Goal: Task Accomplishment & Management: Use online tool/utility

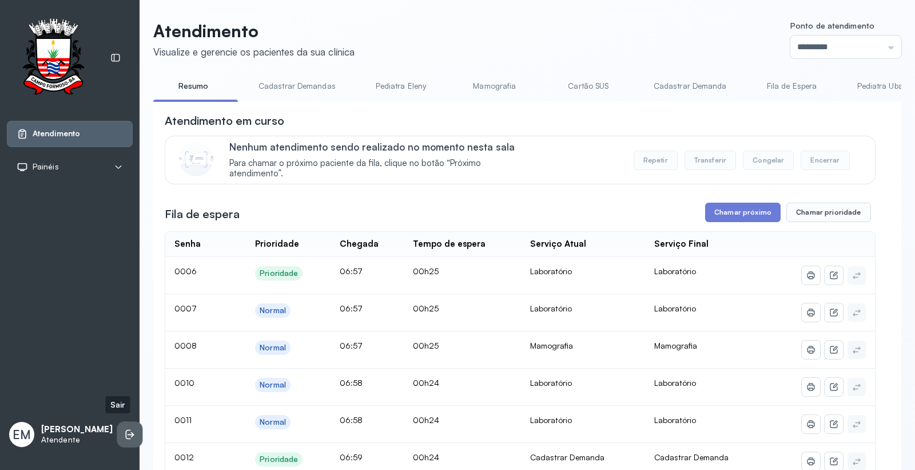
click at [124, 430] on icon at bounding box center [129, 433] width 11 height 11
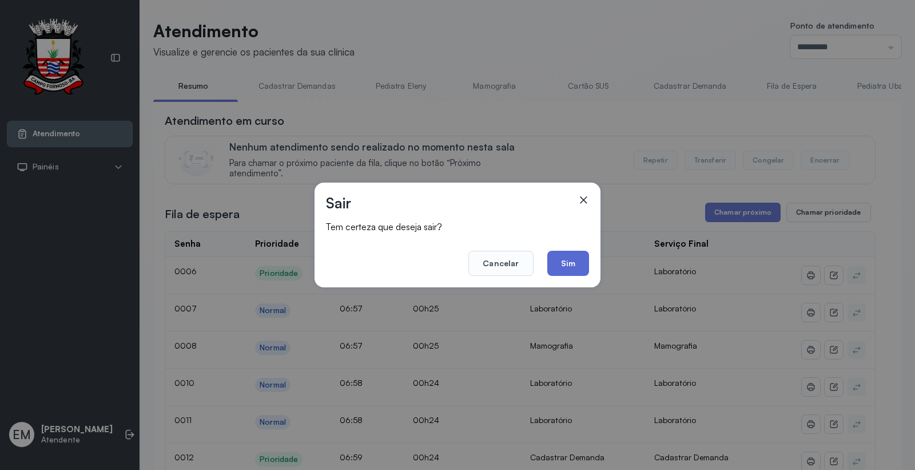
click at [569, 260] on button "Sim" at bounding box center [568, 263] width 42 height 25
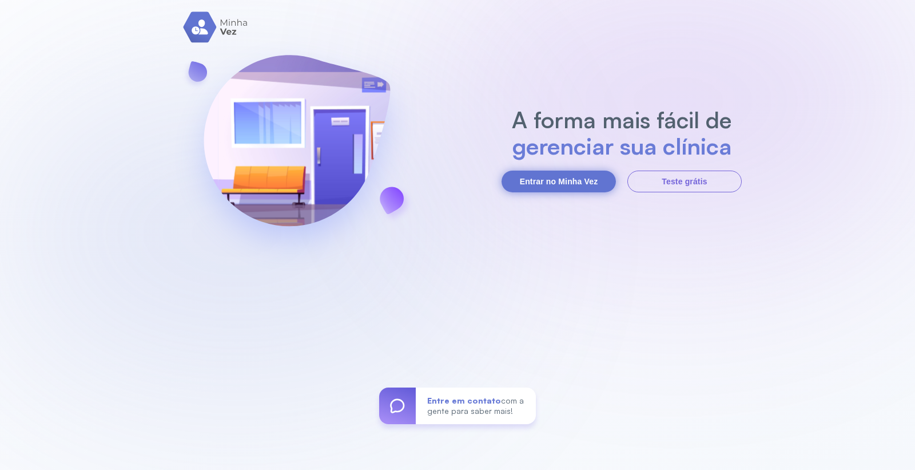
click at [565, 188] on button "Entrar no Minha Vez" at bounding box center [559, 181] width 114 height 22
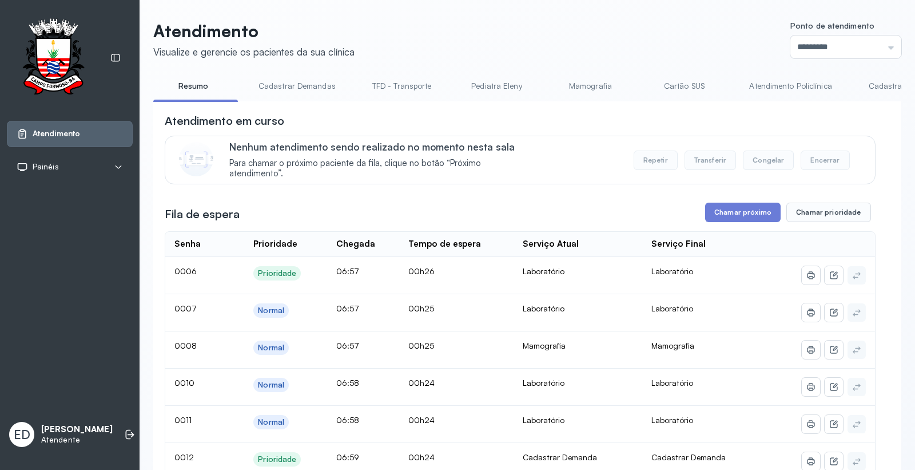
click at [673, 89] on link "Cartão SUS" at bounding box center [684, 86] width 80 height 19
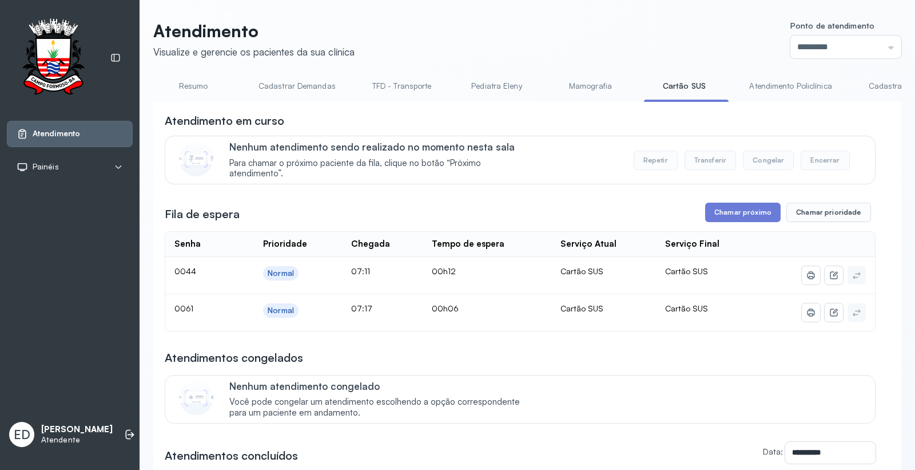
click at [767, 86] on link "Atendimento Policlínica" at bounding box center [790, 86] width 105 height 19
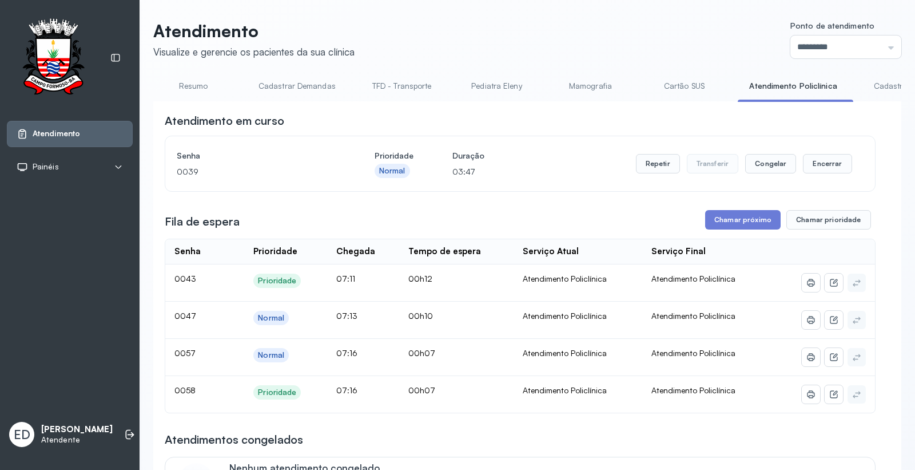
click at [685, 90] on link "Cartão SUS" at bounding box center [684, 86] width 80 height 19
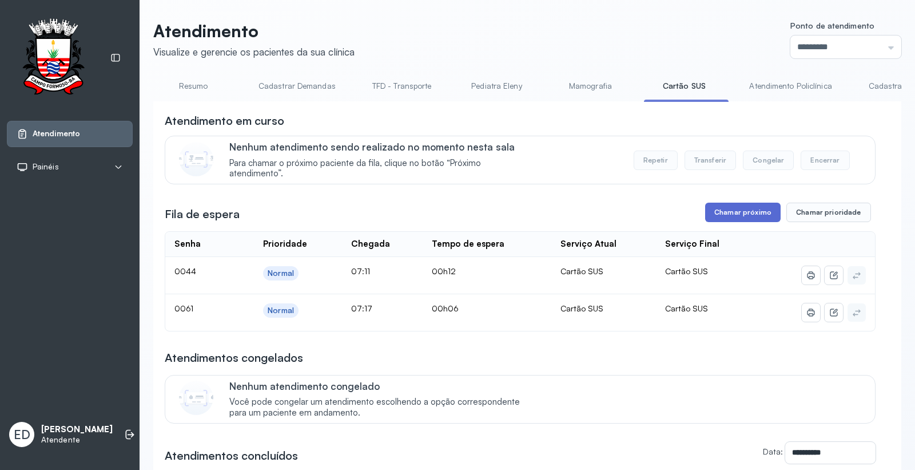
click at [736, 214] on button "Chamar próximo" at bounding box center [743, 211] width 76 height 19
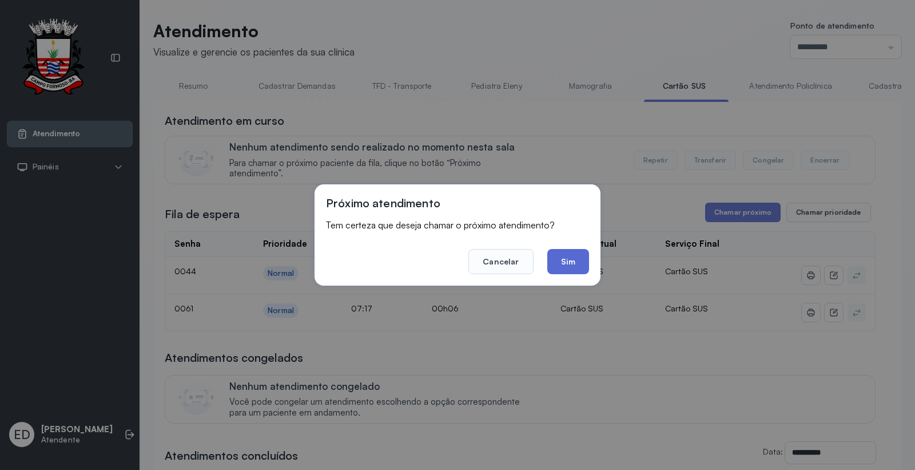
click at [582, 256] on button "Sim" at bounding box center [568, 261] width 42 height 25
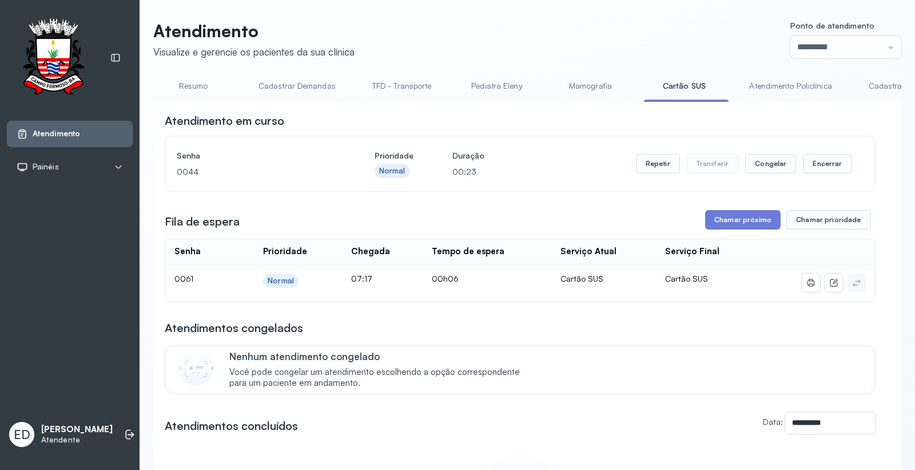
click at [661, 21] on header "Atendimento Visualize e gerencie os pacientes da sua clínica Ponto de atendimen…" at bounding box center [527, 40] width 748 height 38
click at [635, 17] on div "**********" at bounding box center [528, 337] width 776 height 674
click at [642, 166] on button "Repetir" at bounding box center [658, 163] width 44 height 19
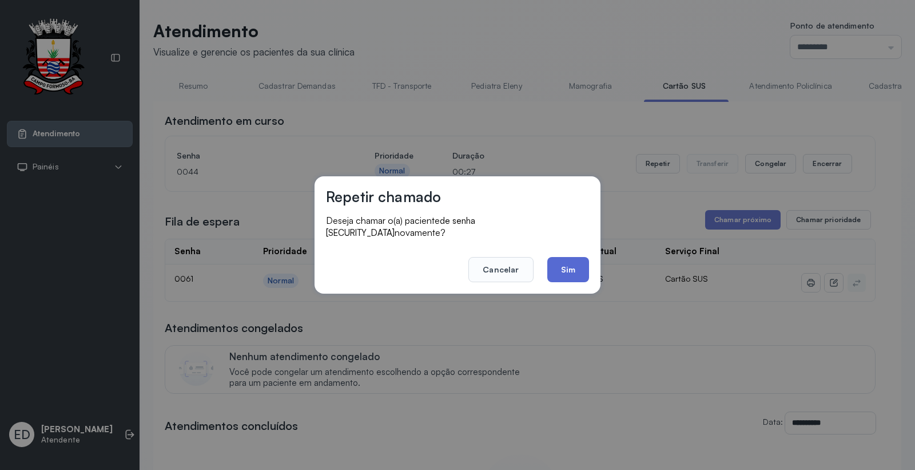
click at [574, 262] on button "Sim" at bounding box center [568, 269] width 42 height 25
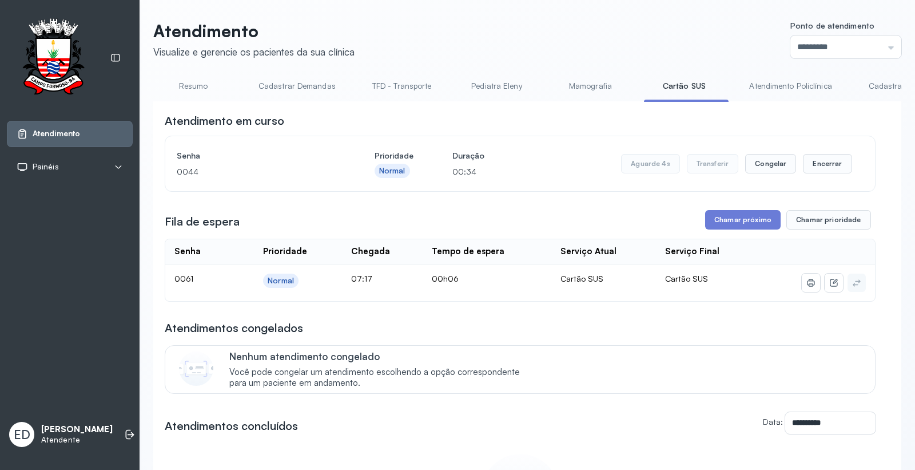
click at [575, 16] on div "**********" at bounding box center [528, 337] width 776 height 674
click at [588, 41] on header "Atendimento Visualize e gerencie os pacientes da sua clínica Ponto de atendimen…" at bounding box center [527, 40] width 748 height 38
click at [630, 51] on header "Atendimento Visualize e gerencie os pacientes da sua clínica Ponto de atendimen…" at bounding box center [527, 40] width 748 height 38
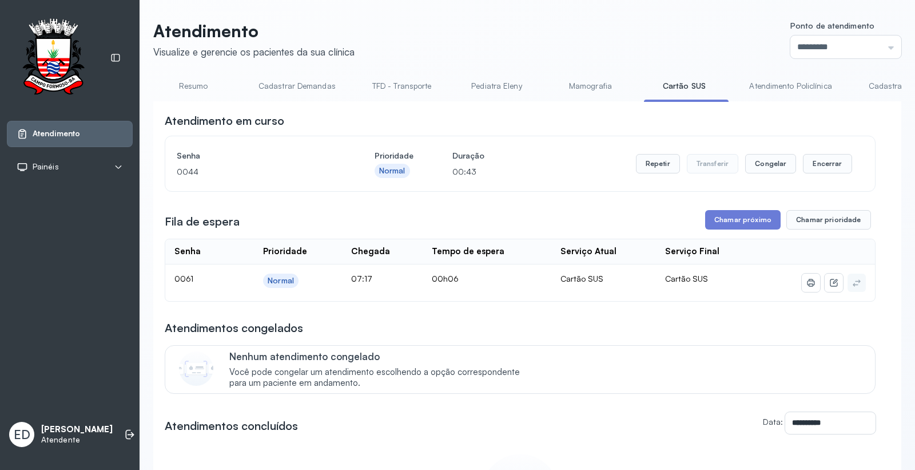
click at [635, 46] on header "Atendimento Visualize e gerencie os pacientes da sua clínica Ponto de atendimen…" at bounding box center [527, 40] width 748 height 38
click at [823, 168] on button "Encerrar" at bounding box center [827, 163] width 49 height 19
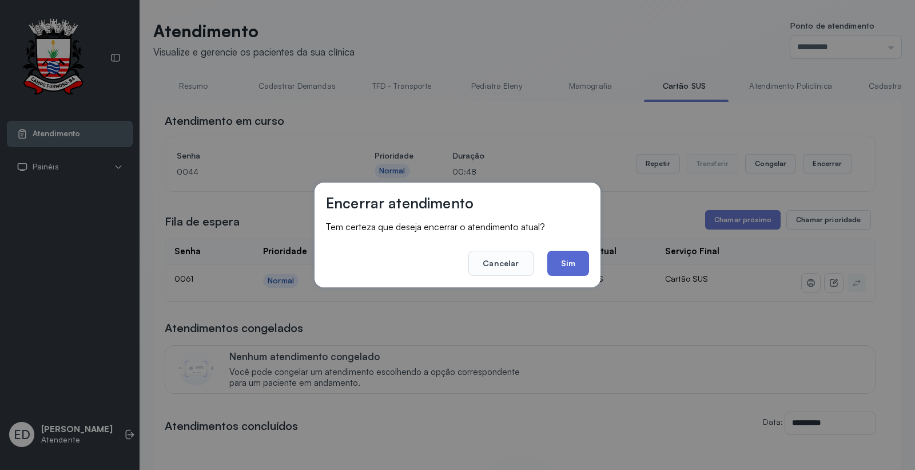
click at [569, 275] on button "Sim" at bounding box center [568, 263] width 42 height 25
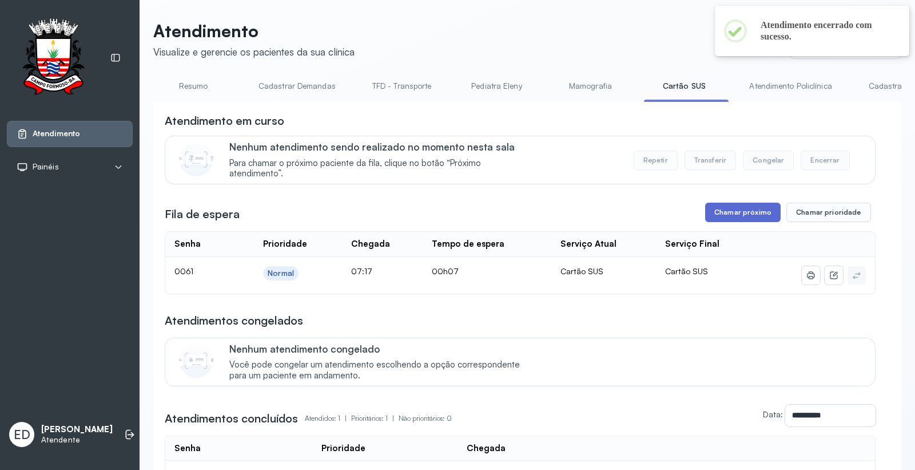
click at [740, 222] on button "Chamar próximo" at bounding box center [743, 211] width 76 height 19
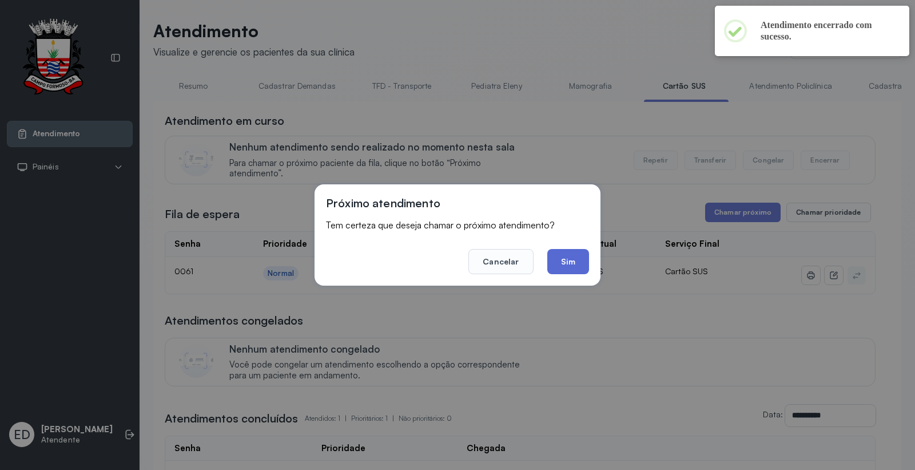
click at [575, 257] on button "Sim" at bounding box center [568, 261] width 42 height 25
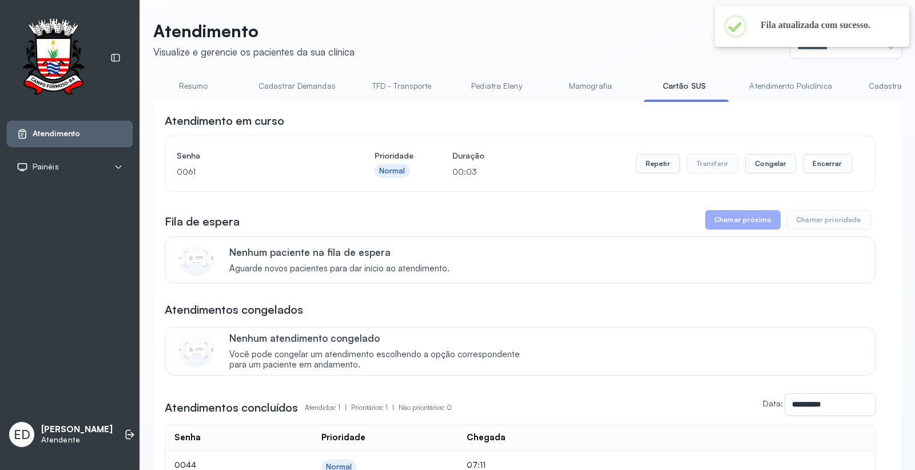
click at [753, 88] on link "Atendimento Policlínica" at bounding box center [790, 86] width 105 height 19
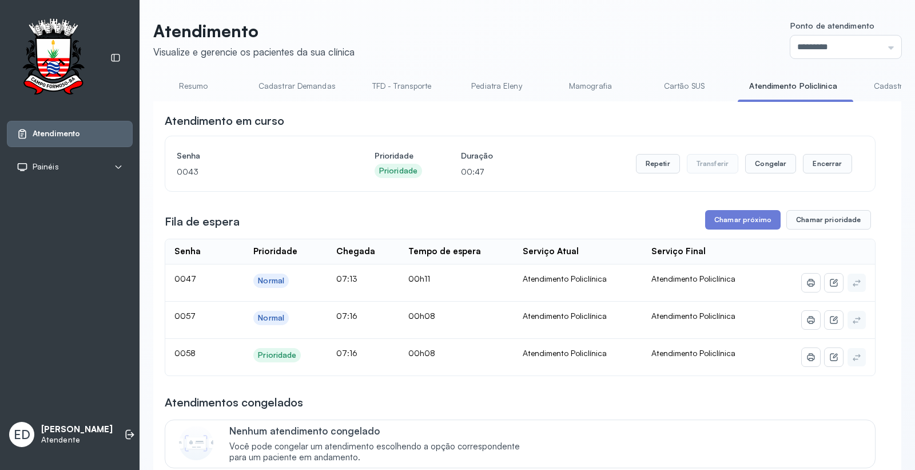
click at [693, 85] on link "Cartão SUS" at bounding box center [684, 86] width 80 height 19
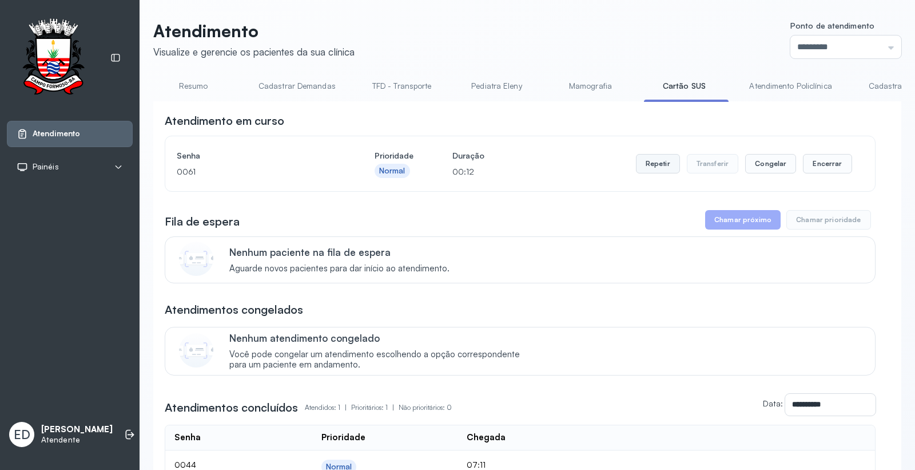
click at [654, 168] on button "Repetir" at bounding box center [658, 163] width 44 height 19
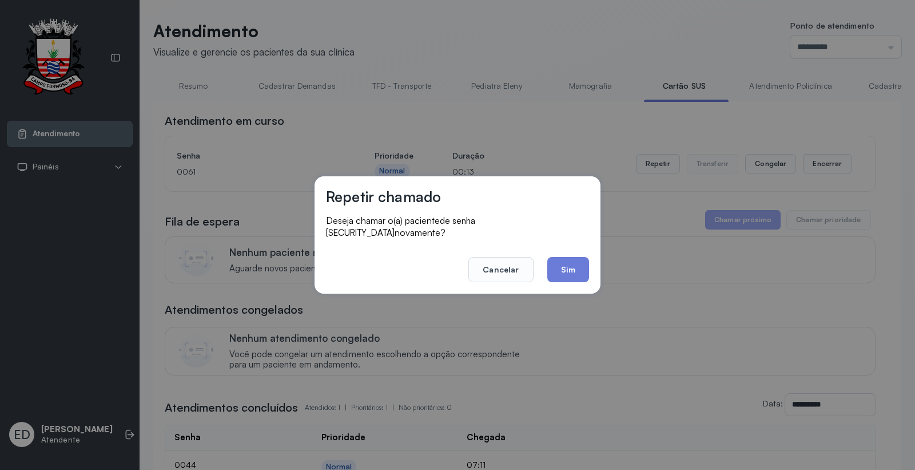
drag, startPoint x: 556, startPoint y: 263, endPoint x: 562, endPoint y: 260, distance: 6.4
click at [558, 263] on button "Sim" at bounding box center [568, 269] width 42 height 25
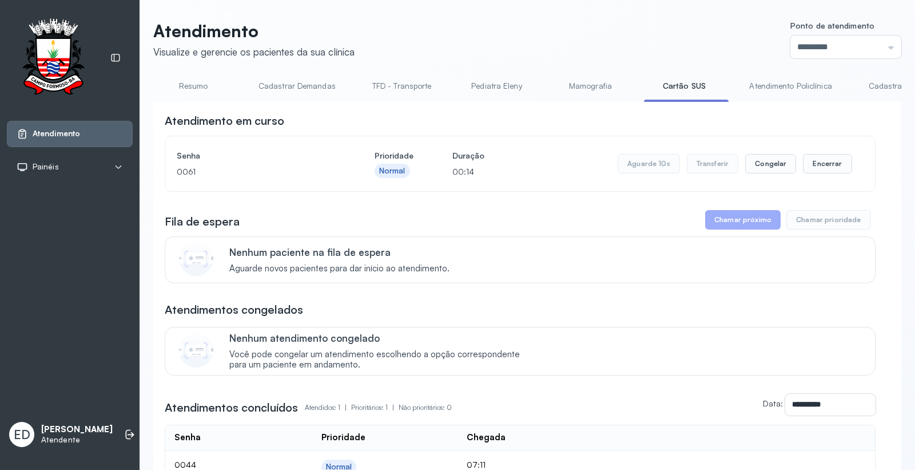
click at [606, 32] on header "Atendimento Visualize e gerencie os pacientes da sua clínica Ponto de atendimen…" at bounding box center [527, 40] width 748 height 38
click at [823, 161] on button "Encerrar" at bounding box center [827, 163] width 49 height 19
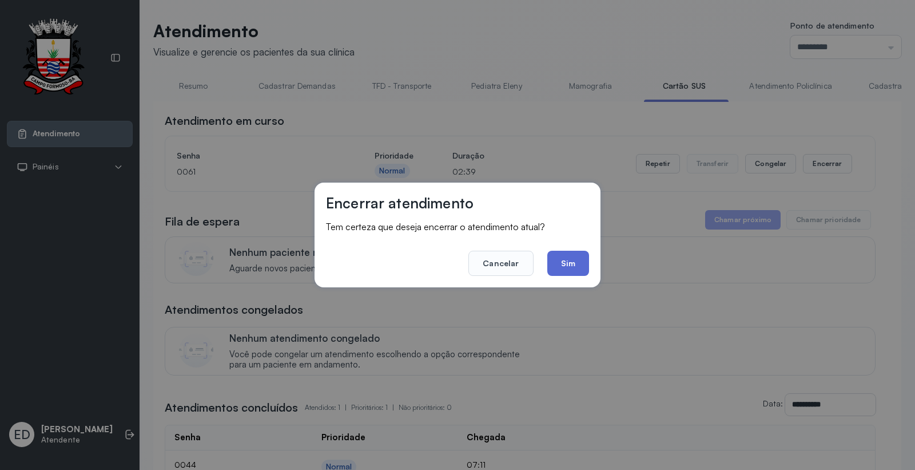
click at [561, 265] on button "Sim" at bounding box center [568, 263] width 42 height 25
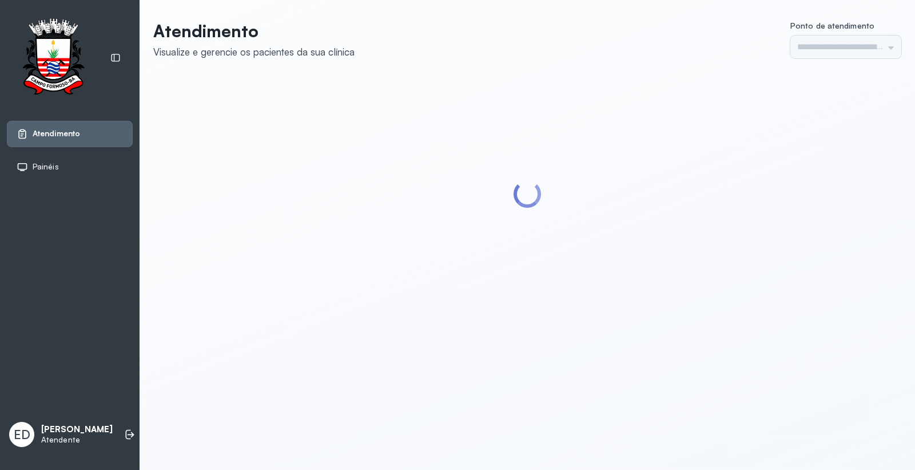
click at [565, 43] on header "Atendimento Visualize e gerencie os pacientes da sua clínica Ponto de atendimen…" at bounding box center [527, 40] width 748 height 38
type input "*********"
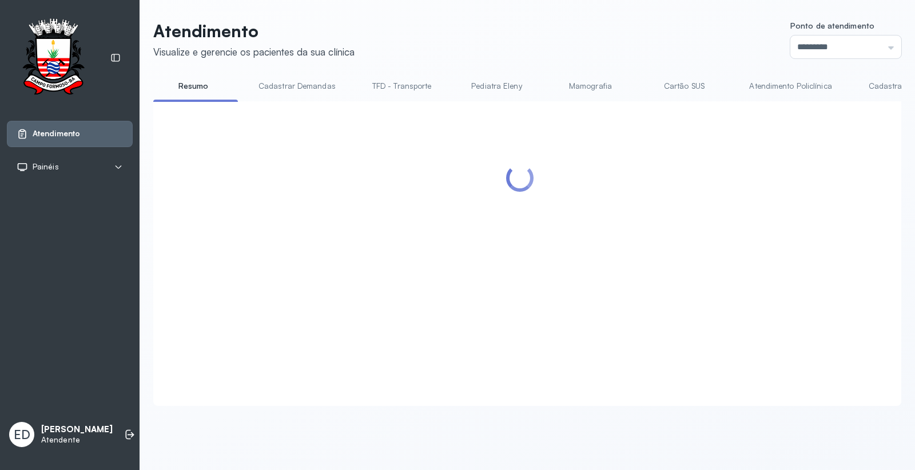
click at [774, 83] on link "Atendimento Policlínica" at bounding box center [790, 86] width 105 height 19
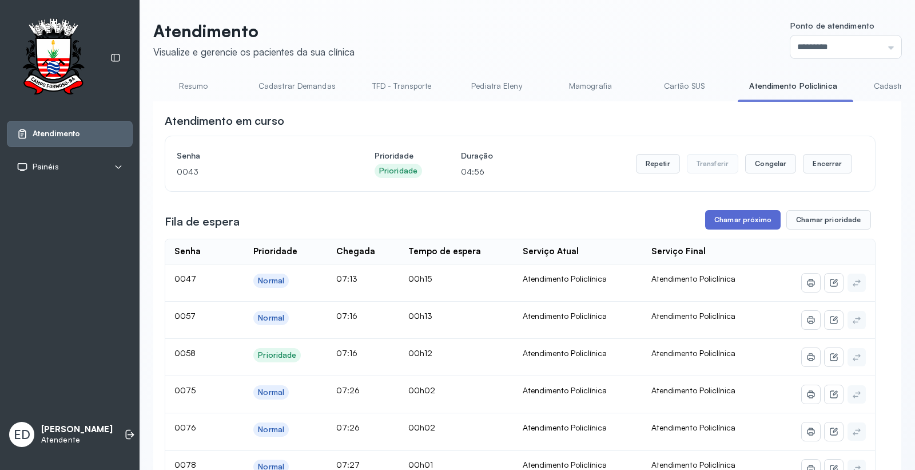
click at [746, 220] on button "Chamar próximo" at bounding box center [743, 219] width 76 height 19
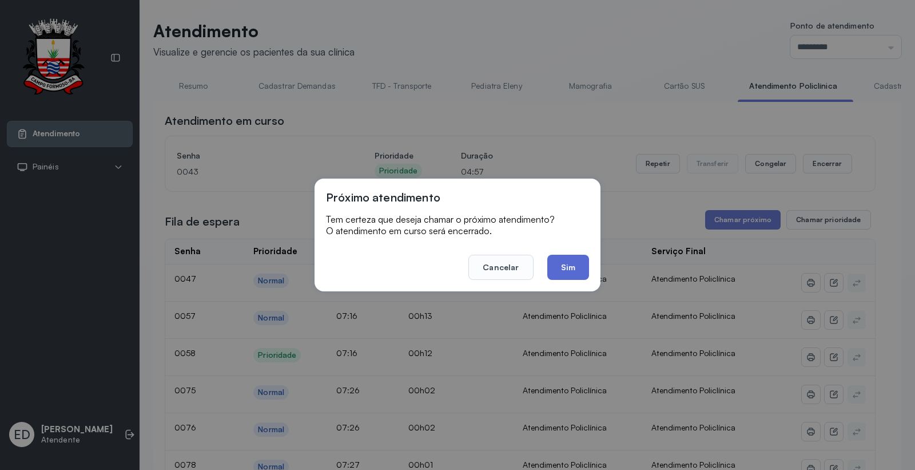
click at [573, 266] on button "Sim" at bounding box center [568, 267] width 42 height 25
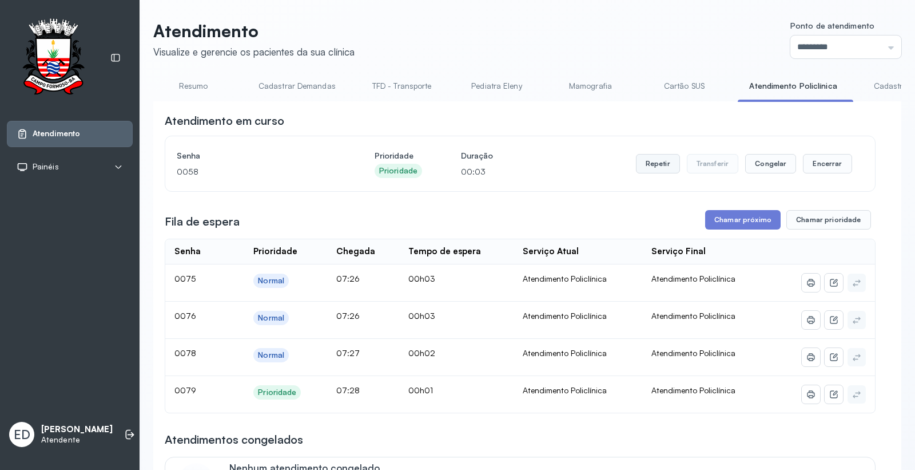
click at [638, 157] on button "Repetir" at bounding box center [658, 163] width 44 height 19
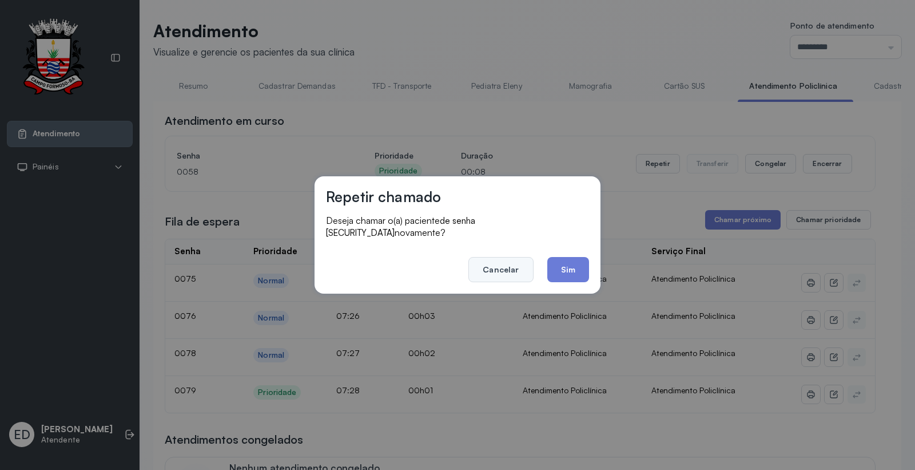
click at [508, 257] on button "Cancelar" at bounding box center [500, 269] width 65 height 25
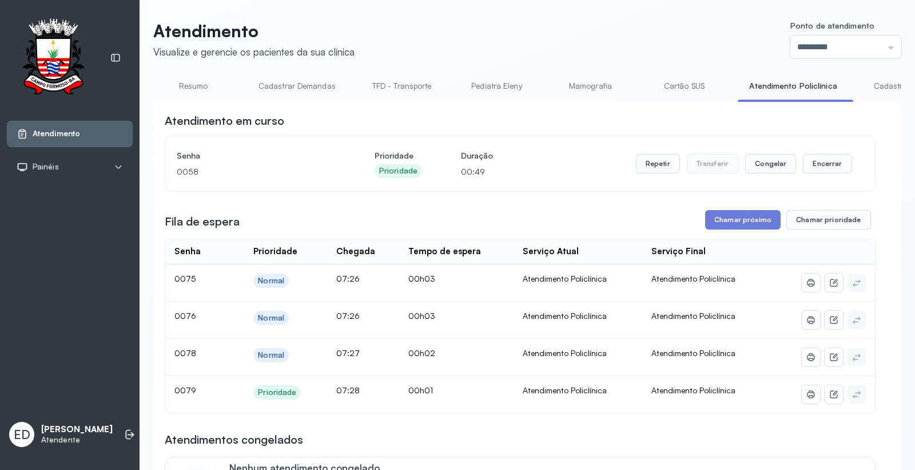
click at [200, 89] on link "Resumo" at bounding box center [193, 86] width 80 height 19
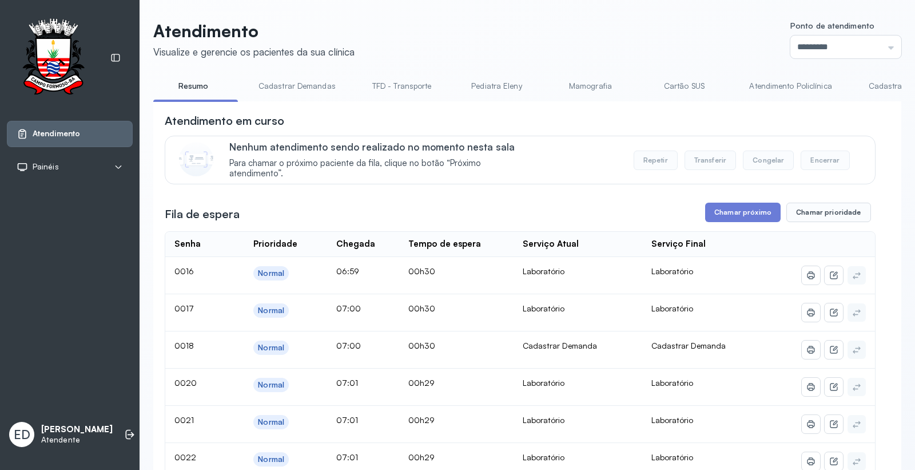
click at [496, 38] on header "Atendimento Visualize e gerencie os pacientes da sua clínica Ponto de atendimen…" at bounding box center [527, 40] width 748 height 38
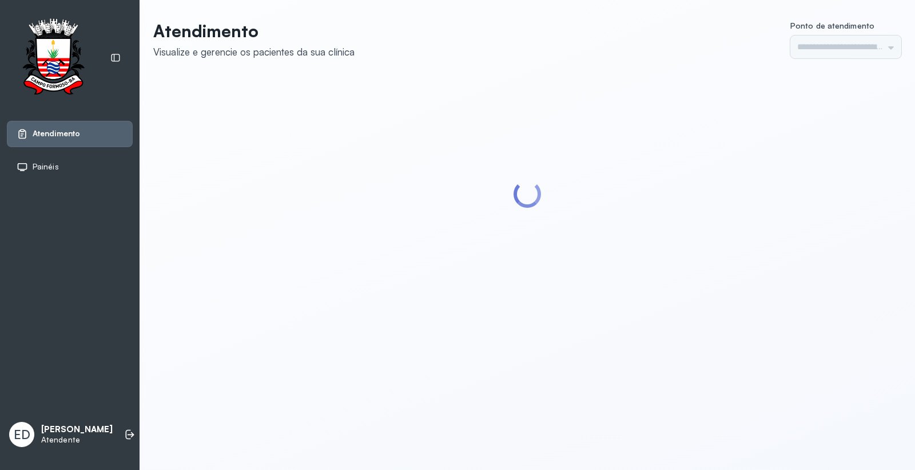
click at [590, 51] on header "Atendimento Visualize e gerencie os pacientes da sua clínica Ponto de atendimen…" at bounding box center [527, 40] width 748 height 38
type input "*********"
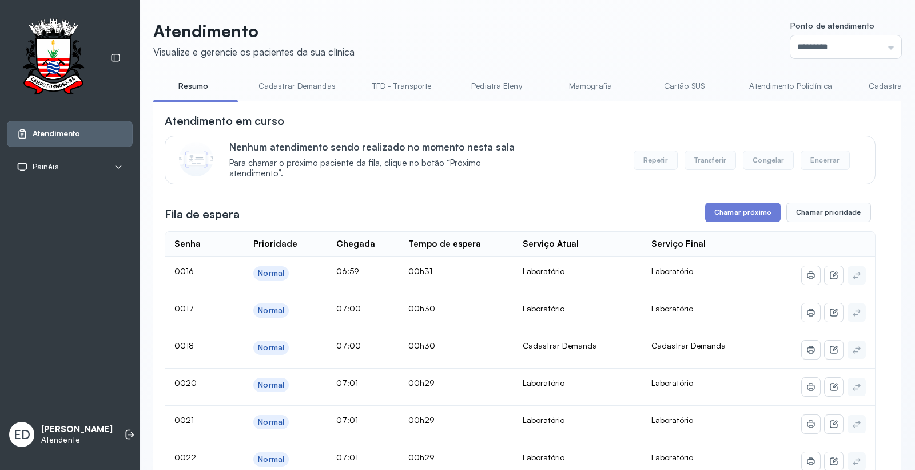
click at [184, 84] on link "Resumo" at bounding box center [193, 86] width 80 height 19
click at [126, 434] on icon at bounding box center [128, 435] width 5 height 10
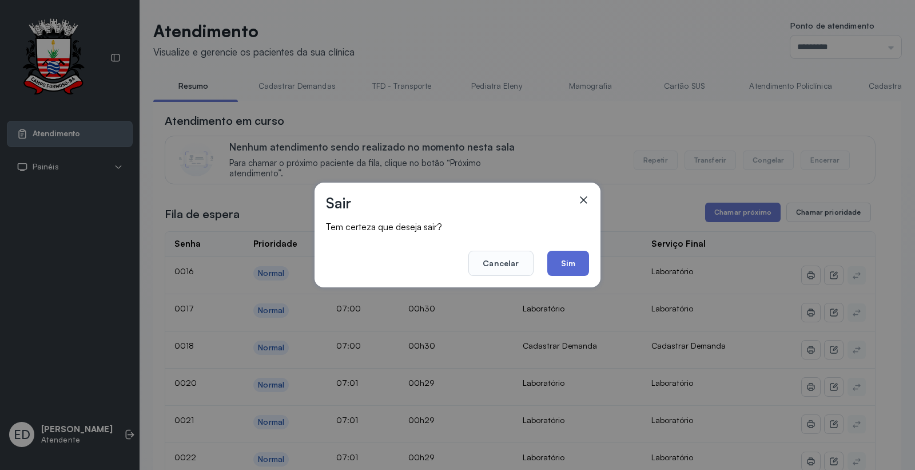
click at [571, 263] on button "Sim" at bounding box center [568, 263] width 42 height 25
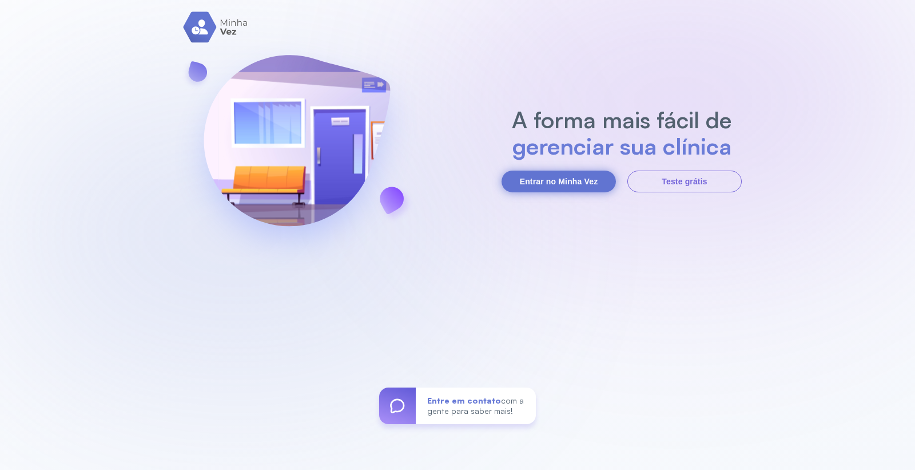
click at [539, 176] on button "Entrar no Minha Vez" at bounding box center [559, 181] width 114 height 22
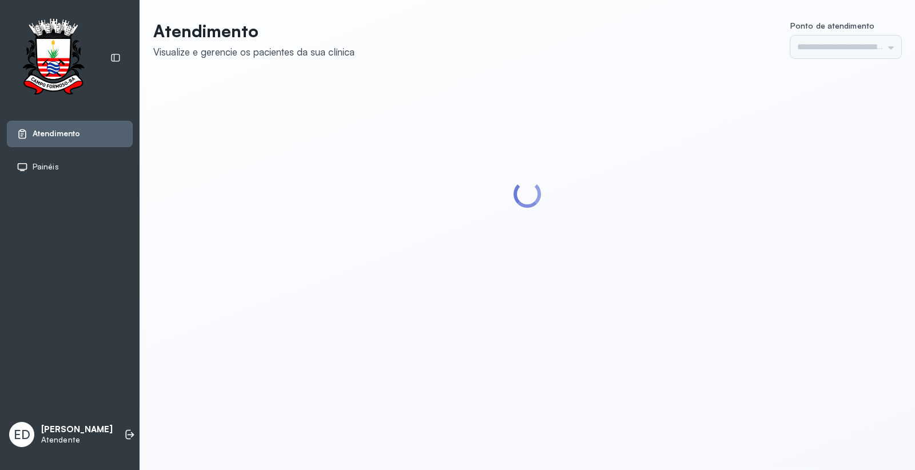
type input "*********"
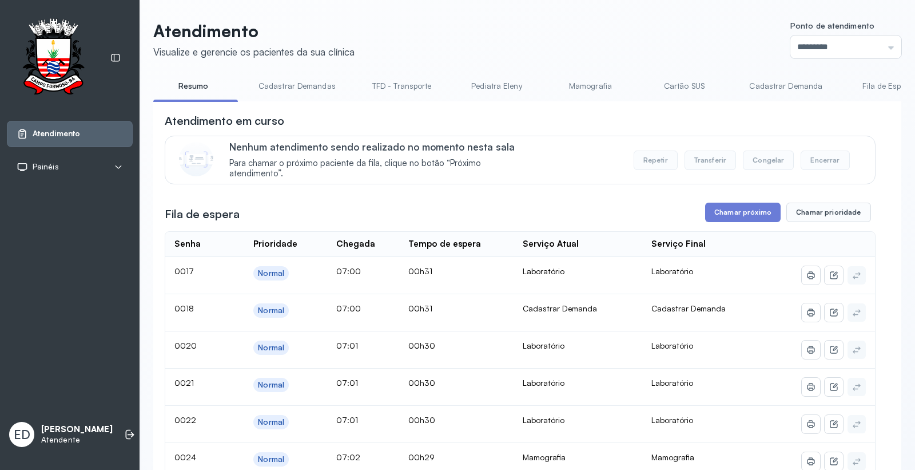
click at [192, 94] on link "Resumo" at bounding box center [193, 86] width 80 height 19
click at [736, 210] on button "Chamar próximo" at bounding box center [743, 211] width 76 height 19
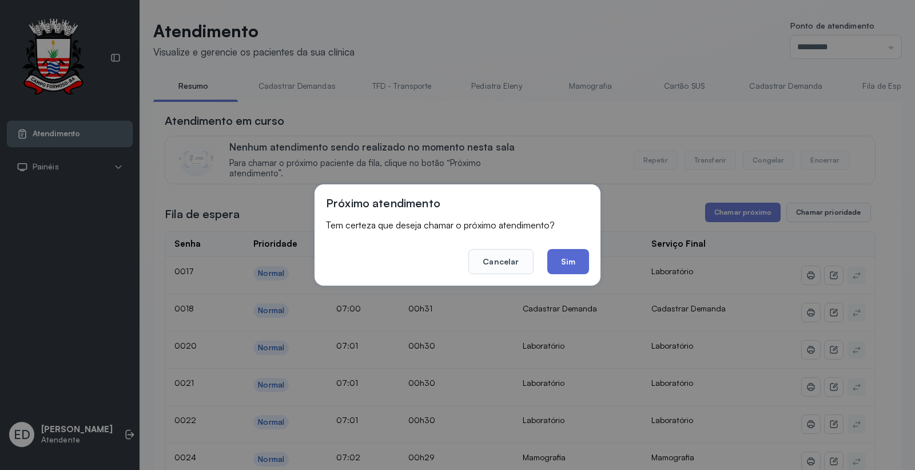
click at [570, 249] on button "Sim" at bounding box center [568, 261] width 42 height 25
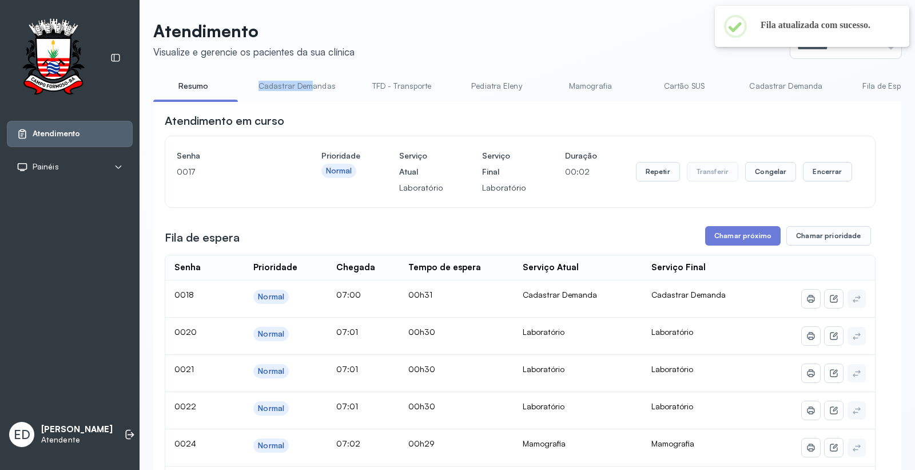
drag, startPoint x: 232, startPoint y: 98, endPoint x: 390, endPoint y: 111, distance: 157.8
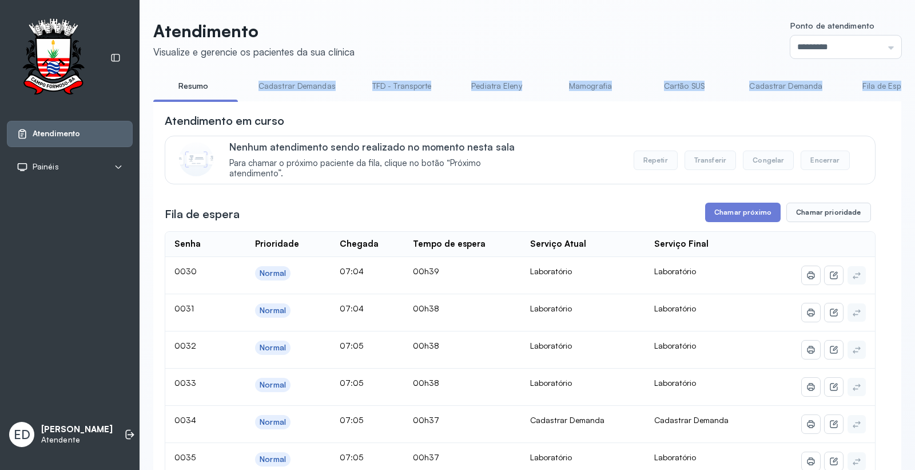
click at [682, 86] on link "Cartão SUS" at bounding box center [684, 86] width 80 height 19
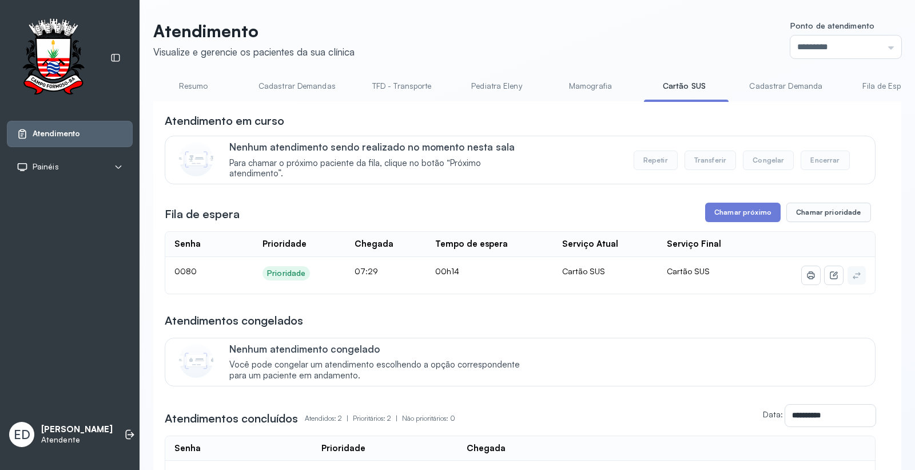
click at [535, 42] on header "Atendimento Visualize e gerencie os pacientes da sua clínica Ponto de atendimen…" at bounding box center [527, 40] width 748 height 38
drag, startPoint x: 42, startPoint y: 384, endPoint x: 98, endPoint y: 424, distance: 68.6
click at [58, 402] on div "Atendimento Painéis Tv ED Eliana da Silva Araújo Atendente" at bounding box center [70, 235] width 140 height 470
click at [124, 430] on icon at bounding box center [129, 433] width 11 height 11
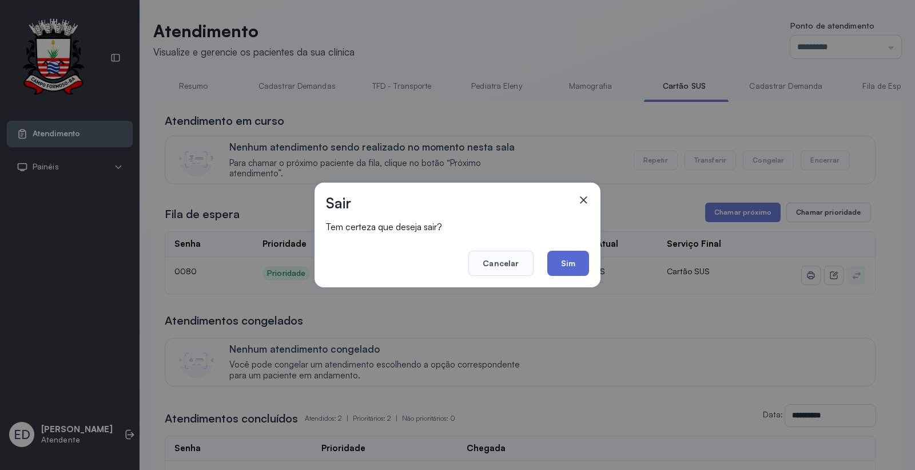
click at [579, 271] on button "Sim" at bounding box center [568, 263] width 42 height 25
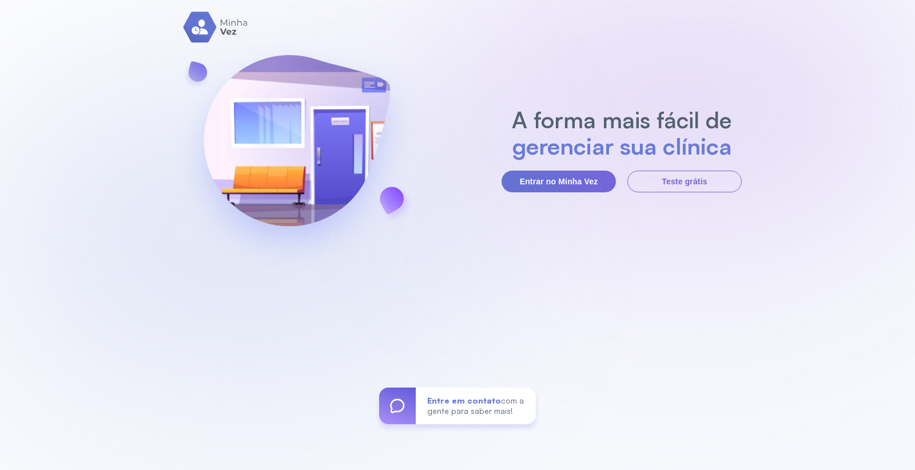
click at [526, 56] on div "A forma mais fácil de gerenciar sua clínica Entrar no Minha Vez Teste grátis En…" at bounding box center [457, 235] width 915 height 470
click at [545, 178] on button "Entrar no Minha Vez" at bounding box center [559, 181] width 114 height 22
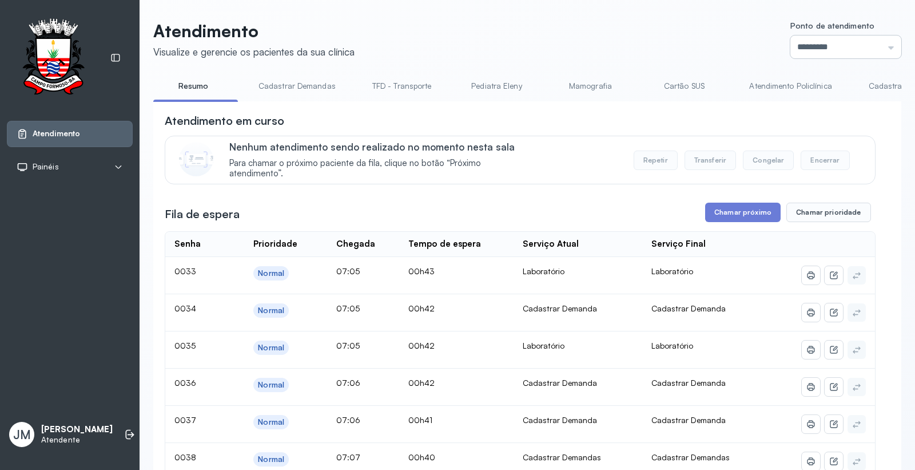
click at [871, 42] on input "*********" at bounding box center [846, 46] width 111 height 23
type input "*********"
click at [736, 215] on button "Chamar próximo" at bounding box center [743, 211] width 76 height 19
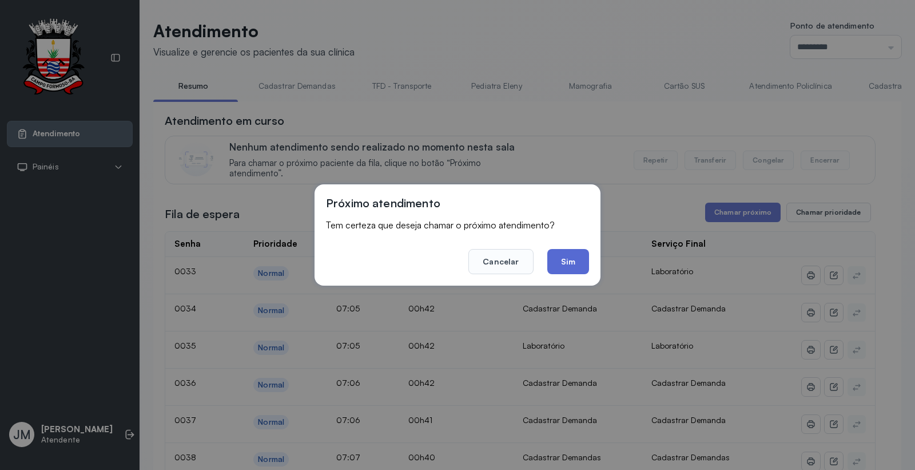
click at [579, 249] on button "Sim" at bounding box center [568, 261] width 42 height 25
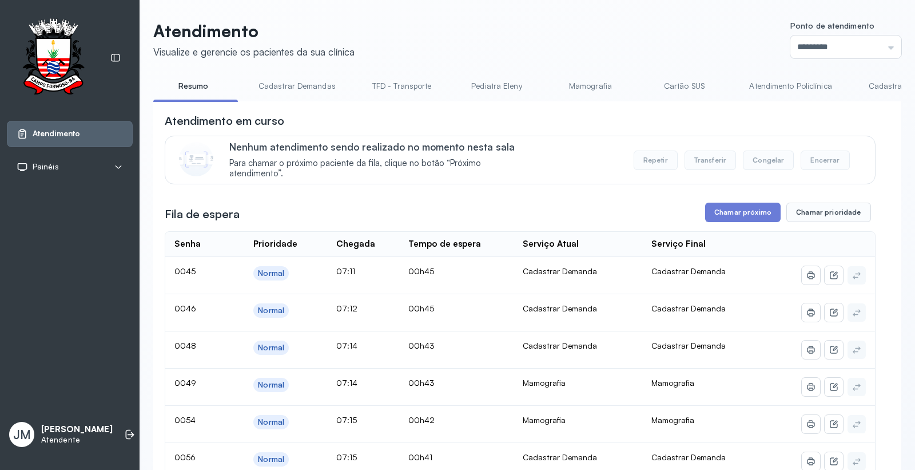
click at [688, 215] on div "Fila de espera Chamar próximo Chamar prioridade" at bounding box center [520, 211] width 711 height 19
click at [730, 208] on button "Chamar próximo" at bounding box center [743, 211] width 76 height 19
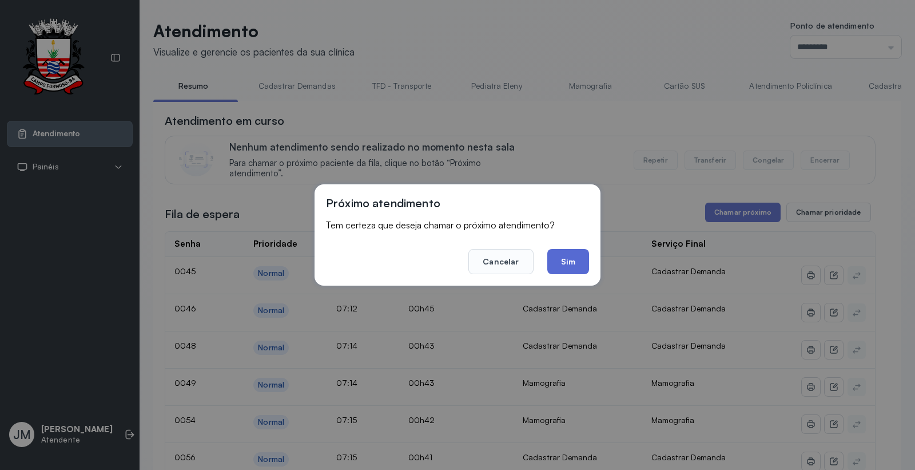
click at [553, 259] on button "Sim" at bounding box center [568, 261] width 42 height 25
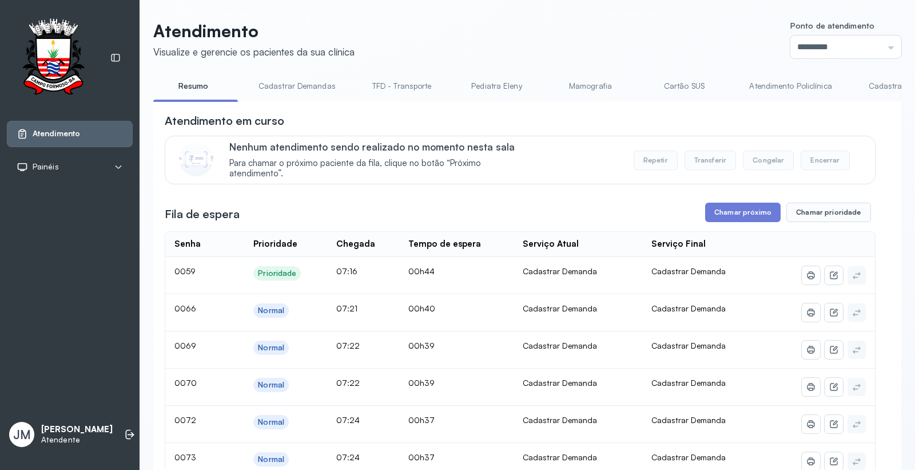
click at [667, 77] on link "Cartão SUS" at bounding box center [684, 86] width 80 height 19
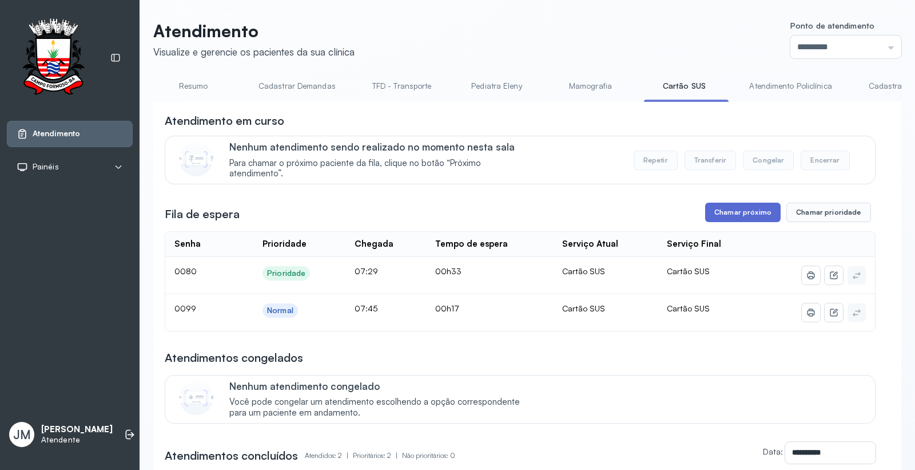
click at [737, 213] on button "Chamar próximo" at bounding box center [743, 211] width 76 height 19
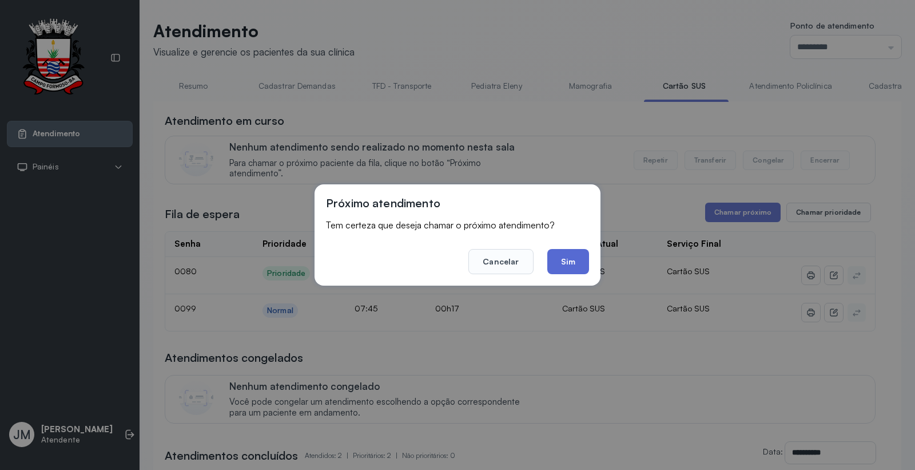
click at [581, 263] on button "Sim" at bounding box center [568, 261] width 42 height 25
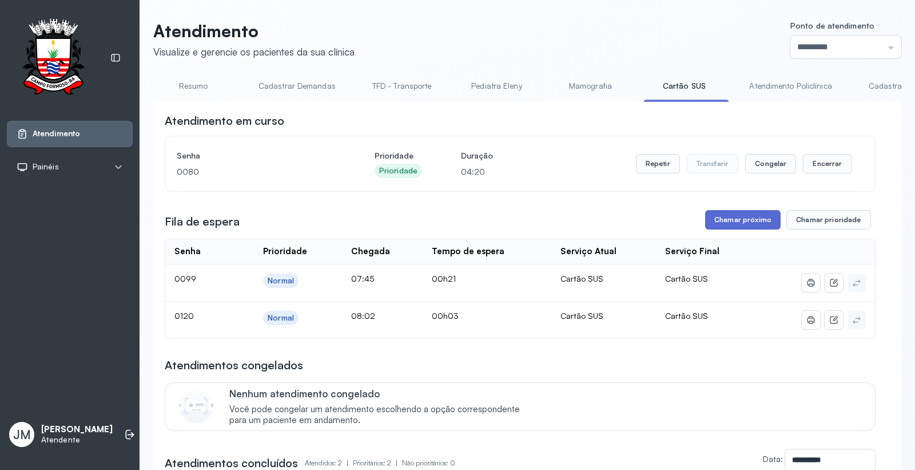
click at [733, 221] on button "Chamar próximo" at bounding box center [743, 219] width 76 height 19
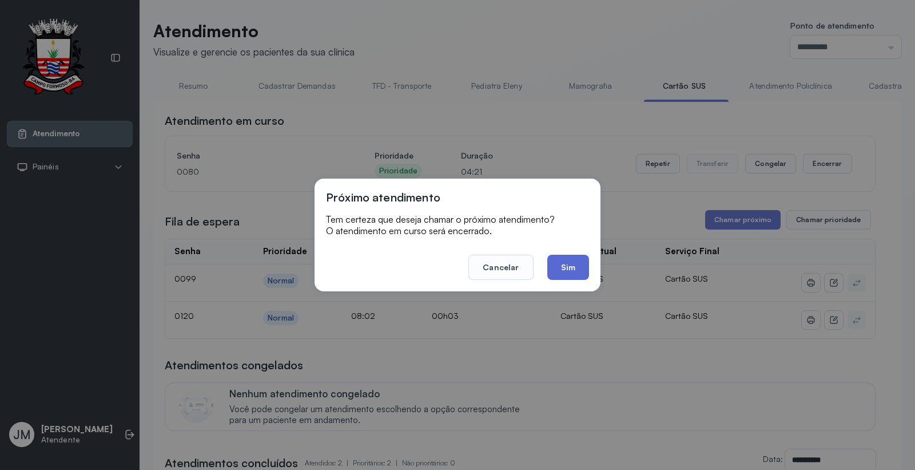
drag, startPoint x: 566, startPoint y: 266, endPoint x: 571, endPoint y: 257, distance: 9.7
click at [570, 264] on button "Sim" at bounding box center [568, 267] width 42 height 25
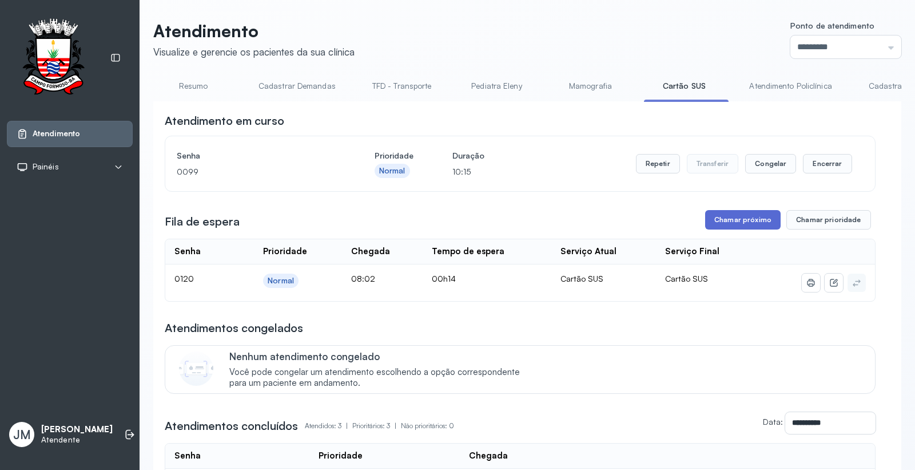
click at [727, 227] on button "Chamar próximo" at bounding box center [743, 219] width 76 height 19
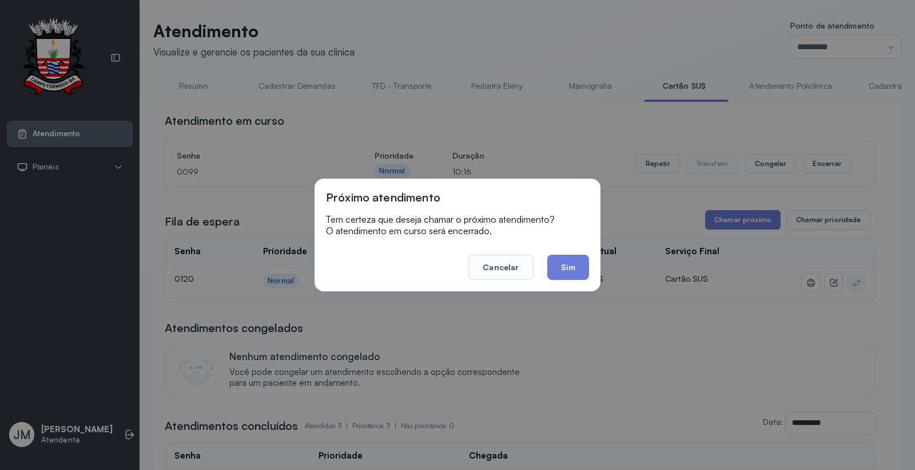
click at [557, 267] on button "Sim" at bounding box center [568, 267] width 42 height 25
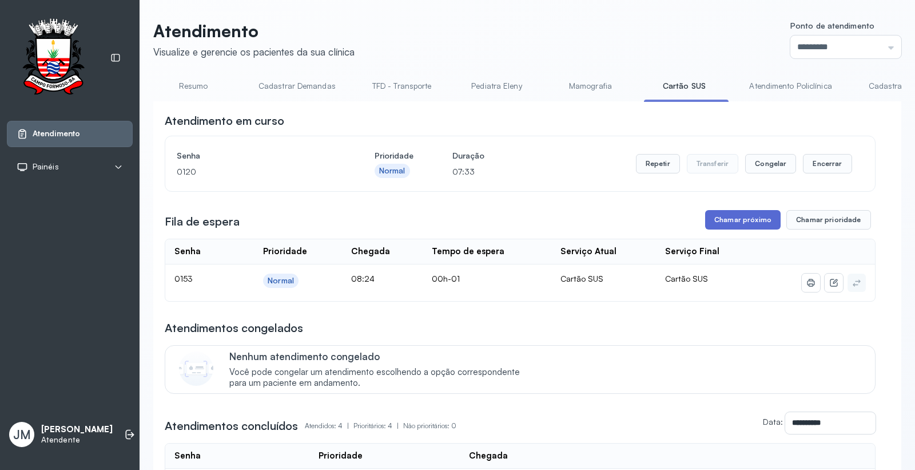
click at [727, 221] on button "Chamar próximo" at bounding box center [743, 219] width 76 height 19
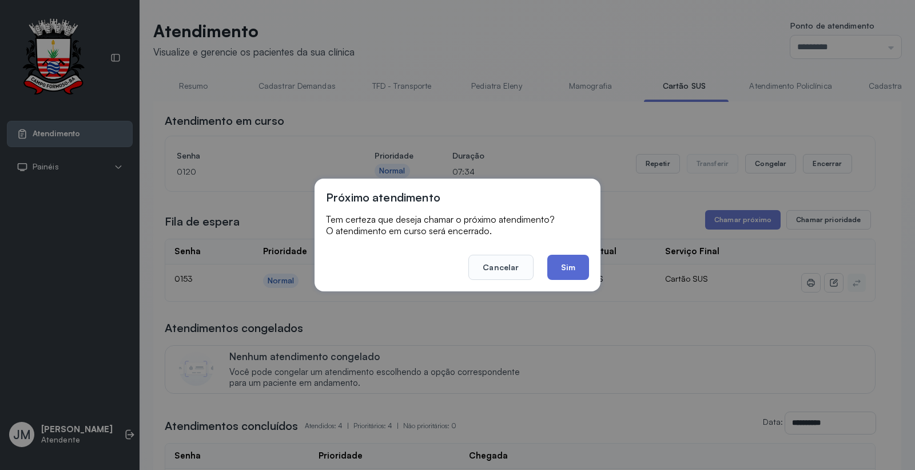
click at [571, 263] on button "Sim" at bounding box center [568, 267] width 42 height 25
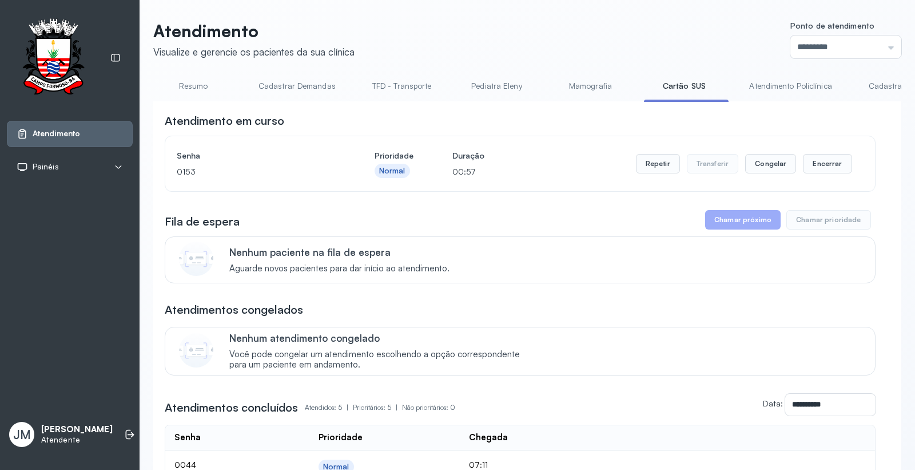
click at [187, 87] on link "Resumo" at bounding box center [193, 86] width 80 height 19
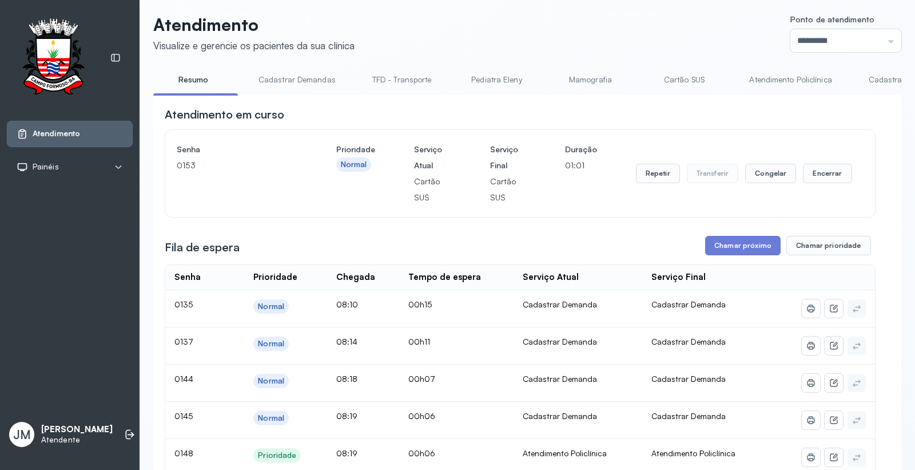
scroll to position [0, 0]
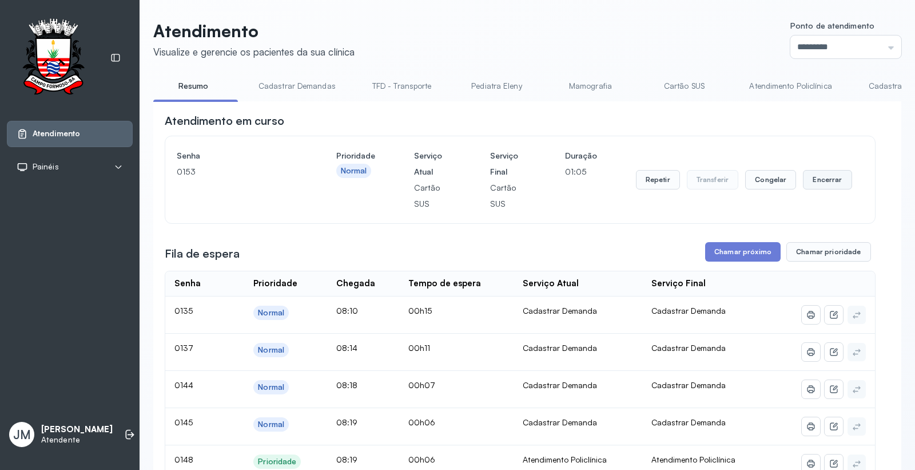
click at [811, 181] on button "Encerrar" at bounding box center [827, 179] width 49 height 19
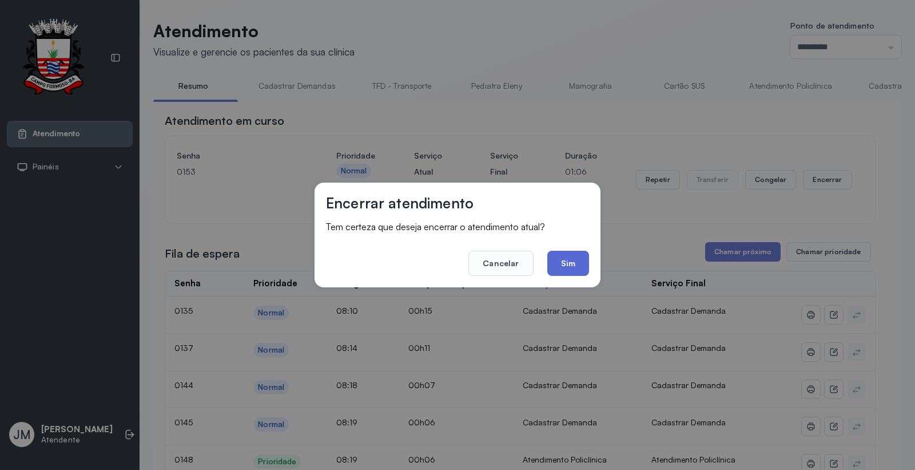
click at [571, 265] on button "Sim" at bounding box center [568, 263] width 42 height 25
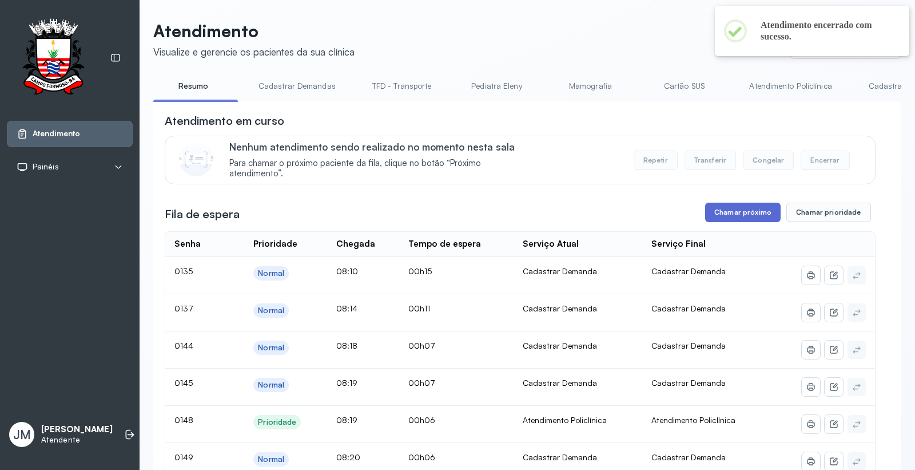
click at [730, 218] on button "Chamar próximo" at bounding box center [743, 211] width 76 height 19
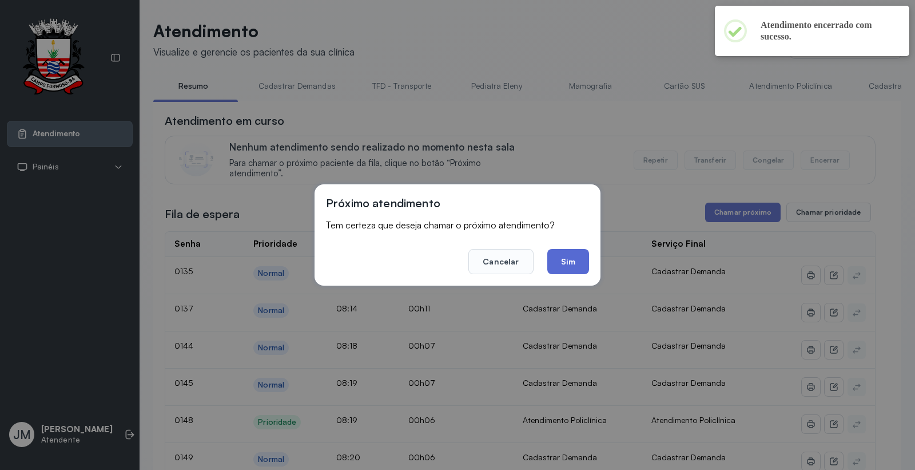
click at [578, 267] on button "Sim" at bounding box center [568, 261] width 42 height 25
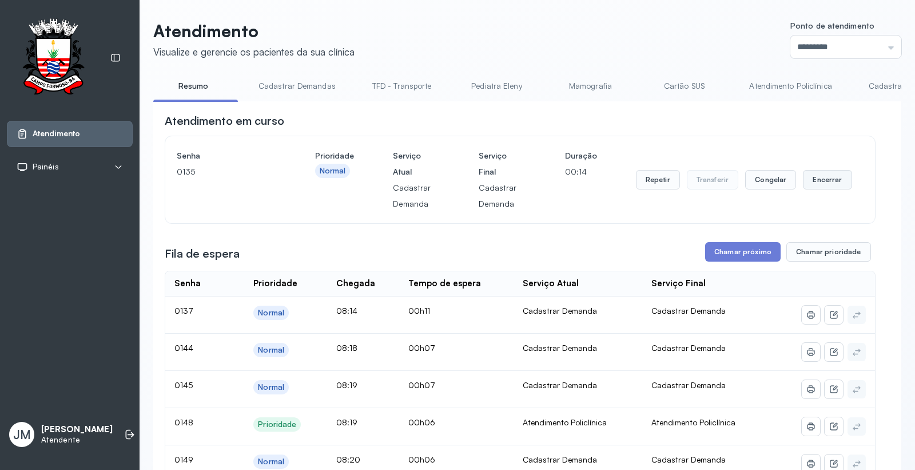
click at [817, 181] on button "Encerrar" at bounding box center [827, 179] width 49 height 19
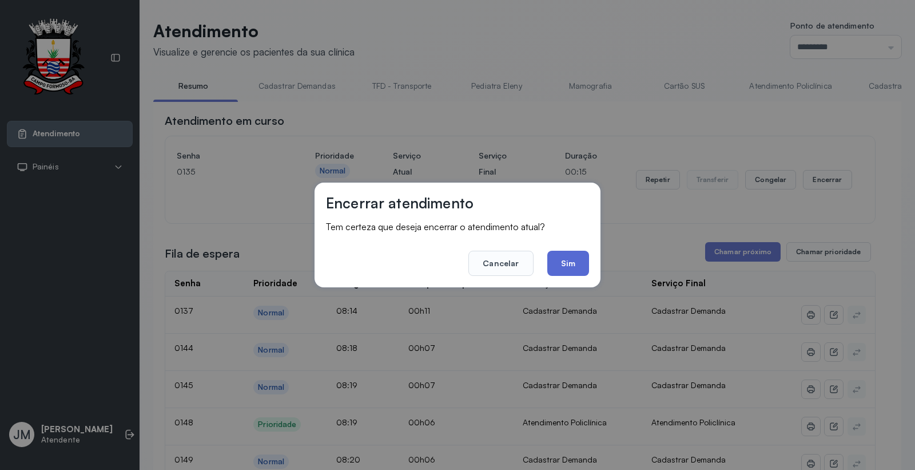
click at [574, 260] on button "Sim" at bounding box center [568, 263] width 42 height 25
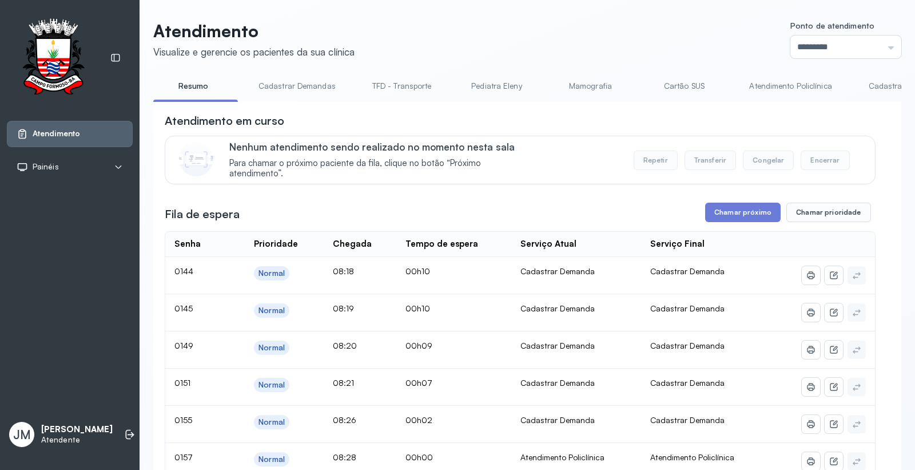
click at [747, 213] on button "Chamar próximo" at bounding box center [743, 211] width 76 height 19
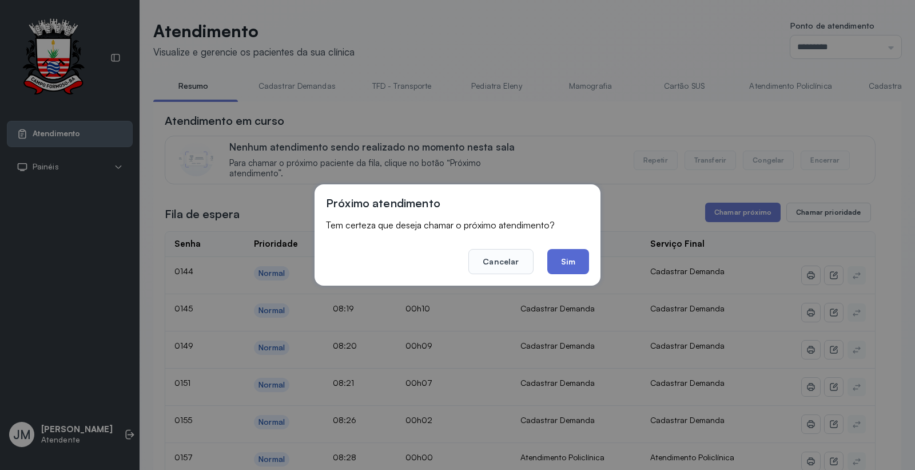
click at [577, 260] on button "Sim" at bounding box center [568, 261] width 42 height 25
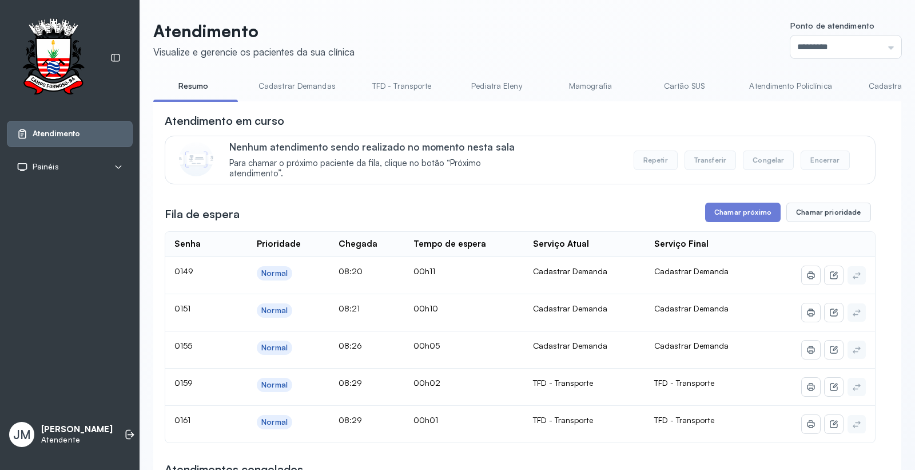
click at [688, 88] on link "Cartão SUS" at bounding box center [684, 86] width 80 height 19
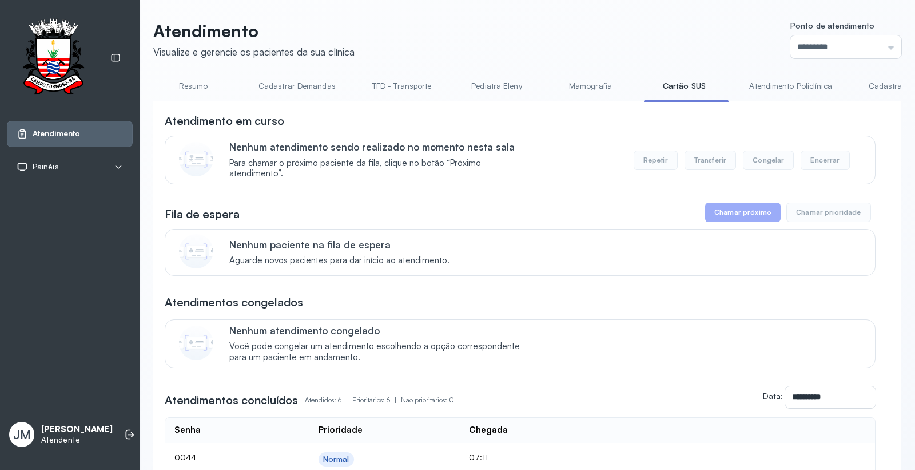
click at [192, 85] on link "Resumo" at bounding box center [193, 86] width 80 height 19
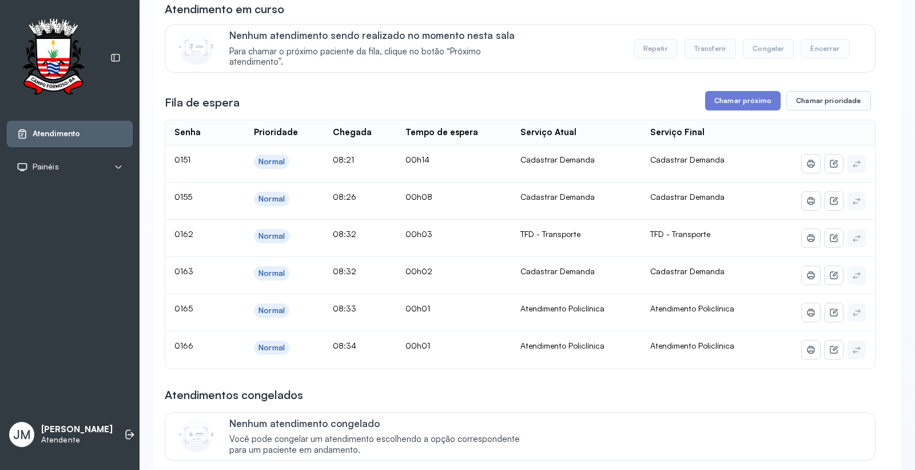
scroll to position [127, 0]
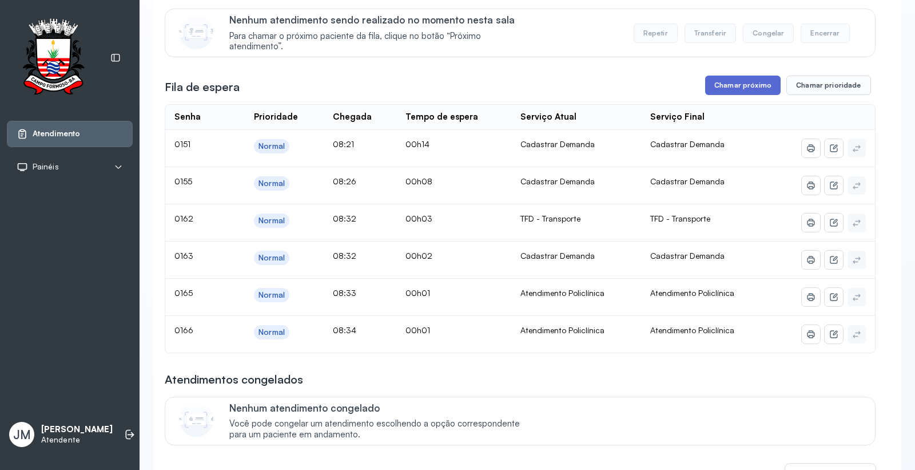
click at [733, 90] on button "Chamar próximo" at bounding box center [743, 85] width 76 height 19
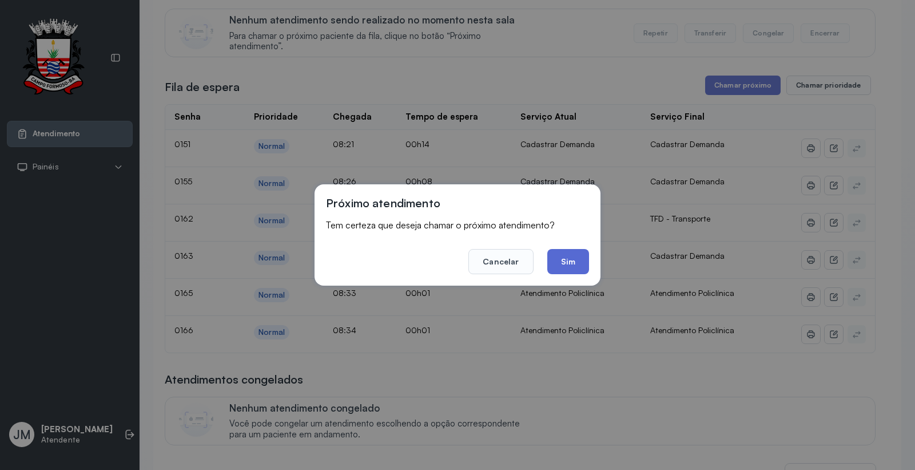
click at [562, 253] on button "Sim" at bounding box center [568, 261] width 42 height 25
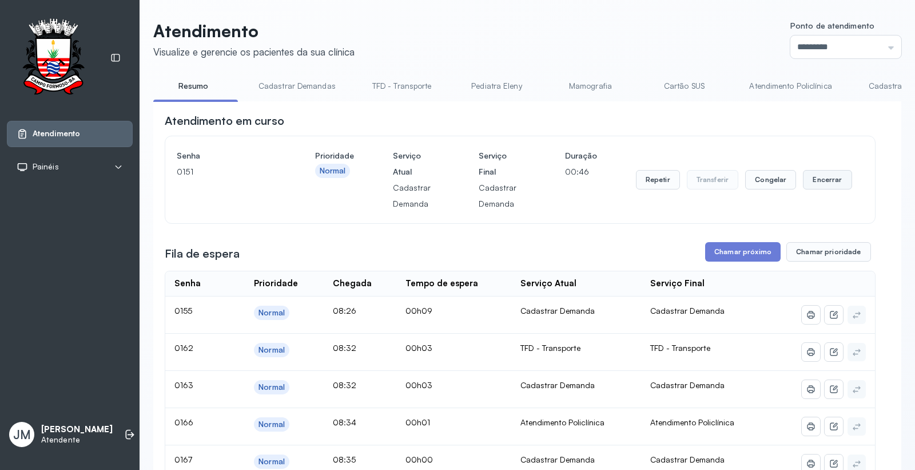
click at [813, 181] on button "Encerrar" at bounding box center [827, 179] width 49 height 19
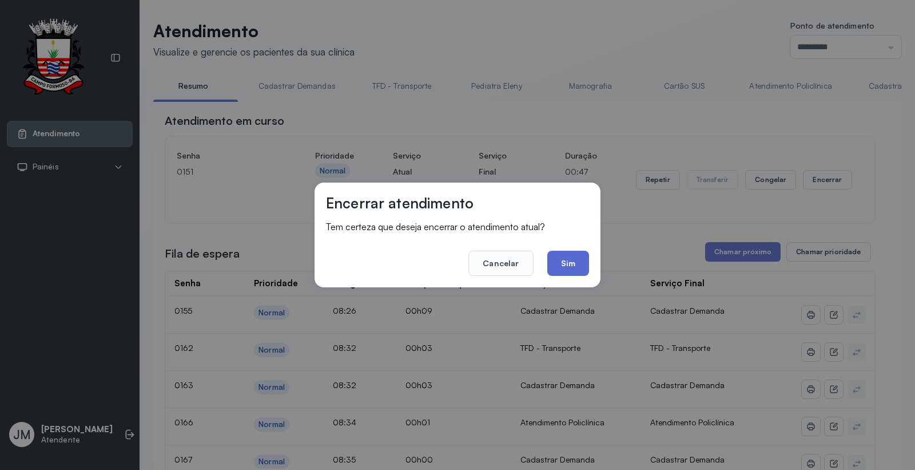
click at [574, 260] on button "Sim" at bounding box center [568, 263] width 42 height 25
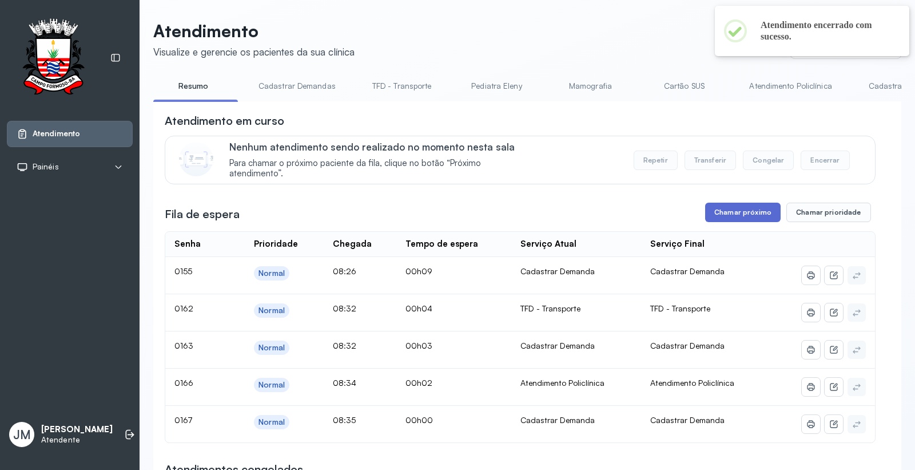
click at [739, 213] on button "Chamar próximo" at bounding box center [743, 211] width 76 height 19
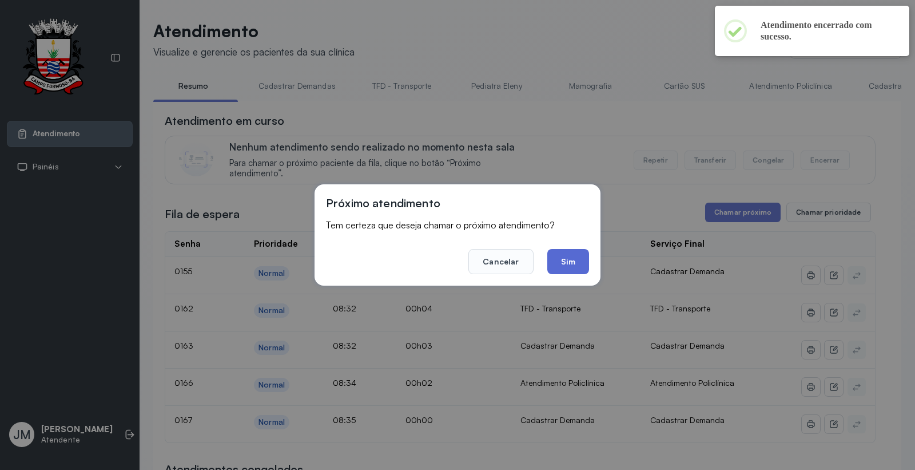
click at [568, 252] on button "Sim" at bounding box center [568, 261] width 42 height 25
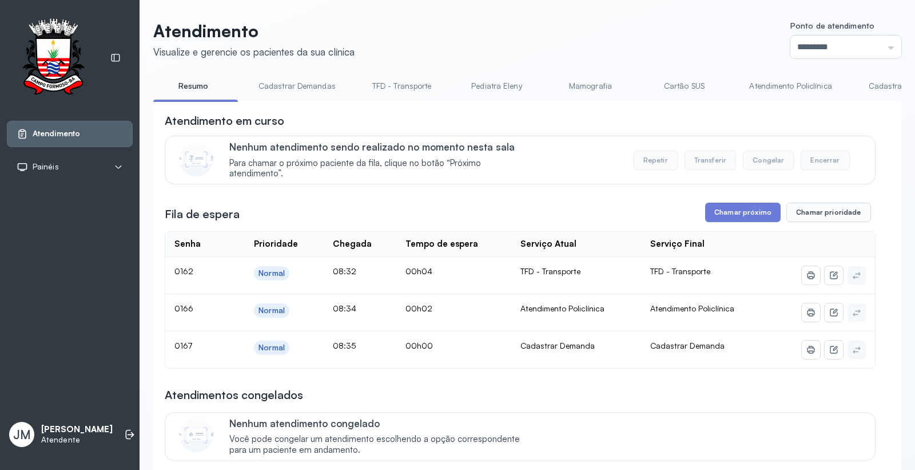
click at [877, 81] on link "Cadastrar Demanda" at bounding box center [905, 86] width 96 height 19
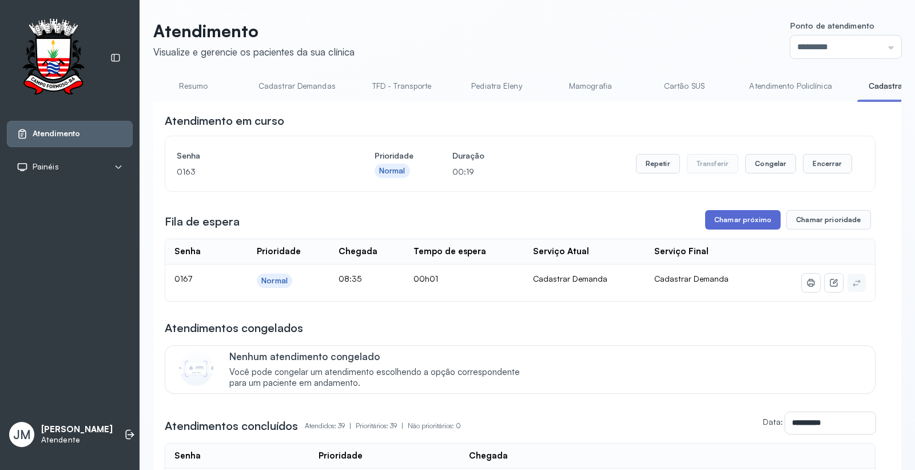
click at [745, 221] on button "Chamar próximo" at bounding box center [743, 219] width 76 height 19
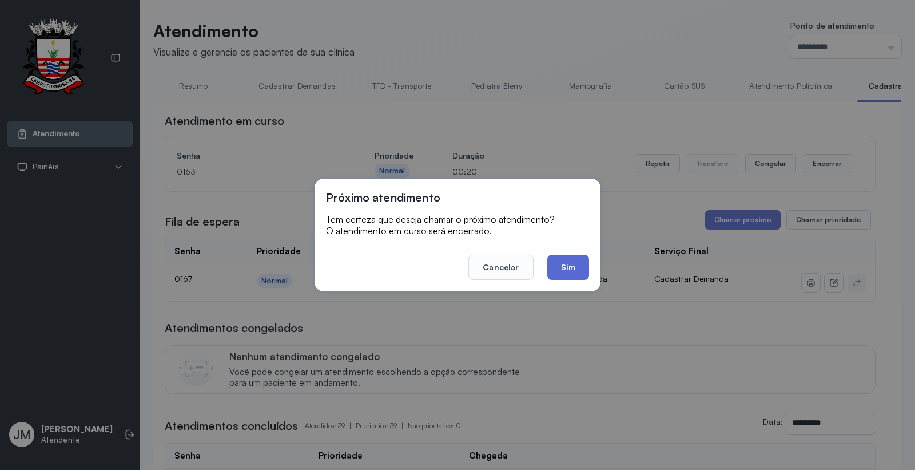
click at [559, 261] on button "Sim" at bounding box center [568, 267] width 42 height 25
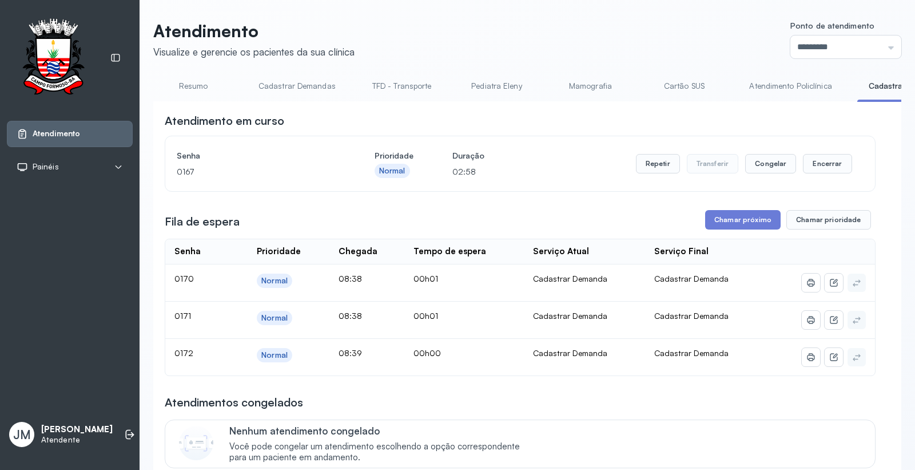
click at [676, 86] on link "Cartão SUS" at bounding box center [684, 86] width 80 height 19
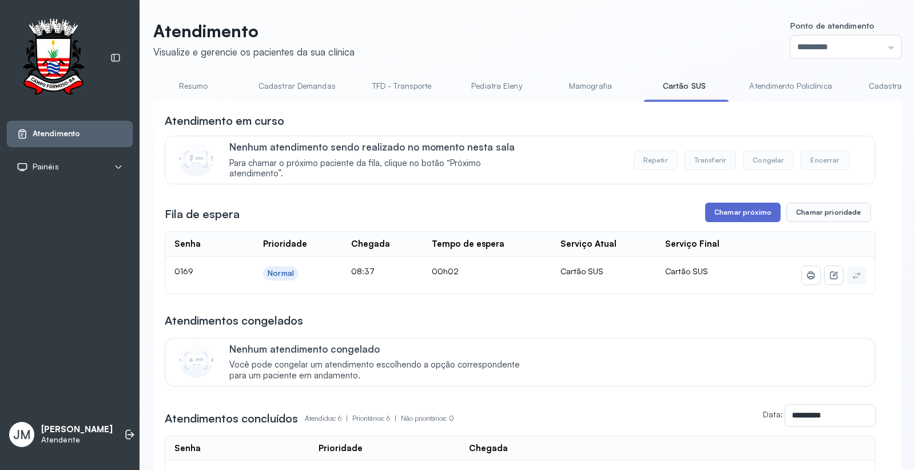
click at [730, 215] on button "Chamar próximo" at bounding box center [743, 211] width 76 height 19
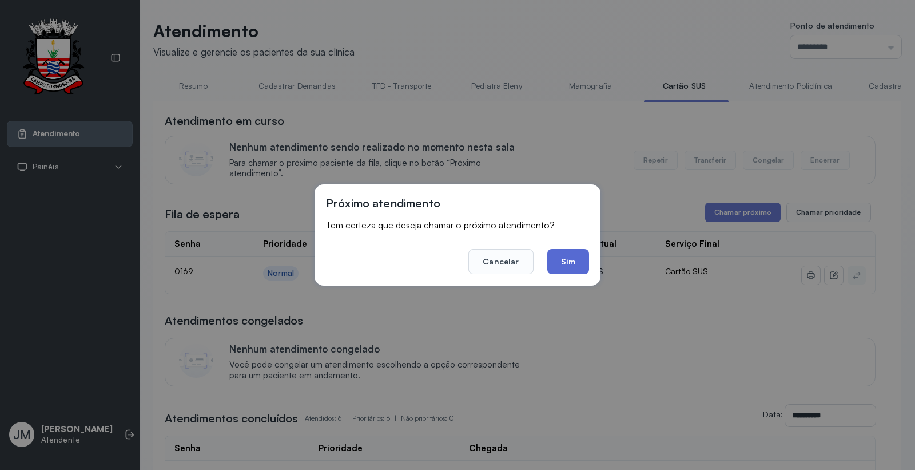
click at [574, 264] on button "Sim" at bounding box center [568, 261] width 42 height 25
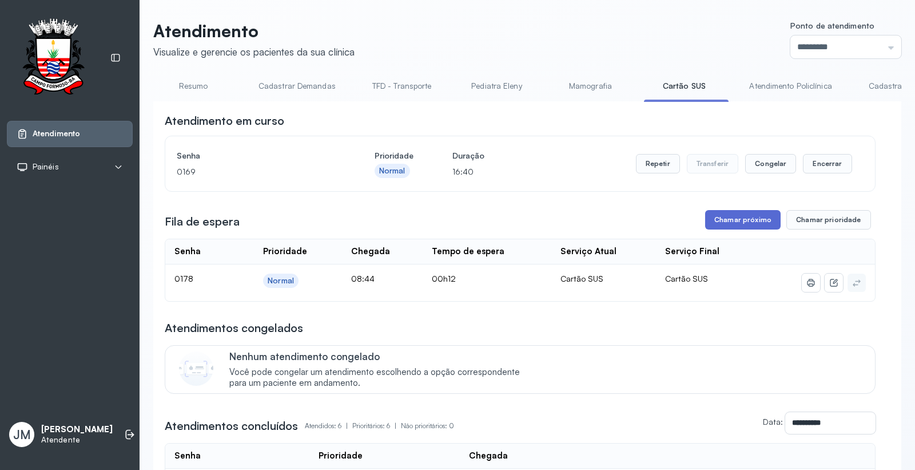
click at [737, 215] on button "Chamar próximo" at bounding box center [743, 219] width 76 height 19
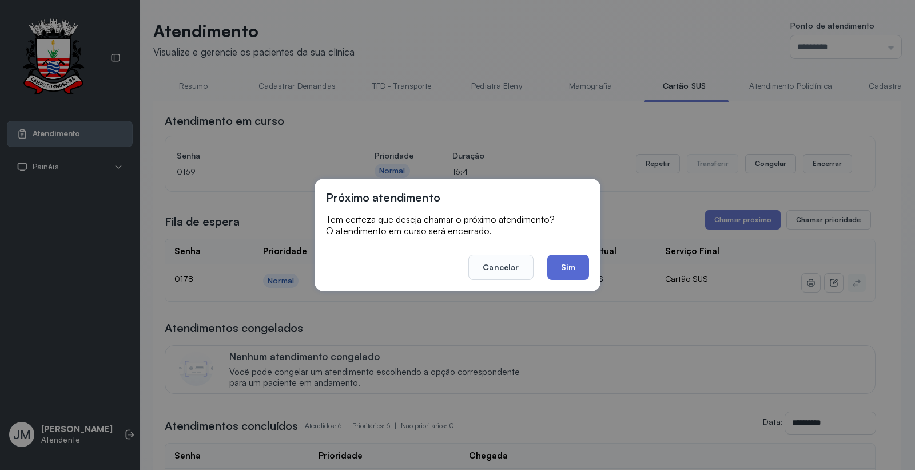
click at [562, 270] on button "Sim" at bounding box center [568, 267] width 42 height 25
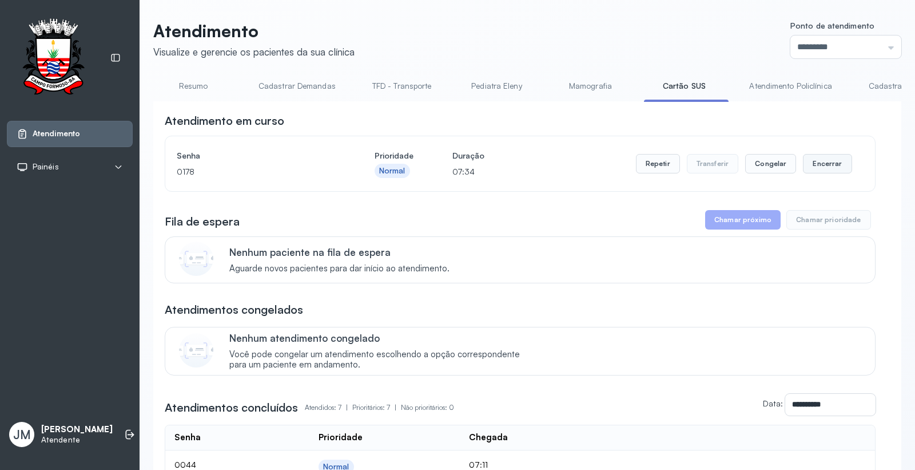
click at [835, 158] on button "Encerrar" at bounding box center [827, 163] width 49 height 19
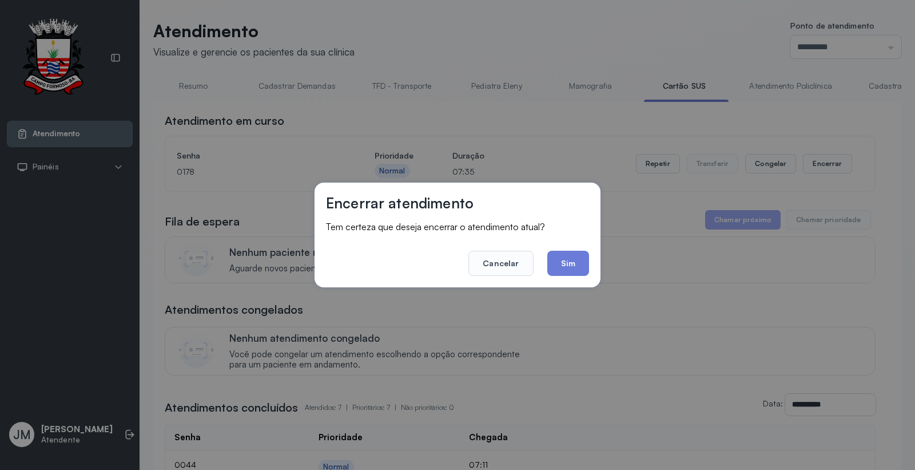
click at [567, 264] on button "Sim" at bounding box center [568, 263] width 42 height 25
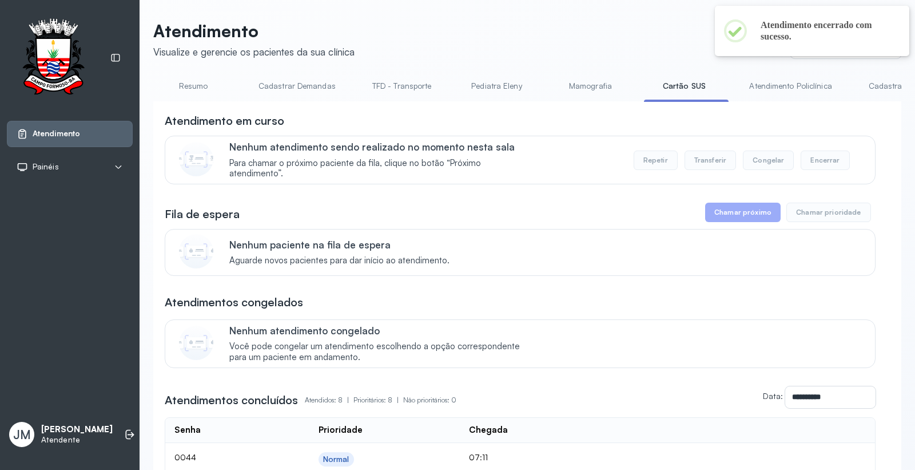
click at [187, 85] on link "Resumo" at bounding box center [193, 86] width 80 height 19
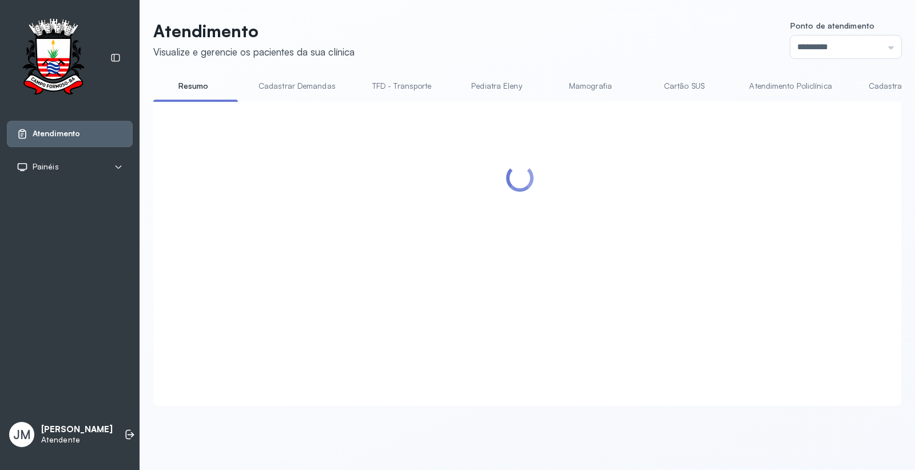
click at [685, 89] on link "Cartão SUS" at bounding box center [684, 86] width 80 height 19
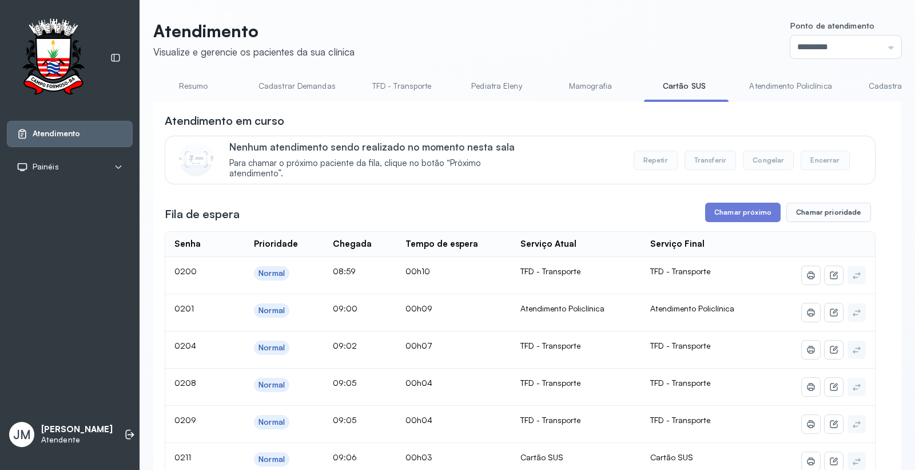
click at [678, 81] on link "Cartão SUS" at bounding box center [684, 86] width 80 height 19
click at [198, 87] on link "Resumo" at bounding box center [193, 86] width 80 height 19
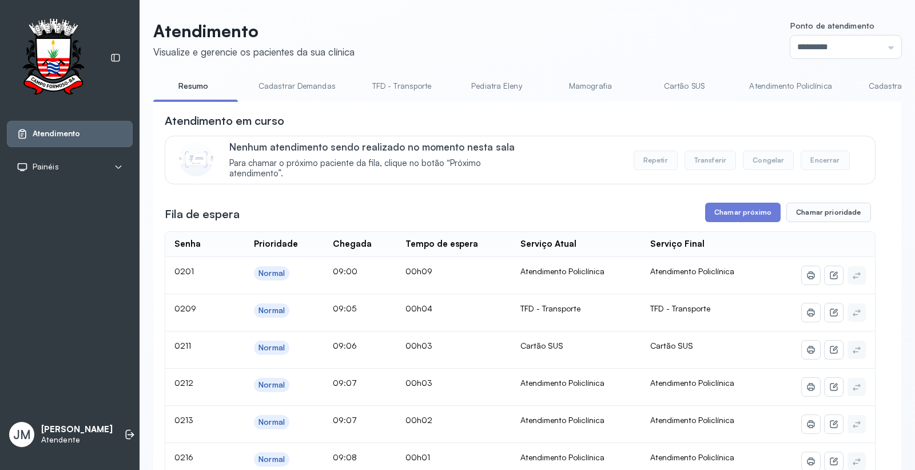
click at [682, 86] on link "Cartão SUS" at bounding box center [684, 86] width 80 height 19
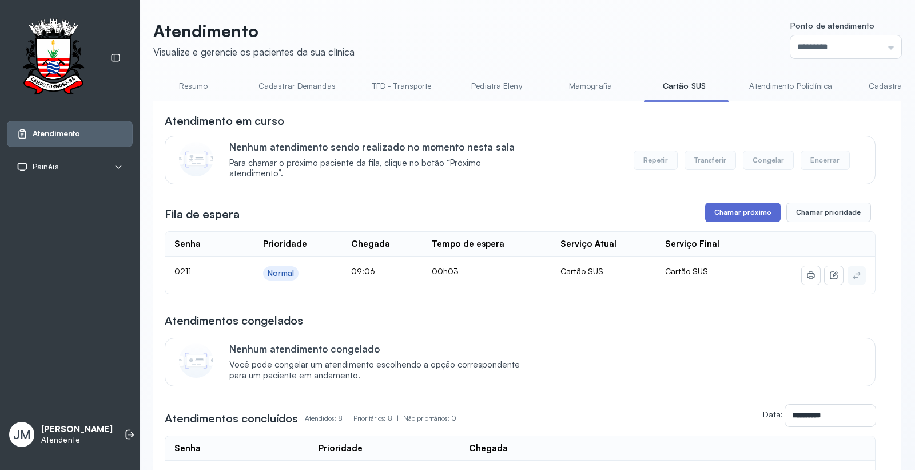
click at [712, 219] on button "Chamar próximo" at bounding box center [743, 211] width 76 height 19
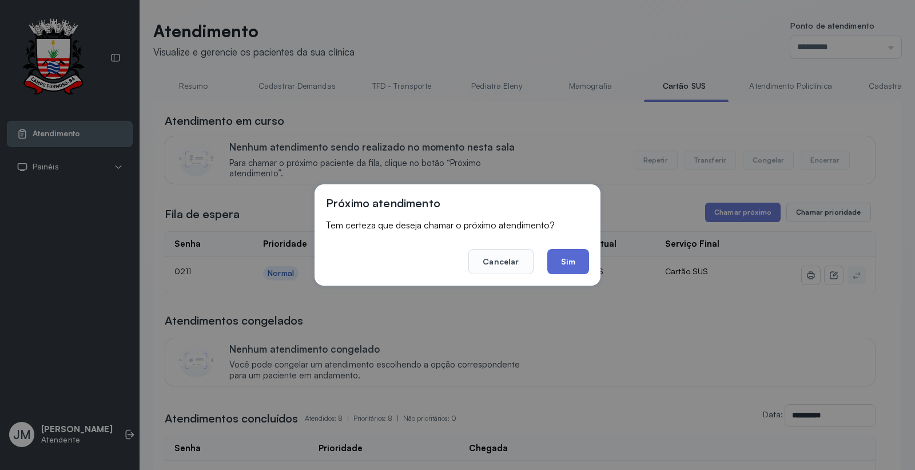
click at [567, 262] on button "Sim" at bounding box center [568, 261] width 42 height 25
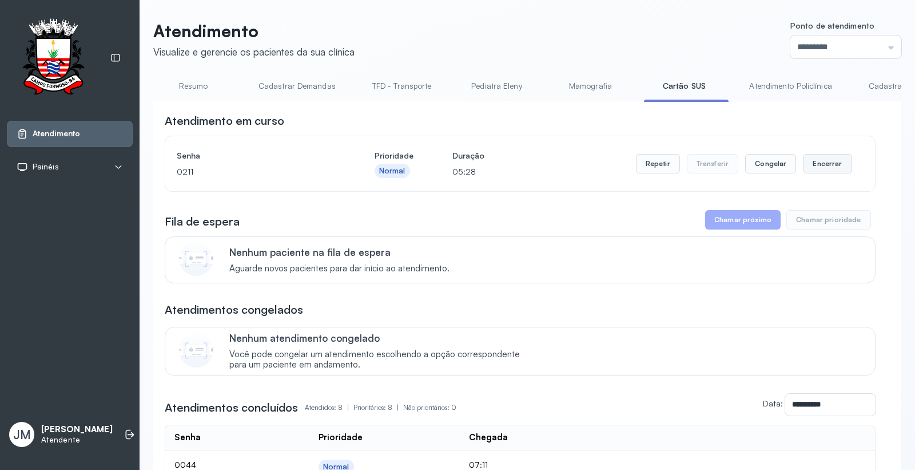
click at [823, 165] on button "Encerrar" at bounding box center [827, 163] width 49 height 19
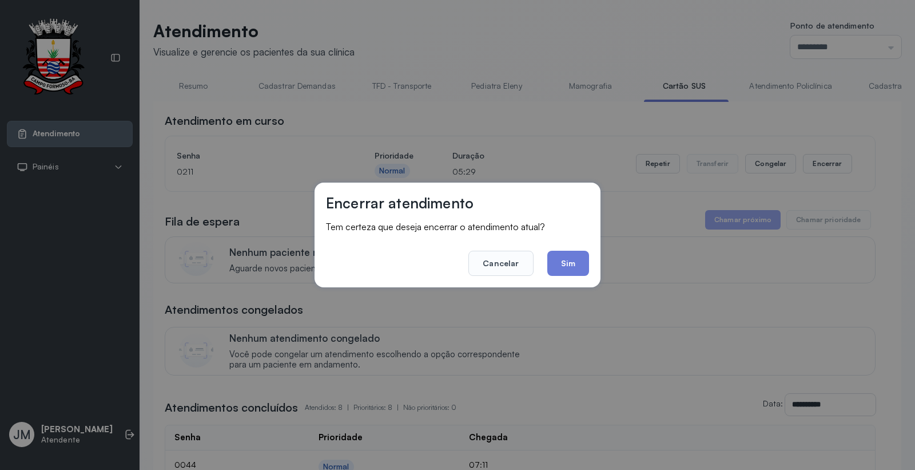
drag, startPoint x: 578, startPoint y: 259, endPoint x: 495, endPoint y: 29, distance: 245.0
click at [581, 258] on button "Sim" at bounding box center [568, 263] width 42 height 25
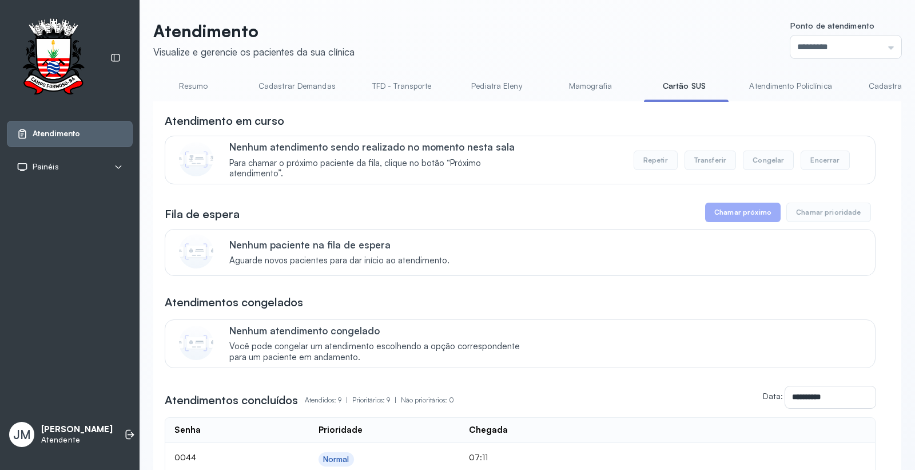
click at [186, 82] on link "Resumo" at bounding box center [193, 86] width 80 height 19
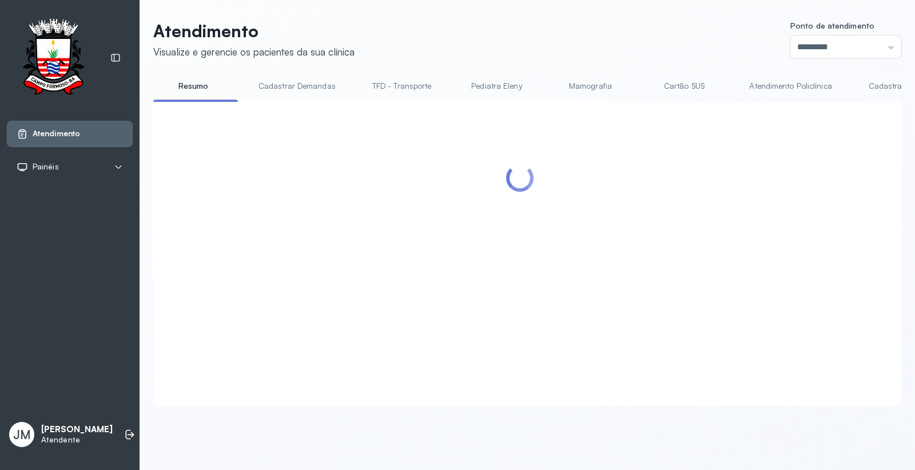
click at [685, 86] on link "Cartão SUS" at bounding box center [684, 86] width 80 height 19
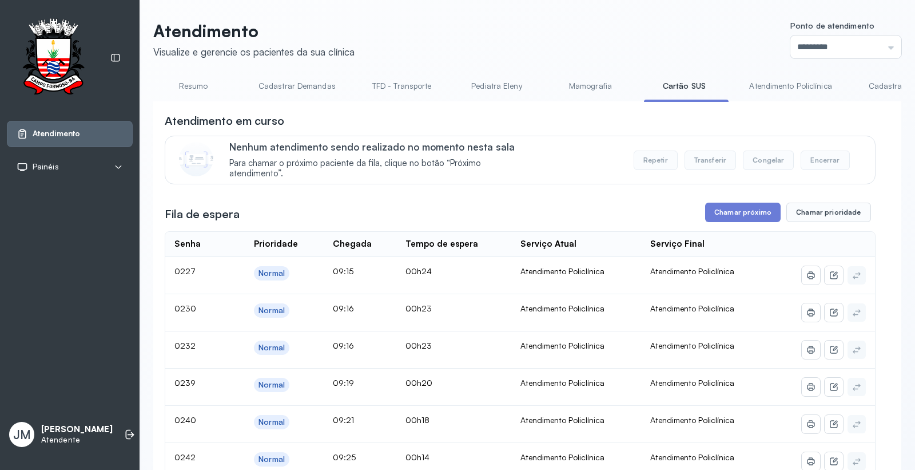
click at [871, 81] on link "Cadastrar Demanda" at bounding box center [905, 86] width 96 height 19
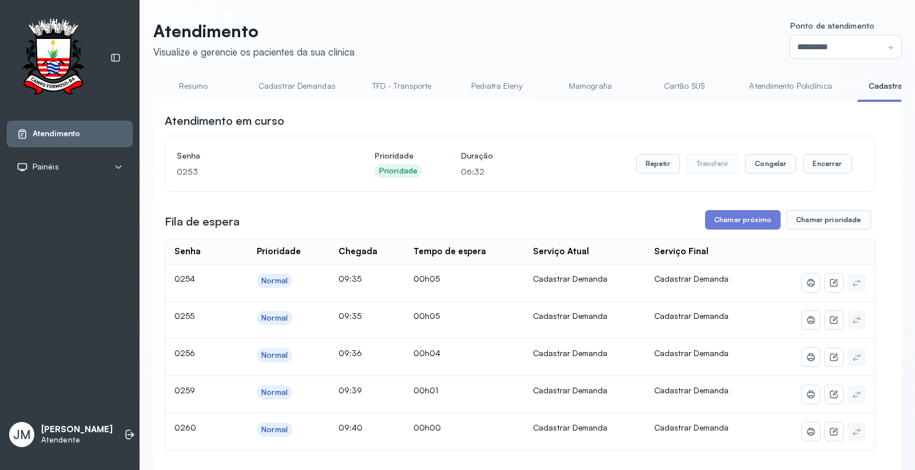
scroll to position [63, 0]
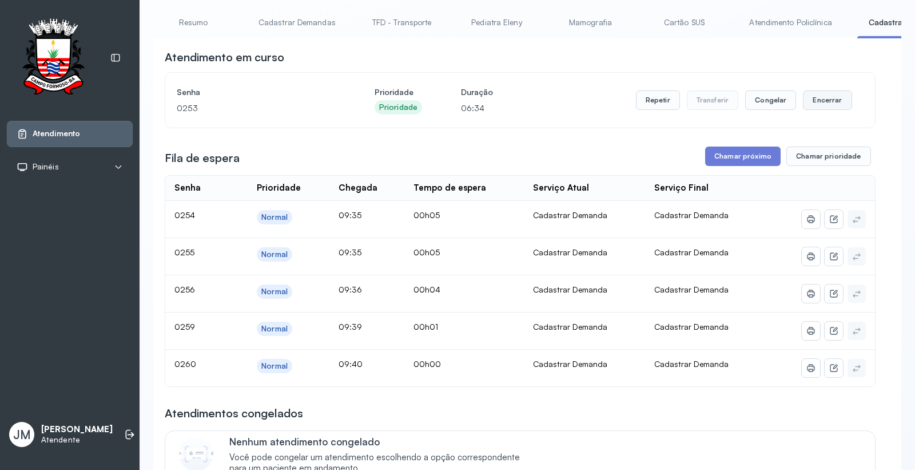
click at [816, 102] on button "Encerrar" at bounding box center [827, 99] width 49 height 19
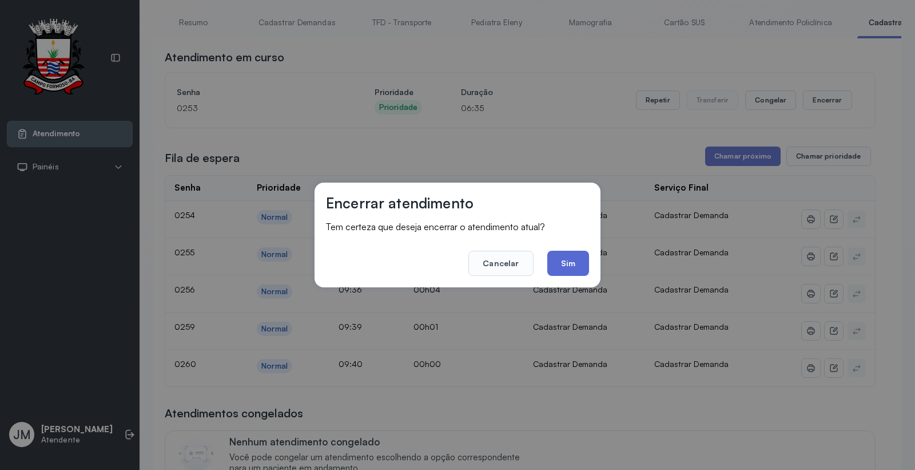
click at [573, 265] on button "Sim" at bounding box center [568, 263] width 42 height 25
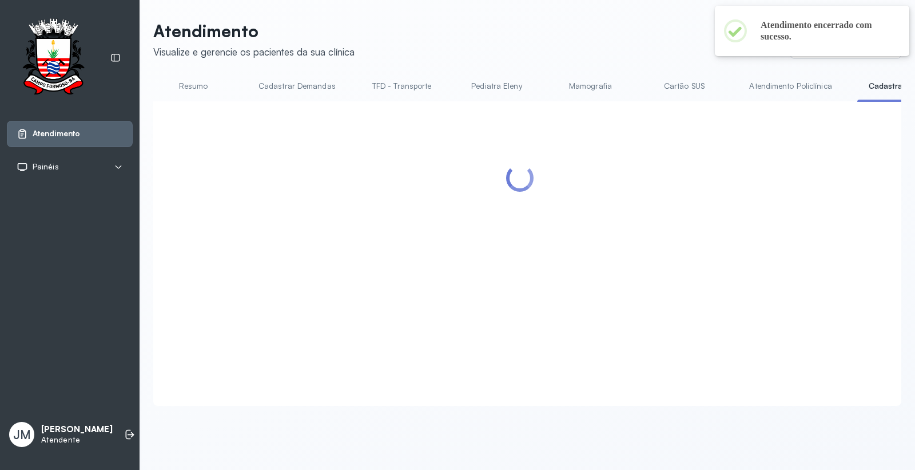
scroll to position [0, 0]
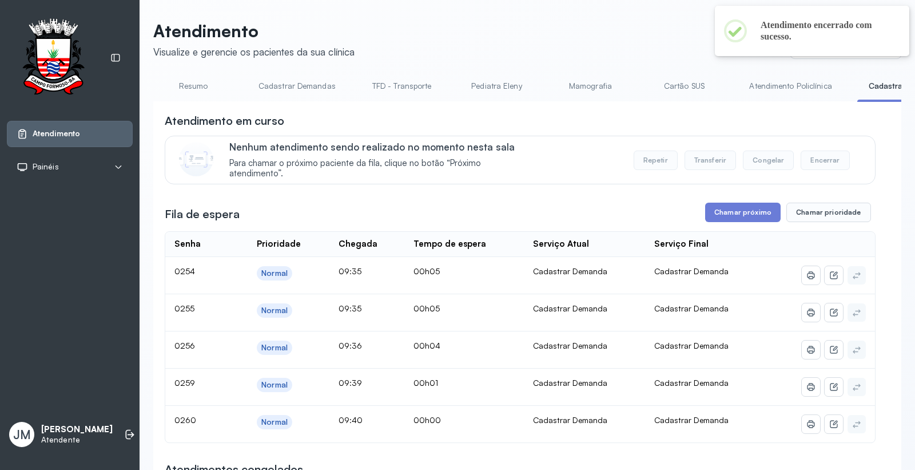
click at [684, 86] on link "Cartão SUS" at bounding box center [684, 86] width 80 height 19
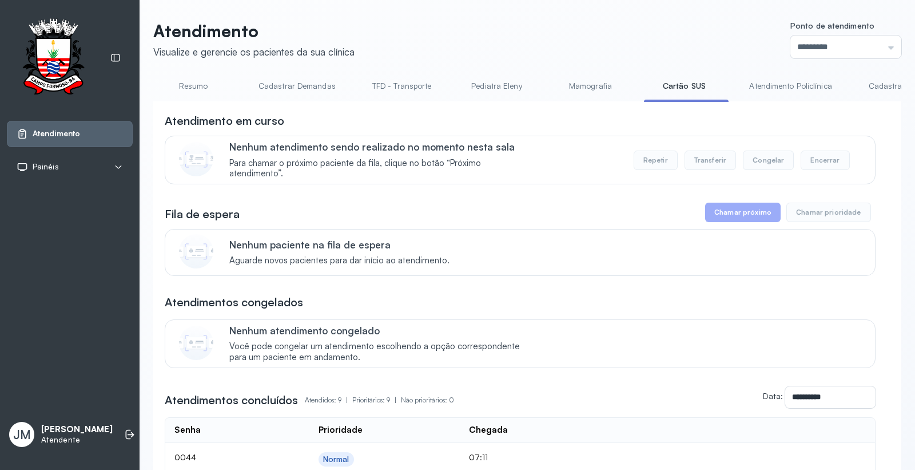
click at [888, 82] on link "Cadastrar Demanda" at bounding box center [905, 86] width 96 height 19
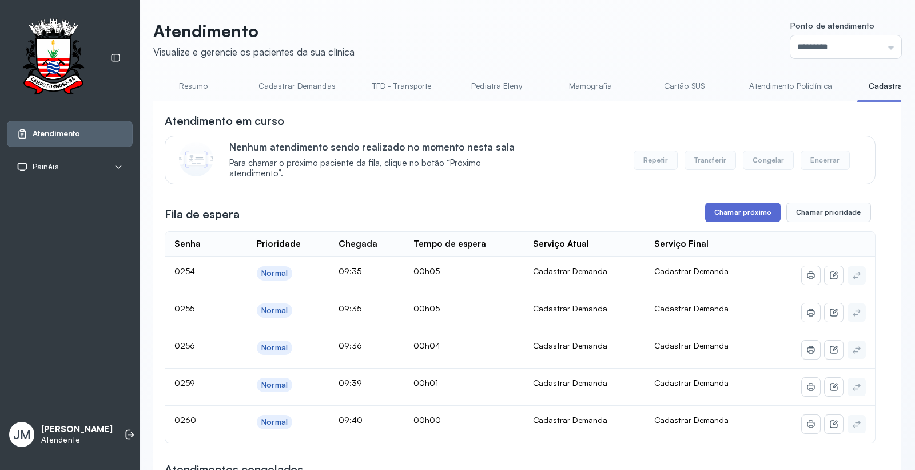
click at [734, 219] on button "Chamar próximo" at bounding box center [743, 211] width 76 height 19
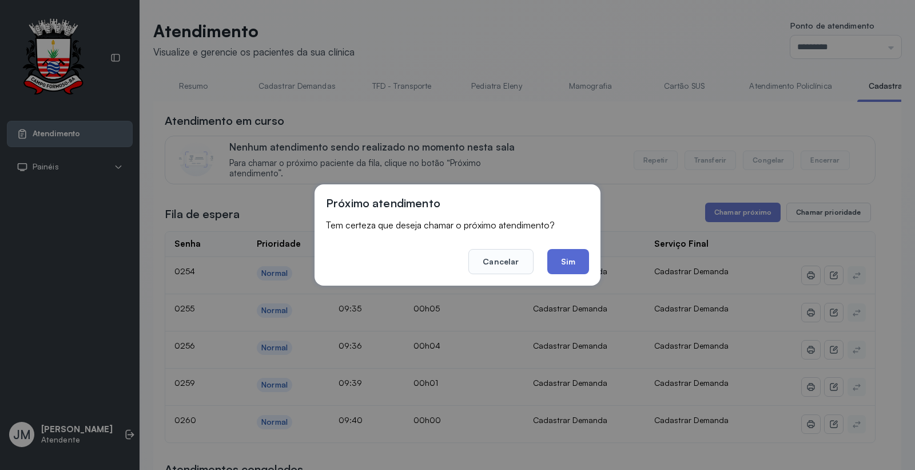
click at [578, 262] on button "Sim" at bounding box center [568, 261] width 42 height 25
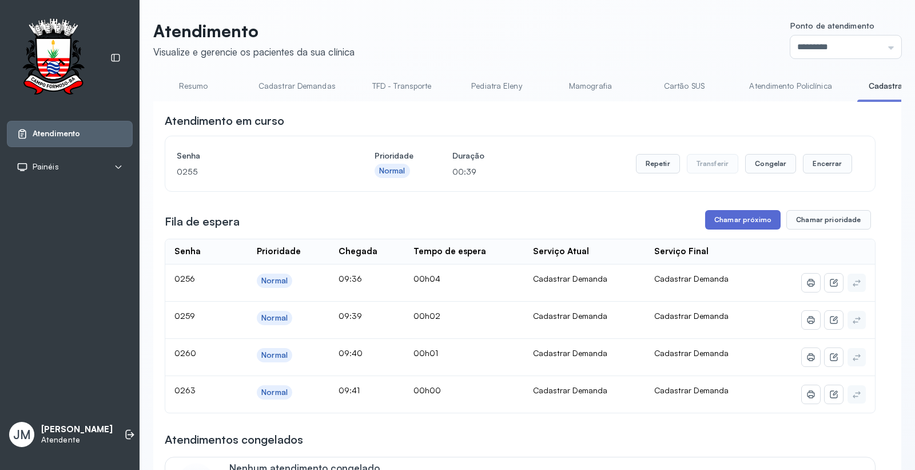
click at [740, 215] on button "Chamar próximo" at bounding box center [743, 219] width 76 height 19
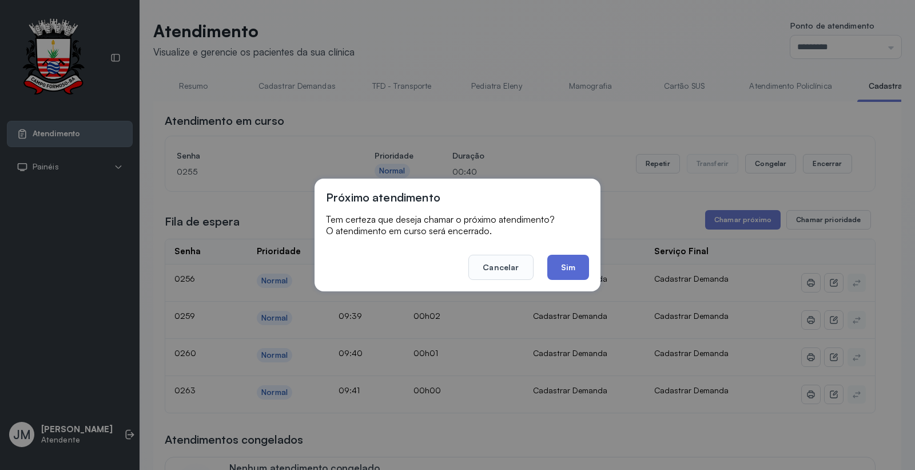
click at [569, 262] on button "Sim" at bounding box center [568, 267] width 42 height 25
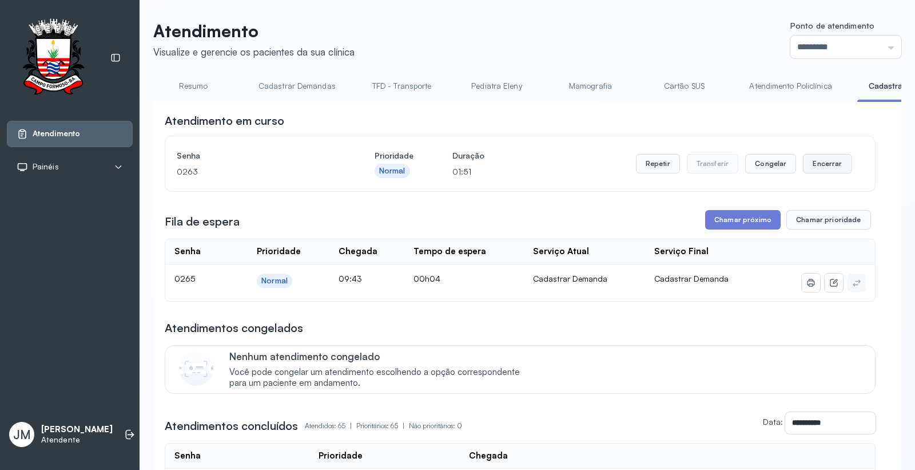
click at [807, 164] on button "Encerrar" at bounding box center [827, 163] width 49 height 19
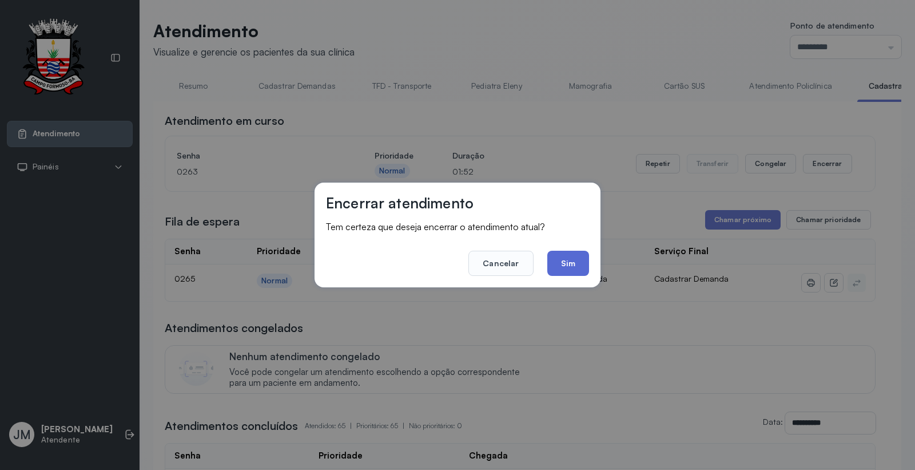
drag, startPoint x: 557, startPoint y: 265, endPoint x: 612, endPoint y: 246, distance: 58.3
click at [557, 265] on button "Sim" at bounding box center [568, 263] width 42 height 25
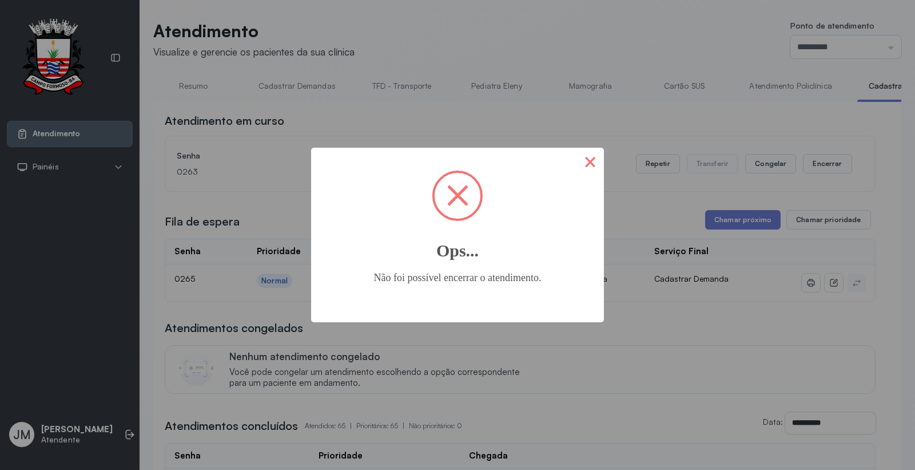
click at [593, 160] on button "×" at bounding box center [590, 161] width 27 height 27
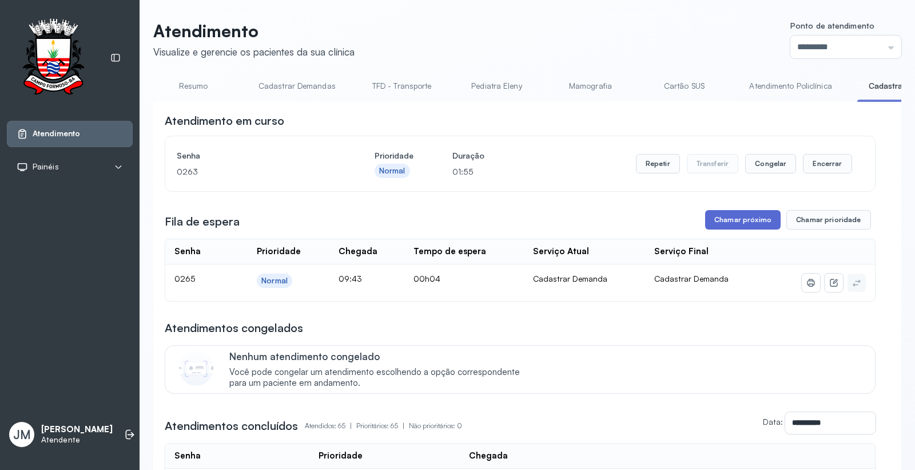
click at [729, 221] on button "Chamar próximo" at bounding box center [743, 219] width 76 height 19
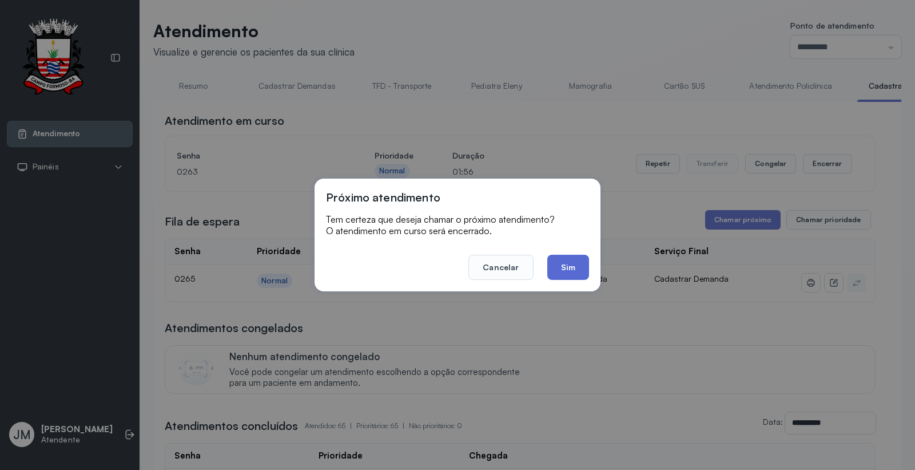
click at [566, 272] on button "Sim" at bounding box center [568, 267] width 42 height 25
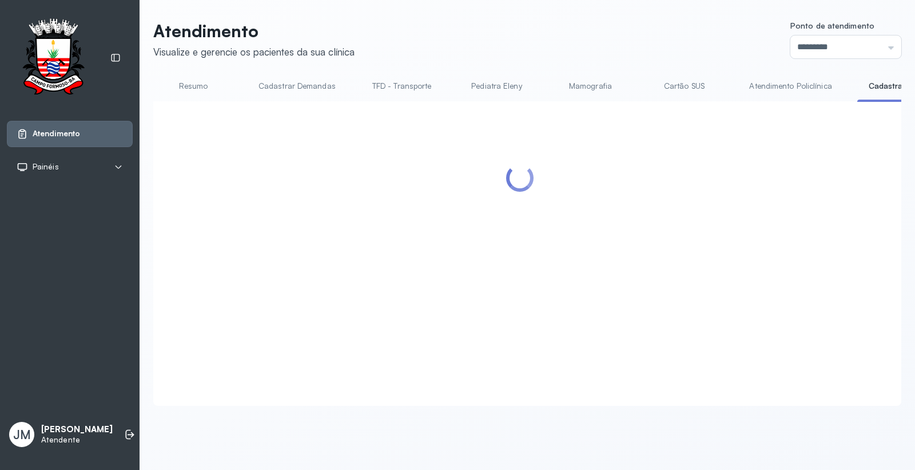
click at [671, 84] on link "Cartão SUS" at bounding box center [684, 86] width 80 height 19
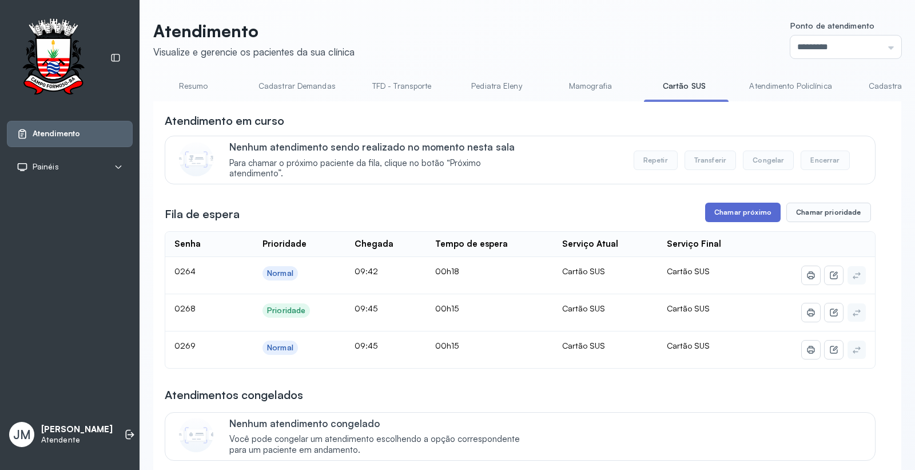
click at [732, 210] on button "Chamar próximo" at bounding box center [743, 211] width 76 height 19
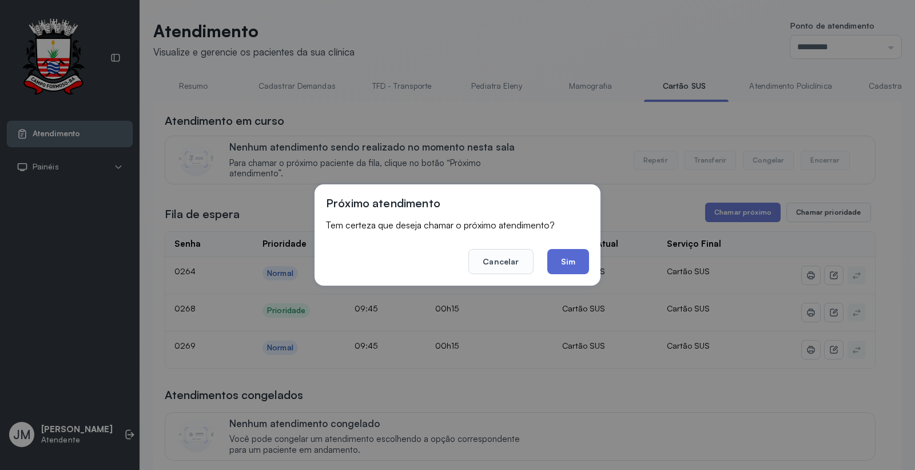
click at [574, 264] on button "Sim" at bounding box center [568, 261] width 42 height 25
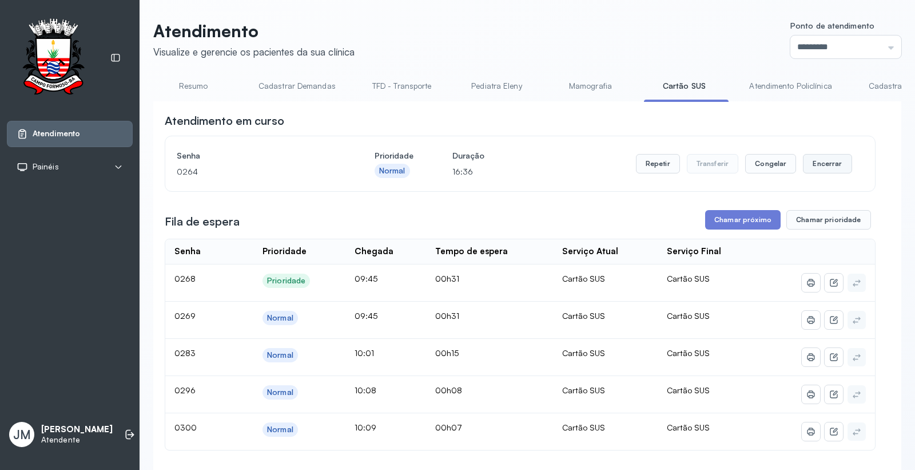
click at [821, 161] on button "Encerrar" at bounding box center [827, 163] width 49 height 19
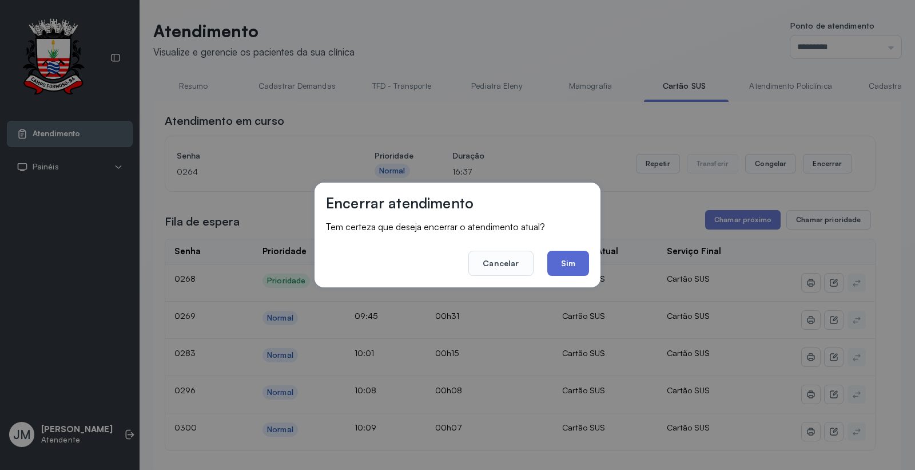
click at [571, 256] on button "Sim" at bounding box center [568, 263] width 42 height 25
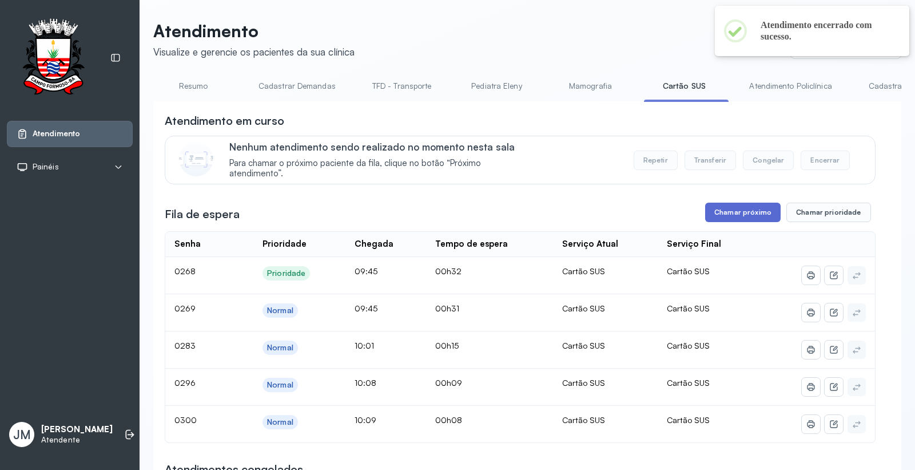
click at [730, 206] on button "Chamar próximo" at bounding box center [743, 211] width 76 height 19
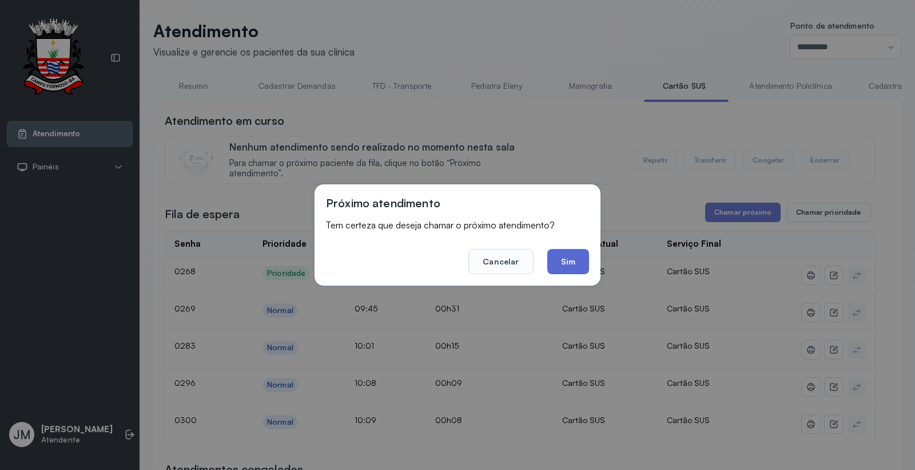
click at [568, 260] on button "Sim" at bounding box center [568, 261] width 42 height 25
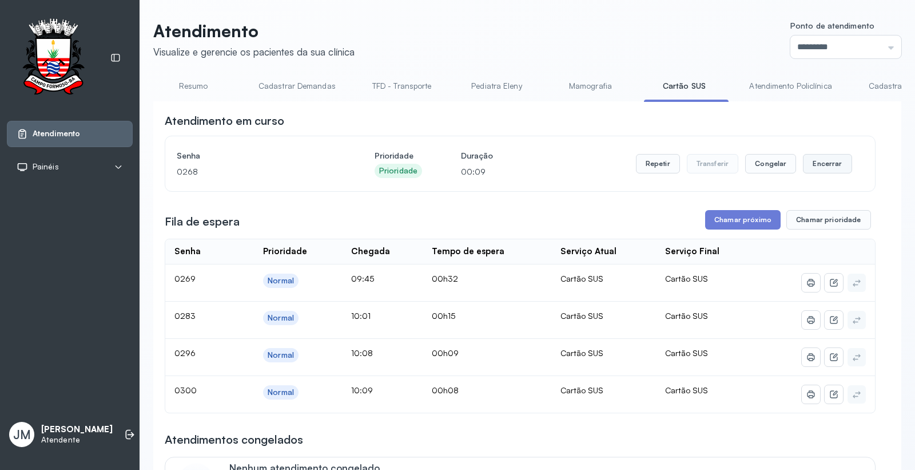
click at [820, 161] on button "Encerrar" at bounding box center [827, 163] width 49 height 19
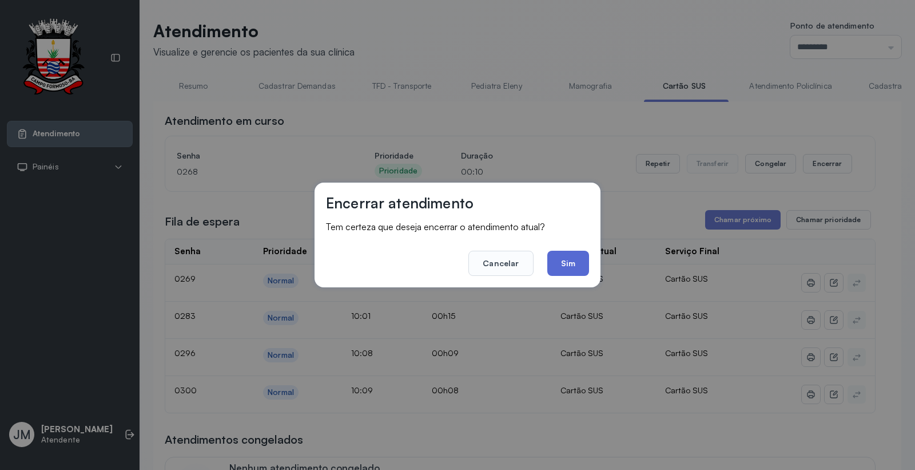
click at [567, 262] on button "Sim" at bounding box center [568, 263] width 42 height 25
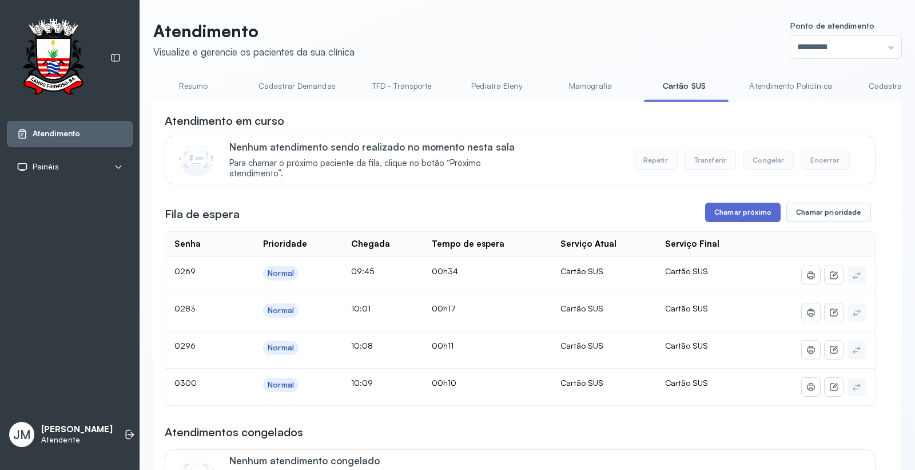
click at [733, 212] on button "Chamar próximo" at bounding box center [743, 211] width 76 height 19
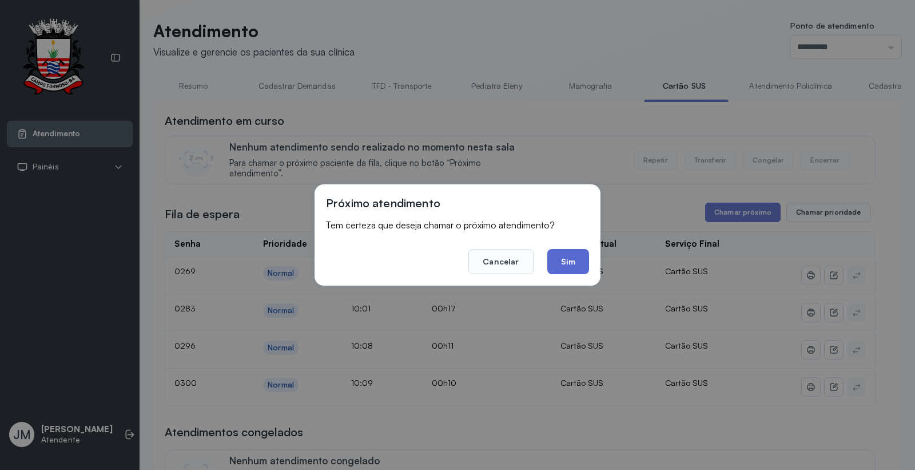
click at [565, 259] on button "Sim" at bounding box center [568, 261] width 42 height 25
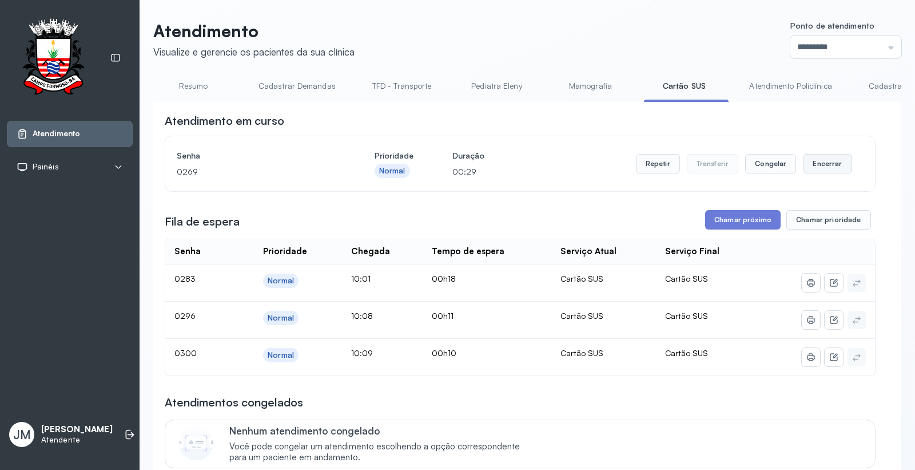
click at [815, 160] on button "Encerrar" at bounding box center [827, 163] width 49 height 19
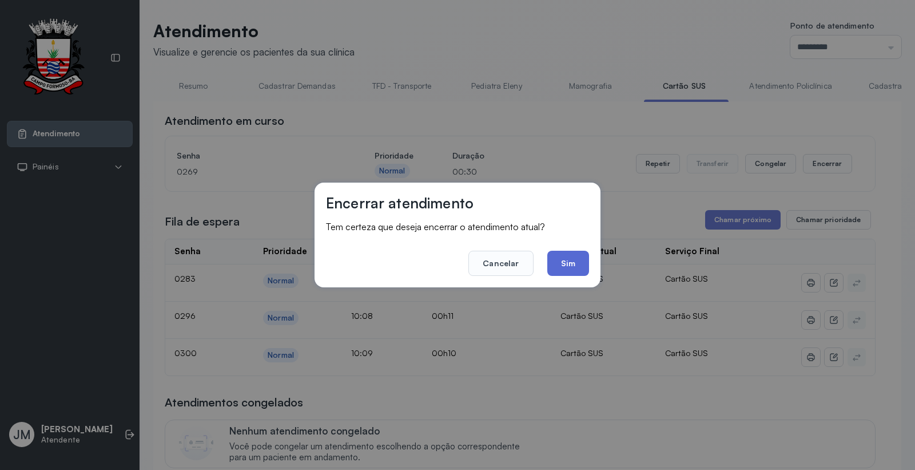
click at [576, 257] on button "Sim" at bounding box center [568, 263] width 42 height 25
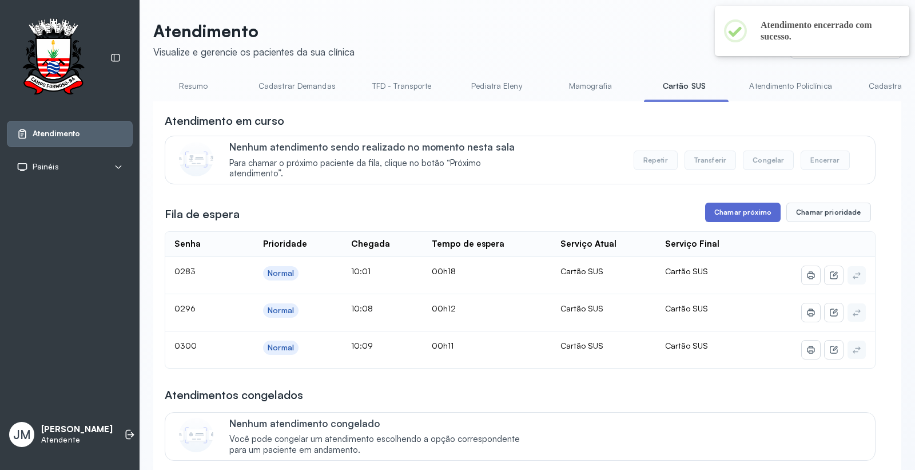
click at [740, 205] on button "Chamar próximo" at bounding box center [743, 211] width 76 height 19
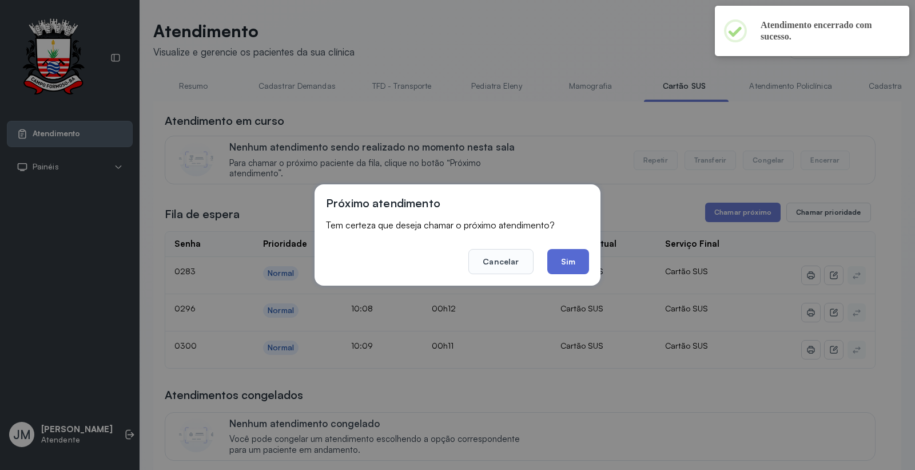
click at [567, 260] on button "Sim" at bounding box center [568, 261] width 42 height 25
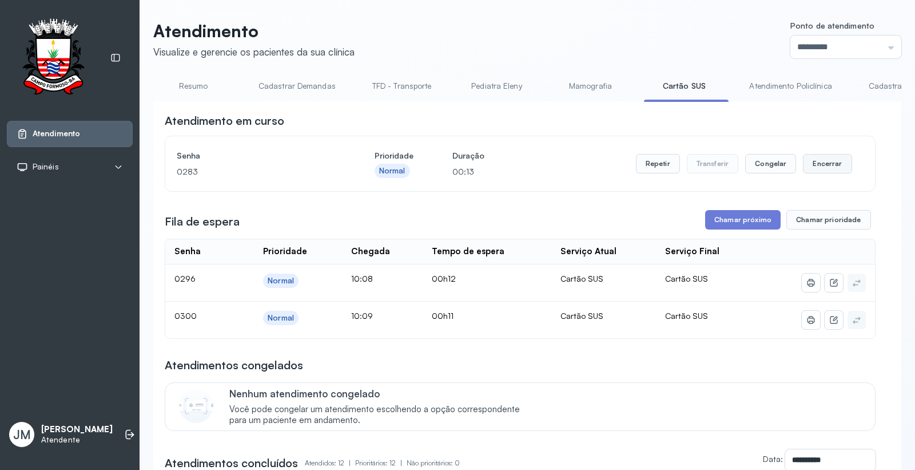
click at [821, 160] on button "Encerrar" at bounding box center [827, 163] width 49 height 19
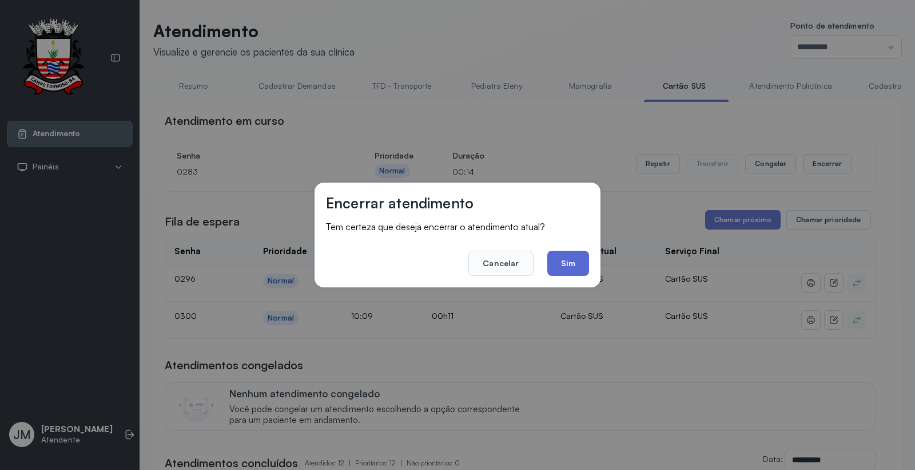
click at [571, 257] on button "Sim" at bounding box center [568, 263] width 42 height 25
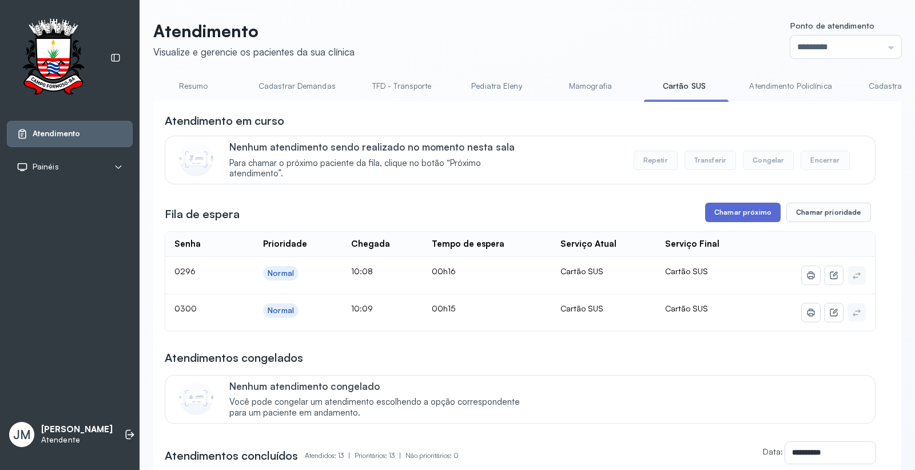
click at [751, 208] on button "Chamar próximo" at bounding box center [743, 211] width 76 height 19
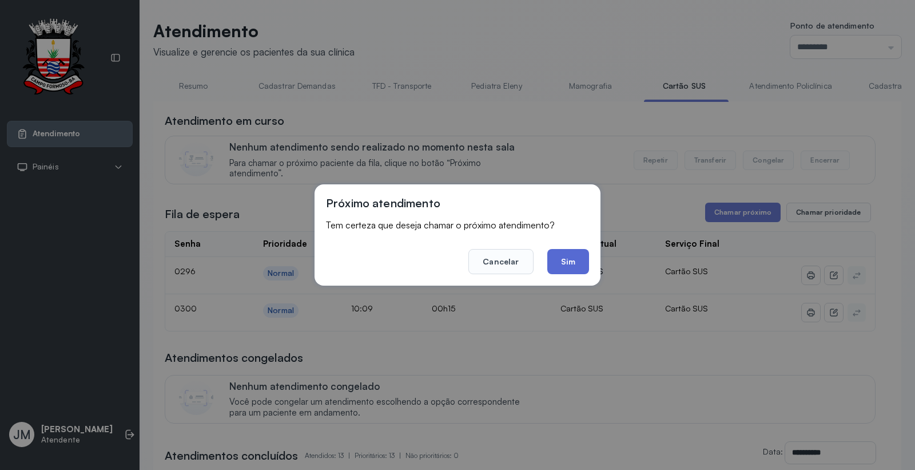
click at [580, 263] on button "Sim" at bounding box center [568, 261] width 42 height 25
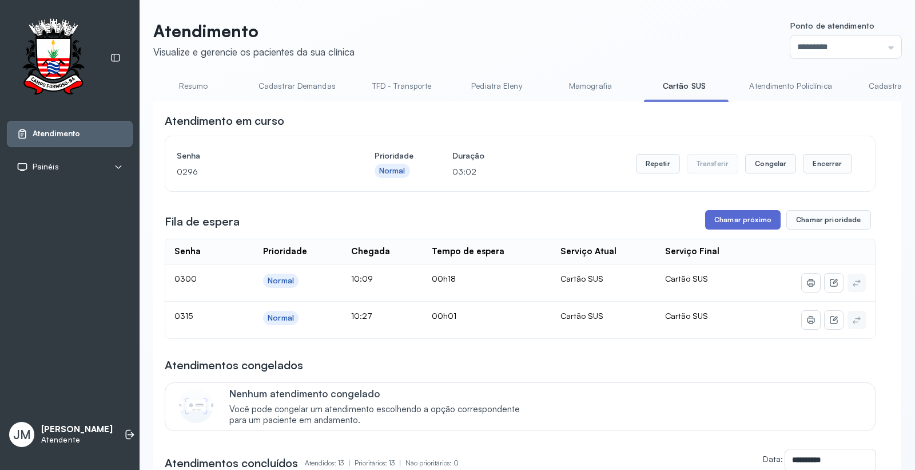
click at [740, 227] on button "Chamar próximo" at bounding box center [743, 219] width 76 height 19
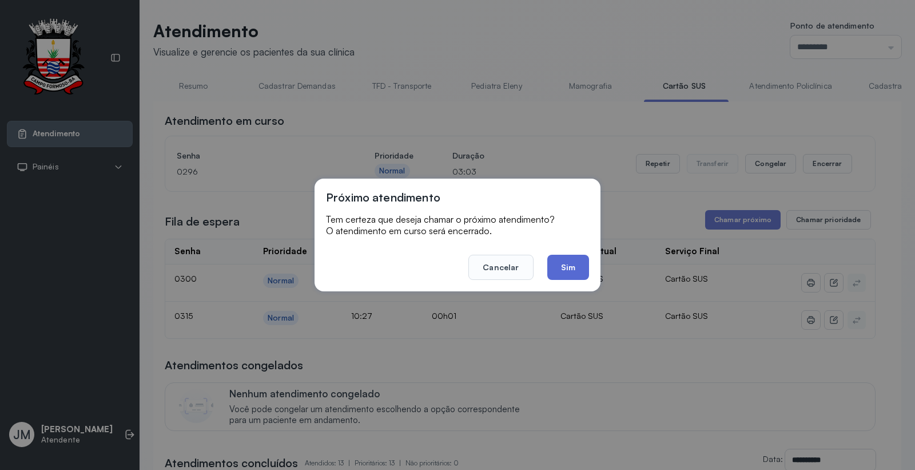
click at [564, 264] on button "Sim" at bounding box center [568, 267] width 42 height 25
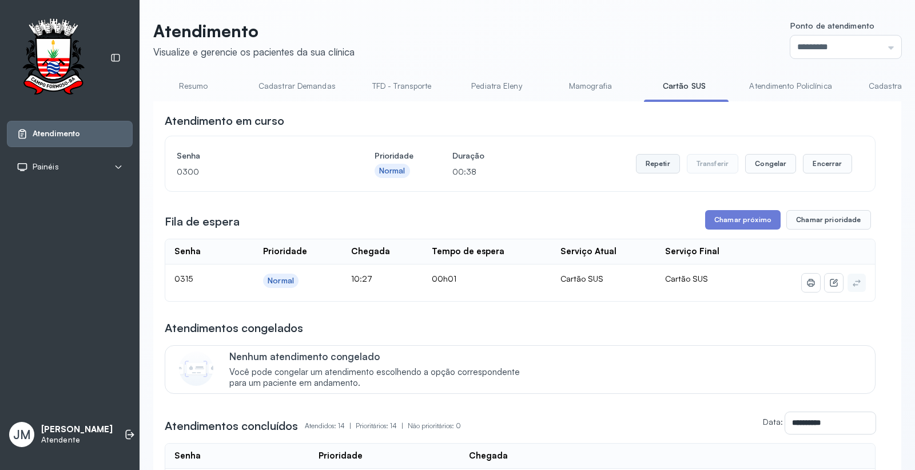
click at [651, 158] on button "Repetir" at bounding box center [658, 163] width 44 height 19
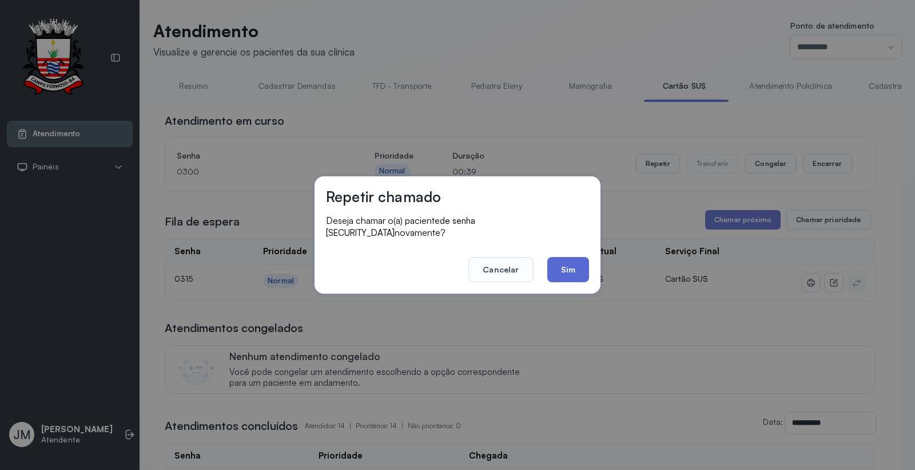
click at [558, 257] on button "Sim" at bounding box center [568, 269] width 42 height 25
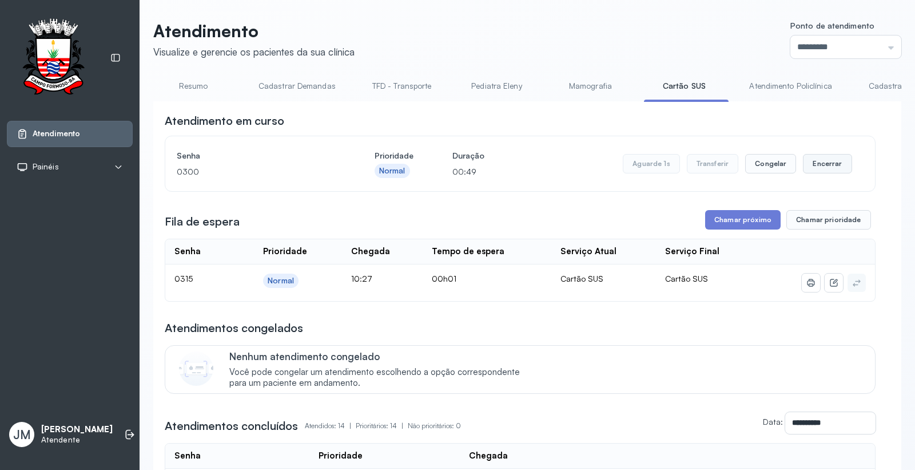
click at [824, 166] on button "Encerrar" at bounding box center [827, 163] width 49 height 19
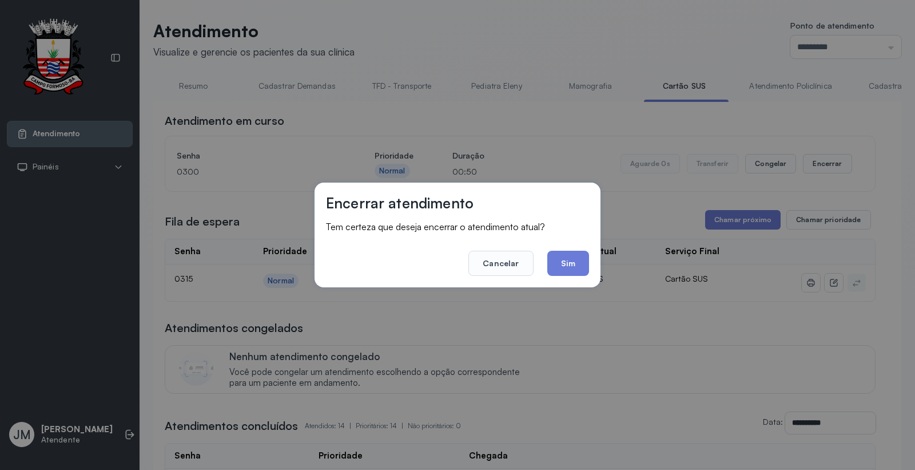
drag, startPoint x: 574, startPoint y: 261, endPoint x: 653, endPoint y: 233, distance: 84.0
click at [576, 260] on button "Sim" at bounding box center [568, 263] width 42 height 25
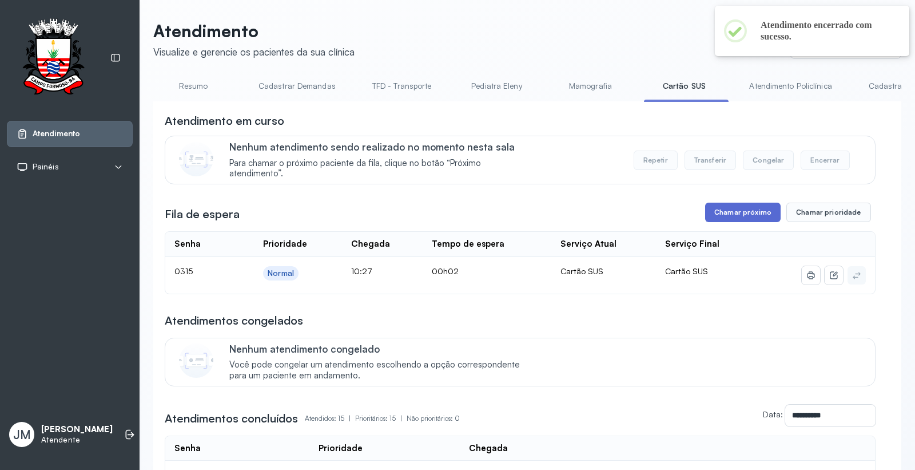
click at [736, 214] on button "Chamar próximo" at bounding box center [743, 211] width 76 height 19
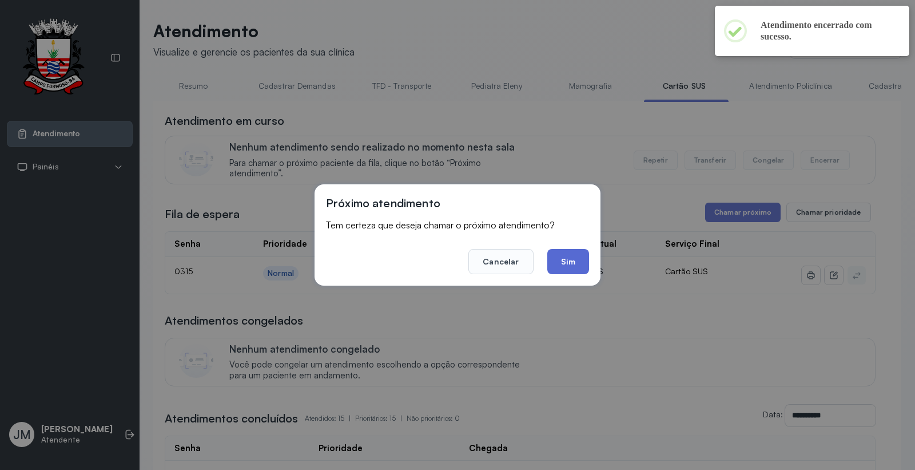
click at [566, 265] on button "Sim" at bounding box center [568, 261] width 42 height 25
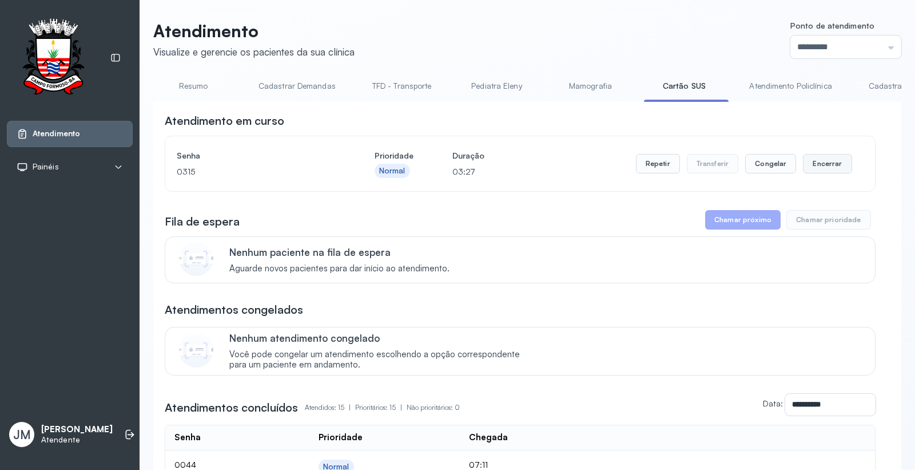
click at [816, 162] on button "Encerrar" at bounding box center [827, 163] width 49 height 19
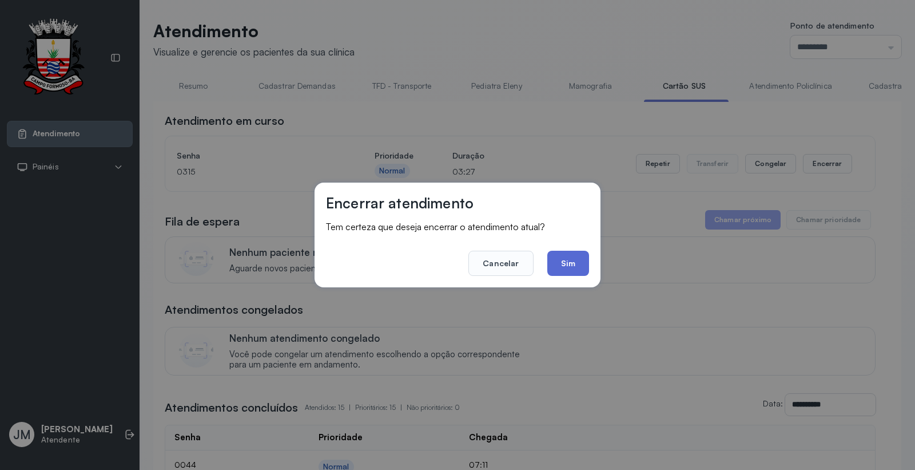
click at [578, 261] on button "Sim" at bounding box center [568, 263] width 42 height 25
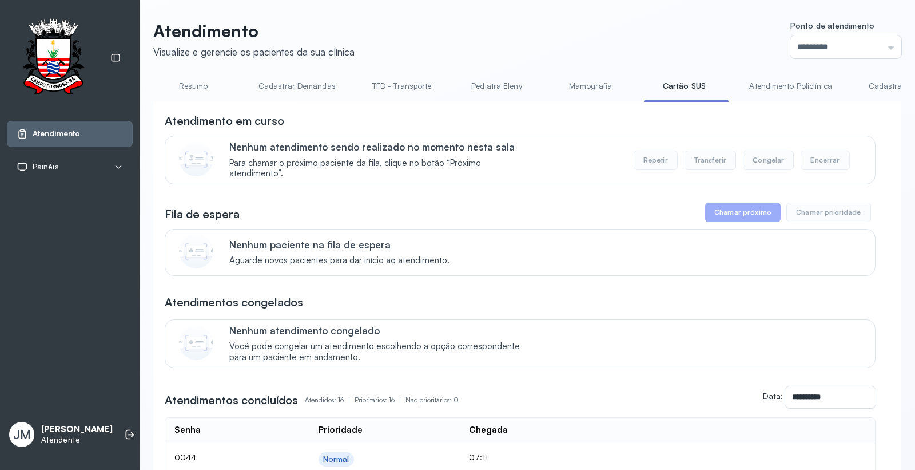
click at [680, 84] on link "Cartão SUS" at bounding box center [684, 86] width 80 height 19
click at [196, 85] on link "Resumo" at bounding box center [193, 86] width 80 height 19
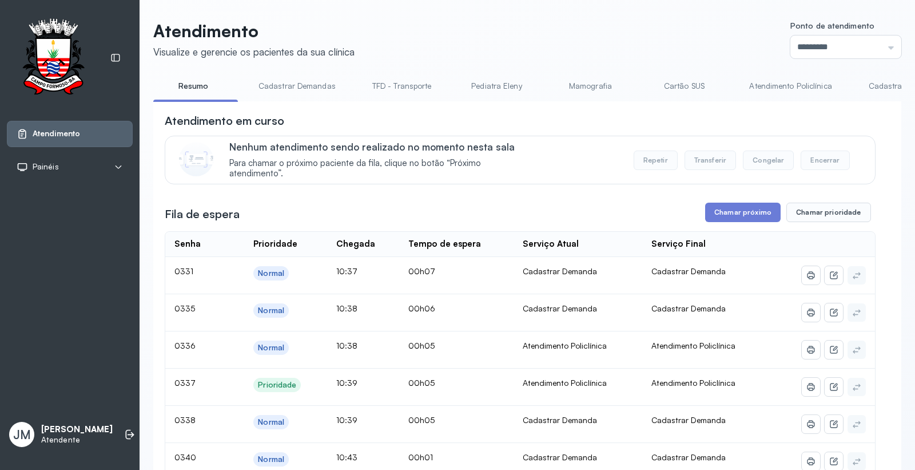
click at [874, 85] on link "Cadastrar Demanda" at bounding box center [905, 86] width 96 height 19
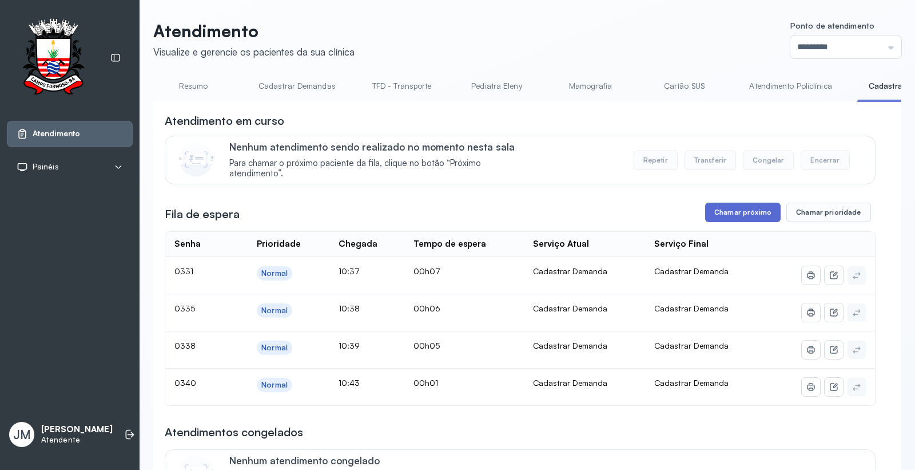
click at [723, 215] on button "Chamar próximo" at bounding box center [743, 211] width 76 height 19
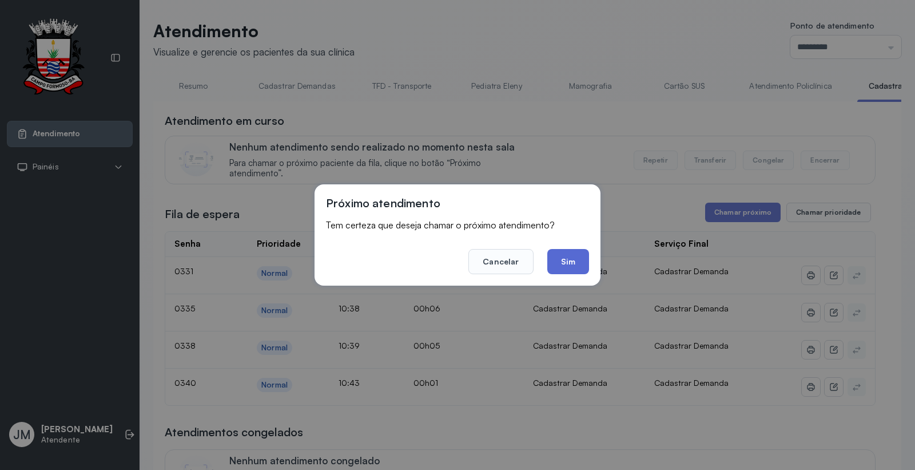
click at [583, 257] on button "Sim" at bounding box center [568, 261] width 42 height 25
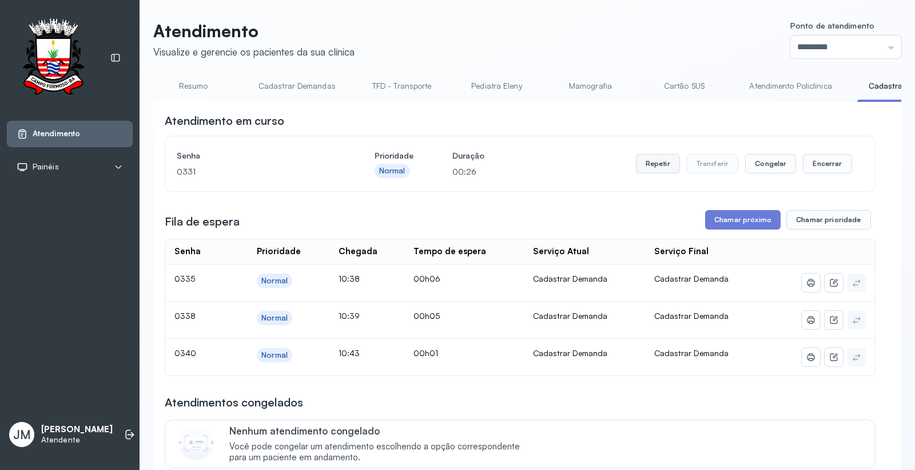
click at [650, 164] on button "Repetir" at bounding box center [658, 163] width 44 height 19
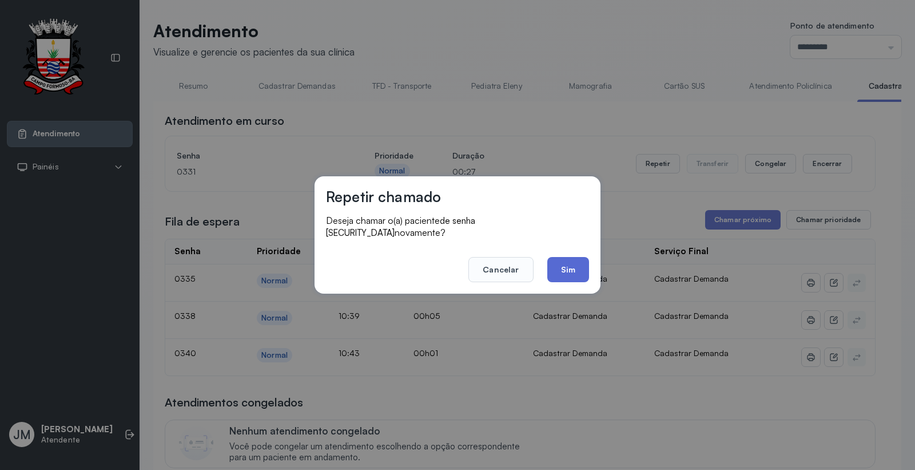
click at [563, 265] on button "Sim" at bounding box center [568, 269] width 42 height 25
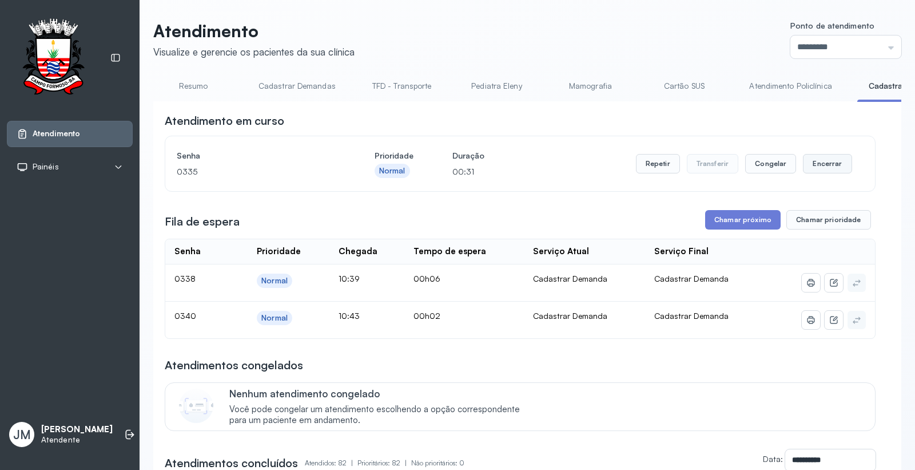
click at [812, 162] on button "Encerrar" at bounding box center [827, 163] width 49 height 19
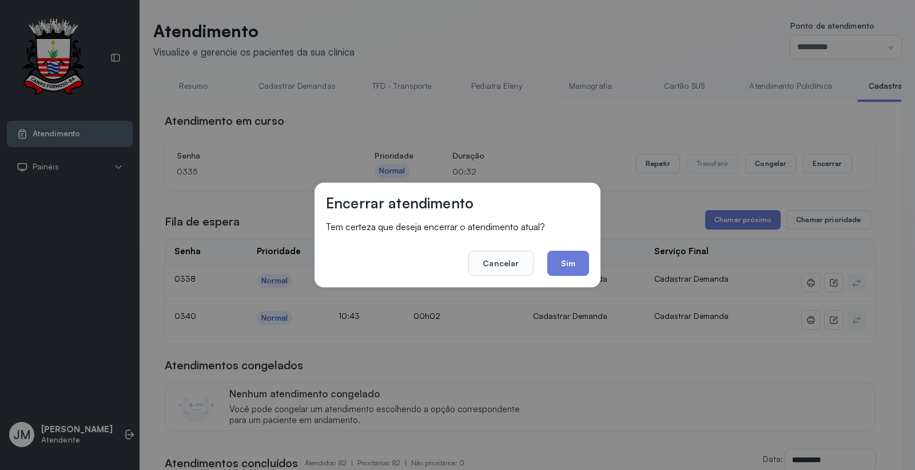
drag, startPoint x: 562, startPoint y: 255, endPoint x: 658, endPoint y: 232, distance: 99.3
click at [562, 255] on button "Sim" at bounding box center [568, 263] width 42 height 25
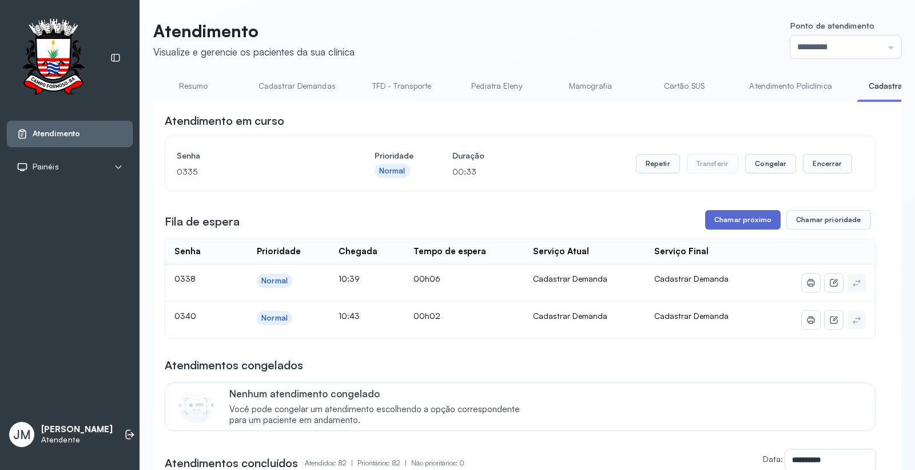
click at [707, 219] on button "Chamar próximo" at bounding box center [743, 219] width 76 height 19
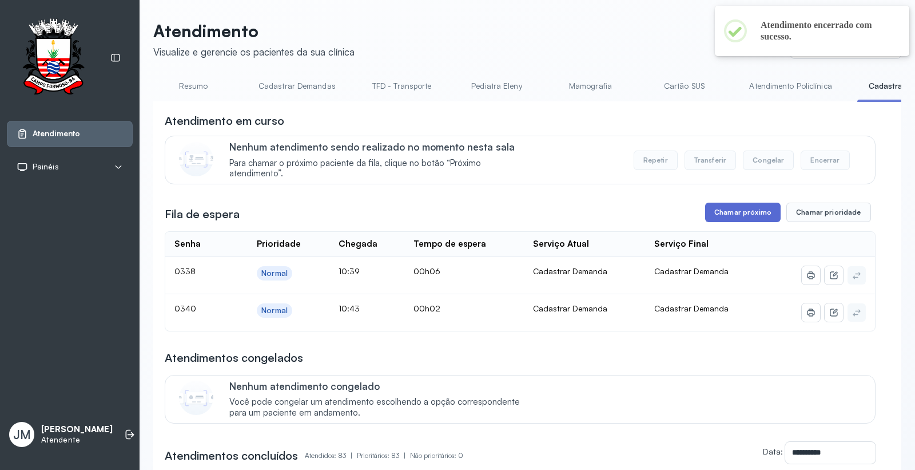
click at [729, 219] on button "Chamar próximo" at bounding box center [743, 211] width 76 height 19
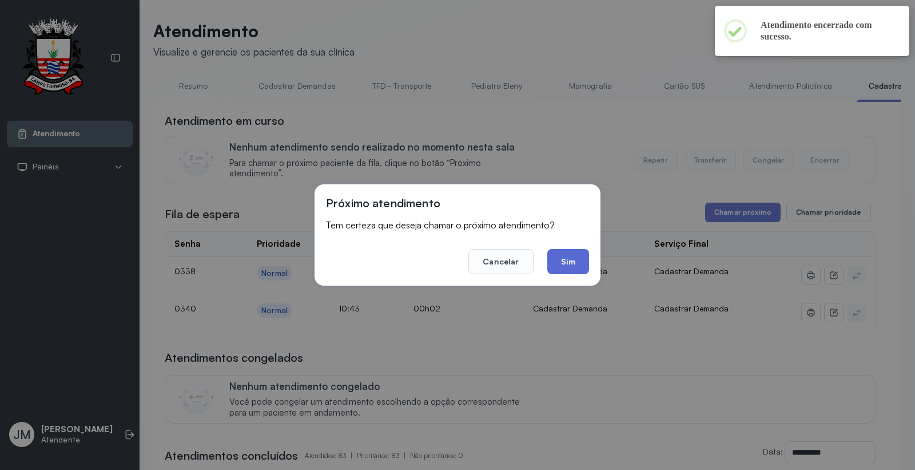
click at [574, 264] on button "Sim" at bounding box center [568, 261] width 42 height 25
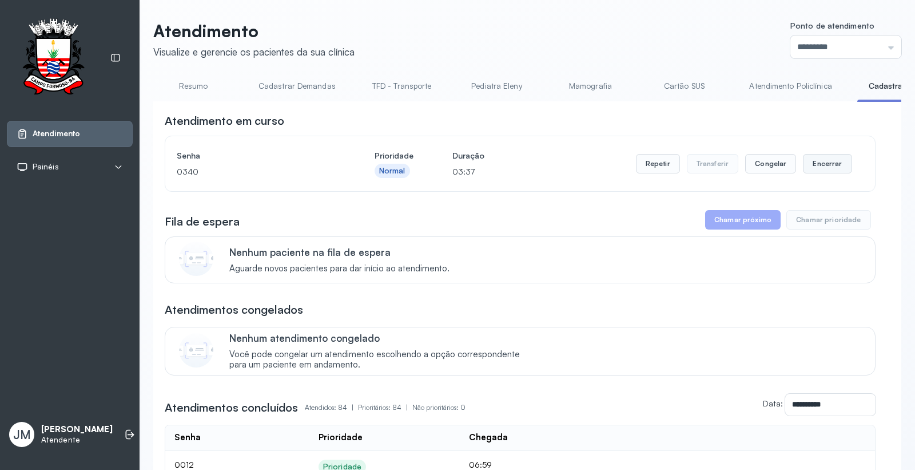
click at [821, 162] on button "Encerrar" at bounding box center [827, 163] width 49 height 19
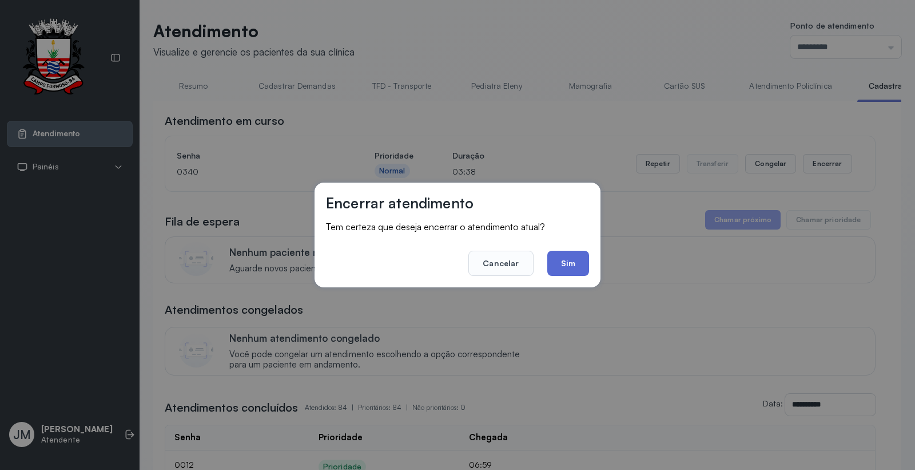
drag, startPoint x: 562, startPoint y: 259, endPoint x: 548, endPoint y: 233, distance: 29.4
click at [563, 259] on button "Sim" at bounding box center [568, 263] width 42 height 25
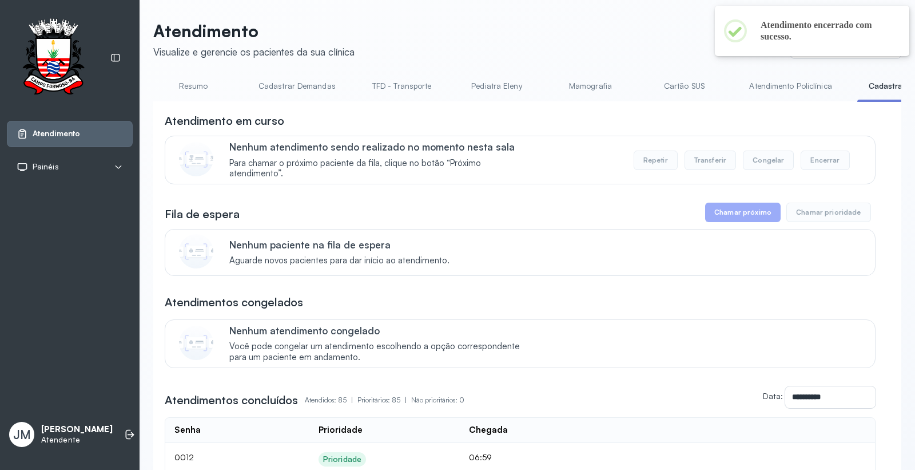
click at [193, 81] on link "Resumo" at bounding box center [193, 86] width 80 height 19
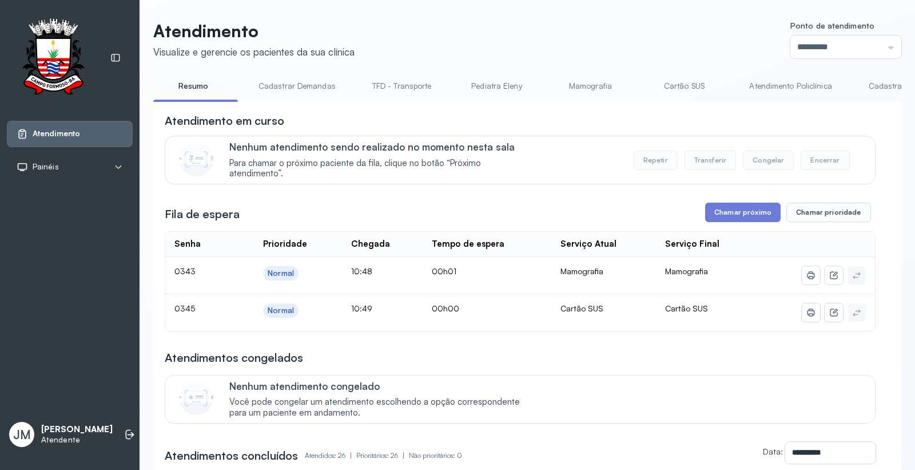
click at [681, 84] on link "Cartão SUS" at bounding box center [684, 86] width 80 height 19
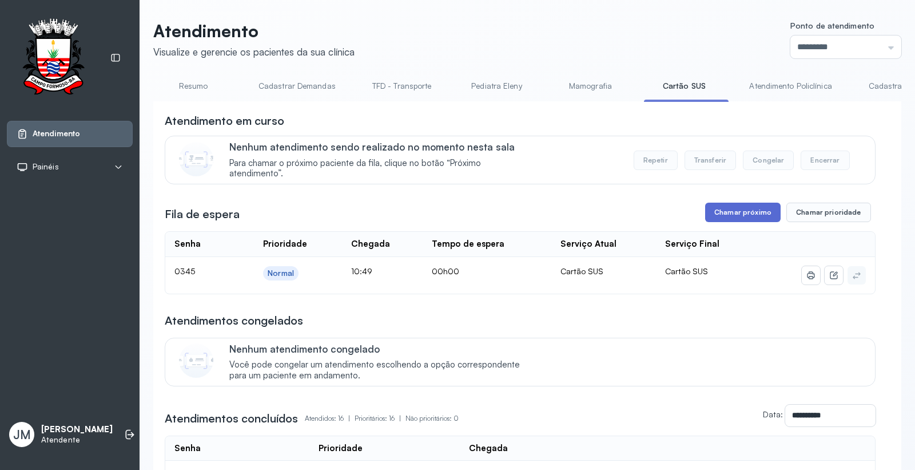
click at [725, 212] on button "Chamar próximo" at bounding box center [743, 211] width 76 height 19
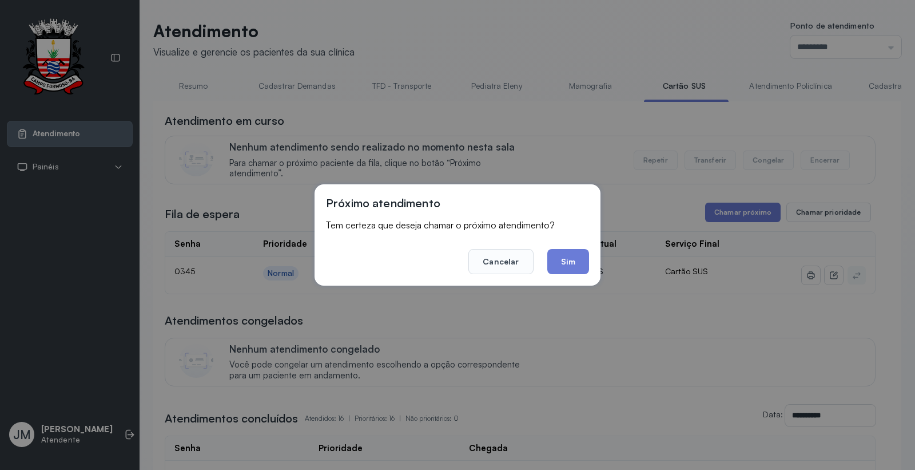
drag, startPoint x: 571, startPoint y: 254, endPoint x: 585, endPoint y: 250, distance: 14.3
click at [574, 254] on button "Sim" at bounding box center [568, 261] width 42 height 25
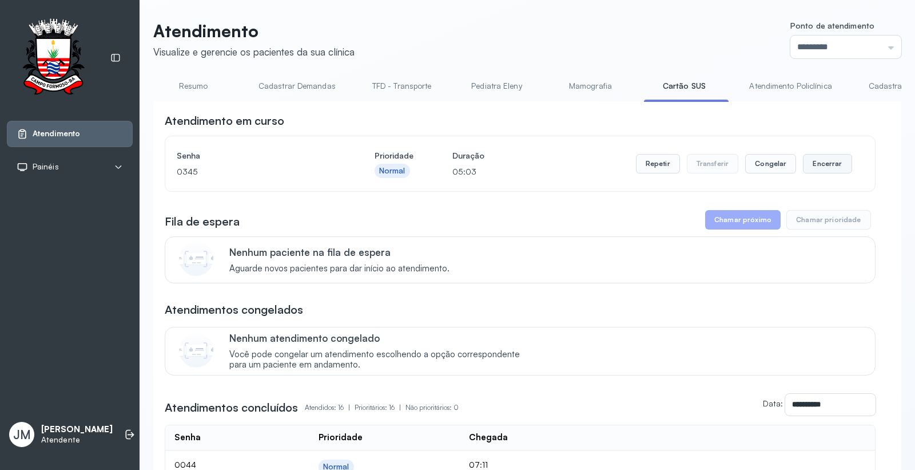
click at [825, 168] on button "Encerrar" at bounding box center [827, 163] width 49 height 19
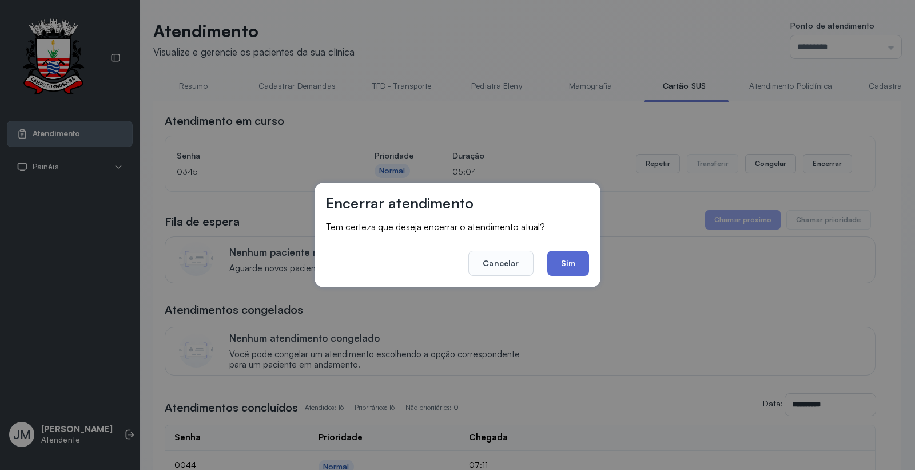
drag, startPoint x: 578, startPoint y: 265, endPoint x: 588, endPoint y: 260, distance: 11.0
click at [581, 264] on button "Sim" at bounding box center [568, 263] width 42 height 25
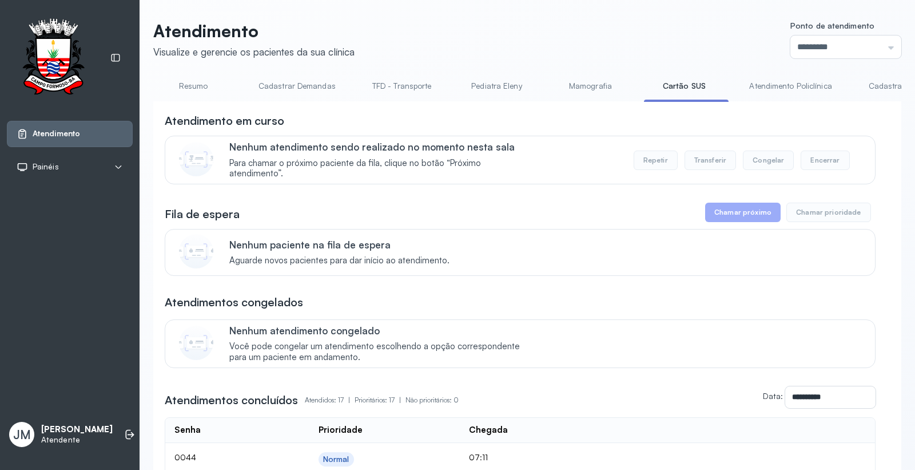
click at [875, 85] on link "Cadastrar Demanda" at bounding box center [905, 86] width 96 height 19
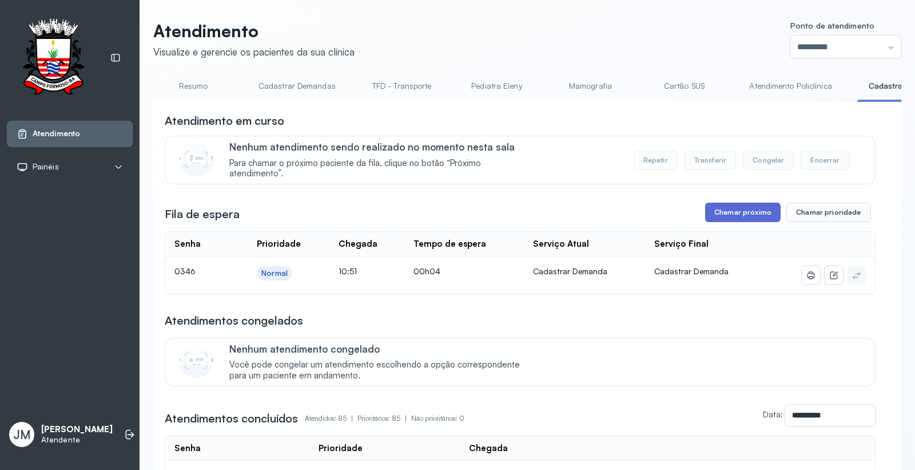
click at [734, 215] on button "Chamar próximo" at bounding box center [743, 211] width 76 height 19
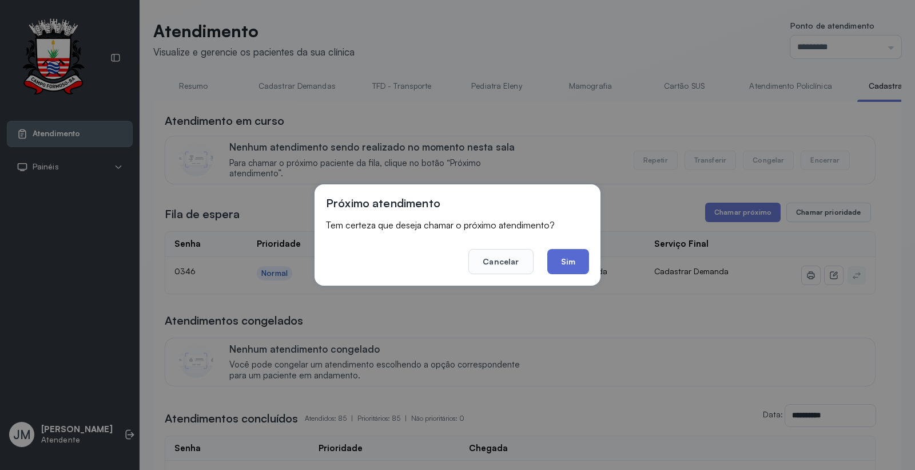
click at [569, 265] on button "Sim" at bounding box center [568, 261] width 42 height 25
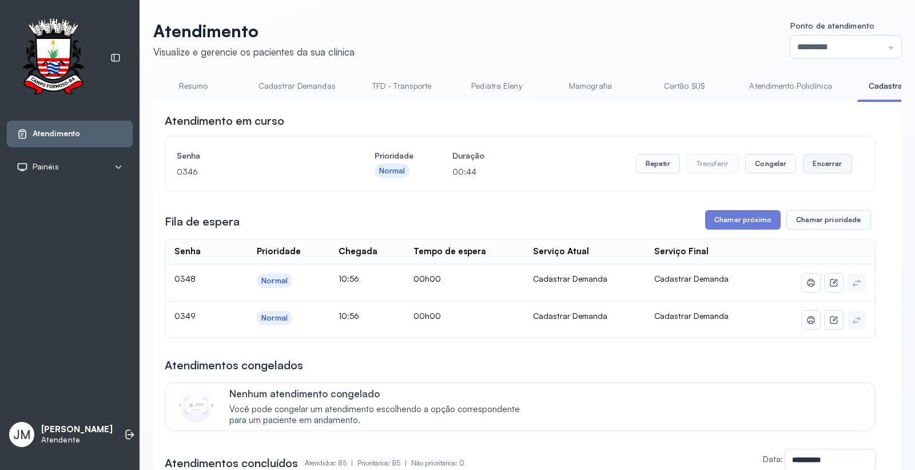
click at [827, 162] on button "Encerrar" at bounding box center [827, 163] width 49 height 19
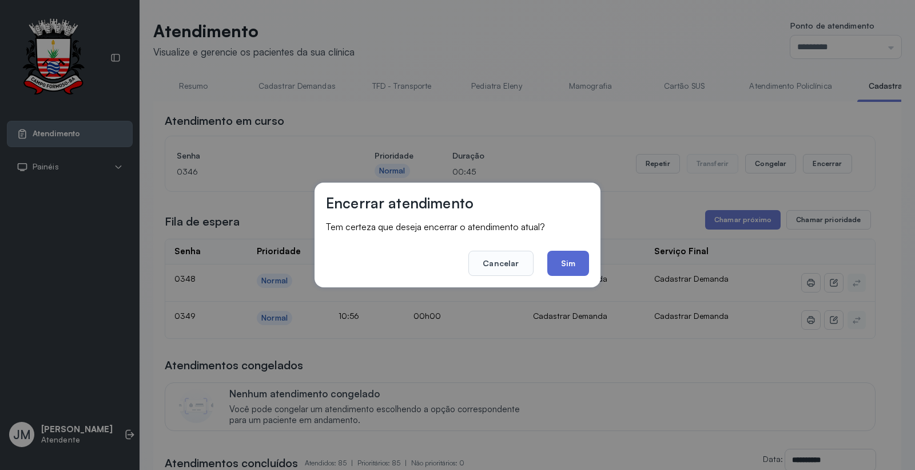
click at [582, 263] on button "Sim" at bounding box center [568, 263] width 42 height 25
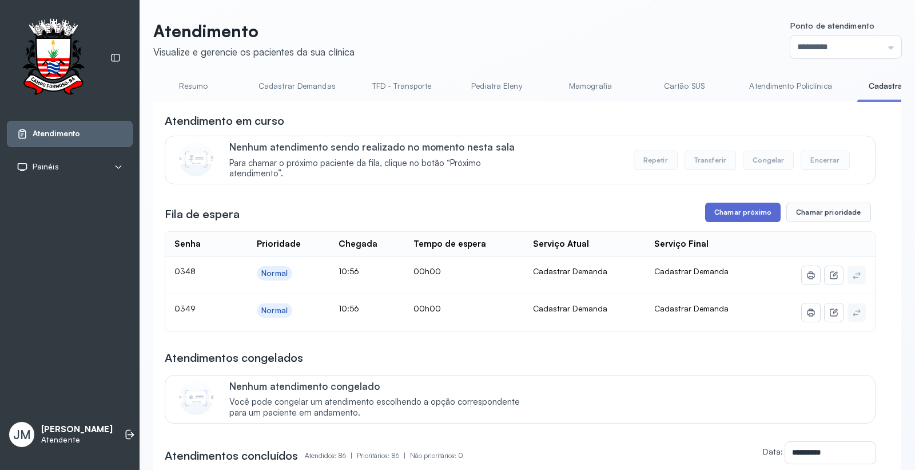
click at [734, 210] on button "Chamar próximo" at bounding box center [743, 211] width 76 height 19
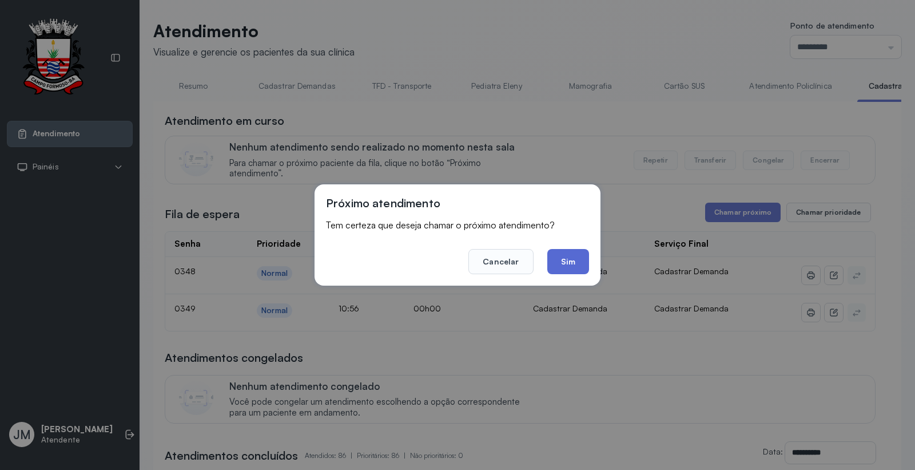
click at [578, 262] on button "Sim" at bounding box center [568, 261] width 42 height 25
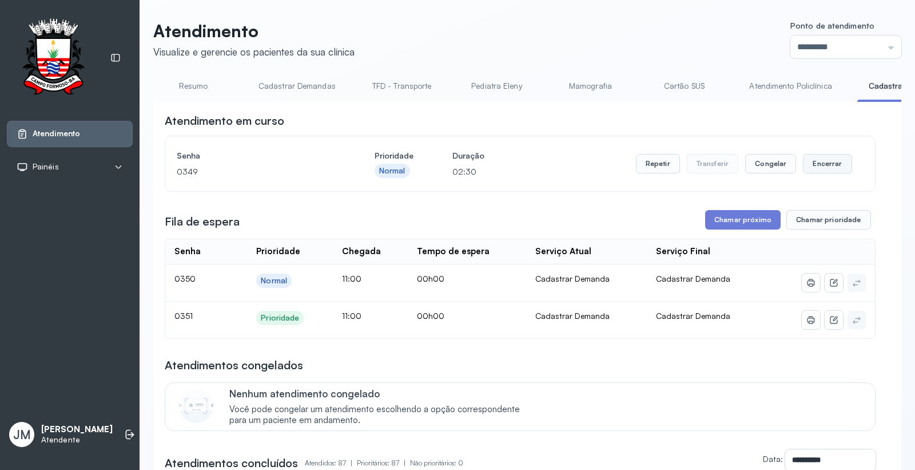
click at [820, 165] on button "Encerrar" at bounding box center [827, 163] width 49 height 19
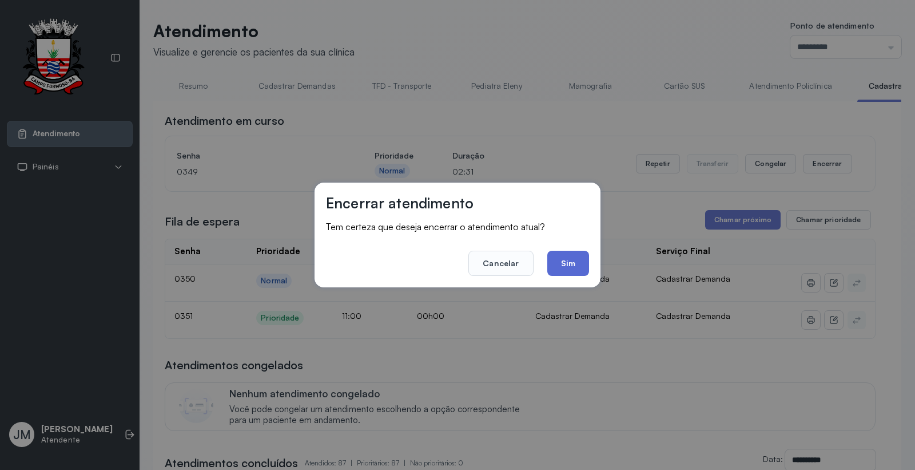
click at [571, 267] on button "Sim" at bounding box center [568, 263] width 42 height 25
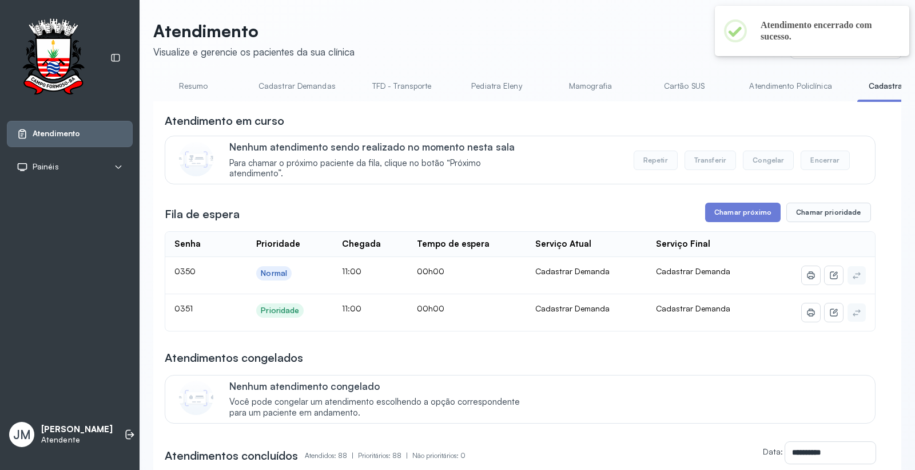
click at [399, 82] on link "TFD - Transporte" at bounding box center [402, 86] width 82 height 19
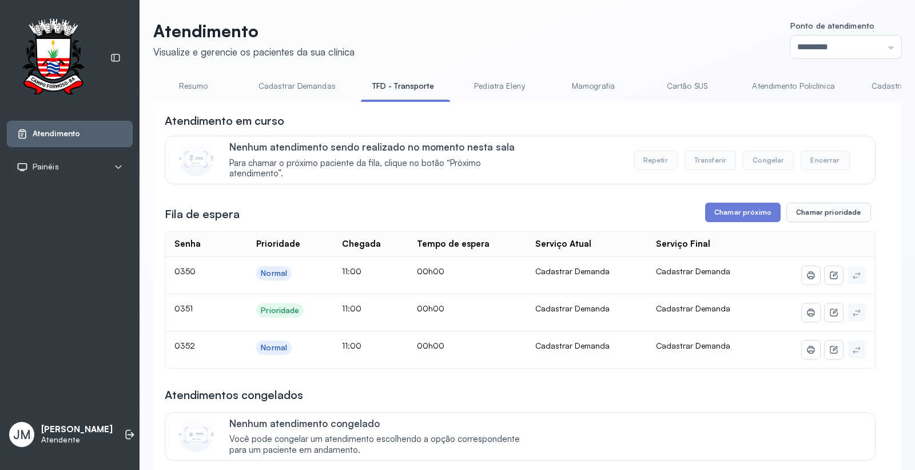
click at [415, 88] on link "TFD - Transporte" at bounding box center [403, 86] width 85 height 19
click at [496, 77] on link "Pediatra Eleny" at bounding box center [499, 86] width 80 height 19
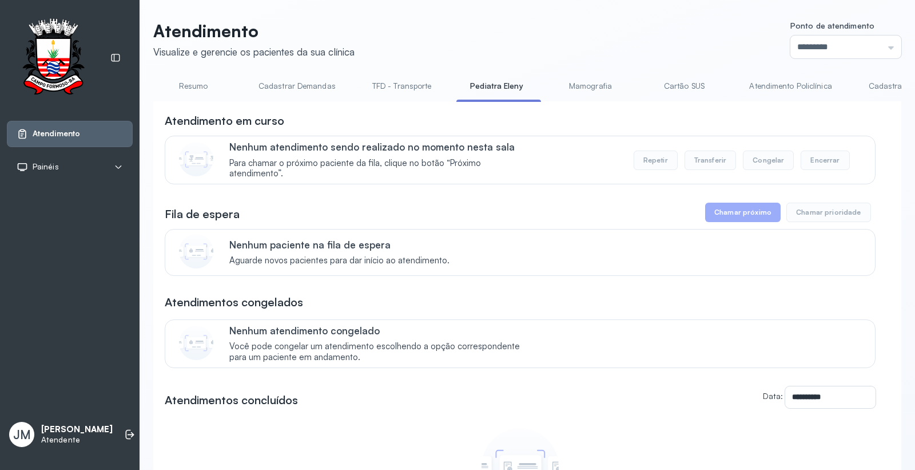
click at [392, 85] on link "TFD - Transporte" at bounding box center [402, 86] width 82 height 19
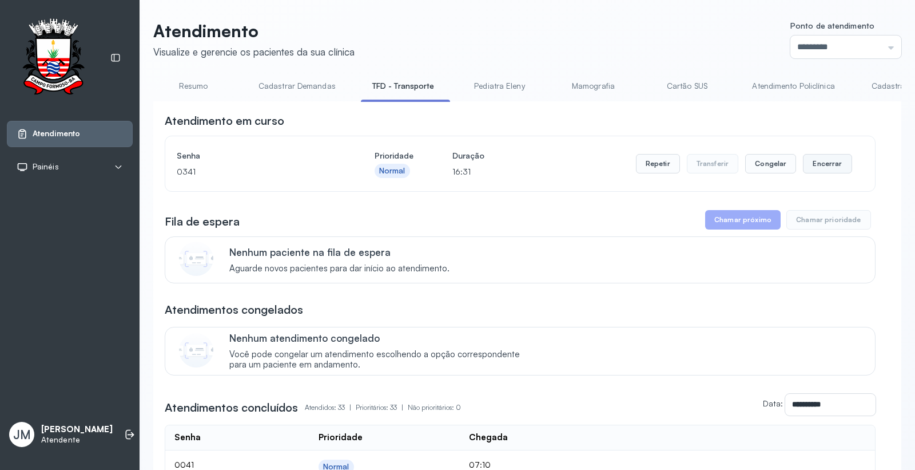
click at [831, 166] on button "Encerrar" at bounding box center [827, 163] width 49 height 19
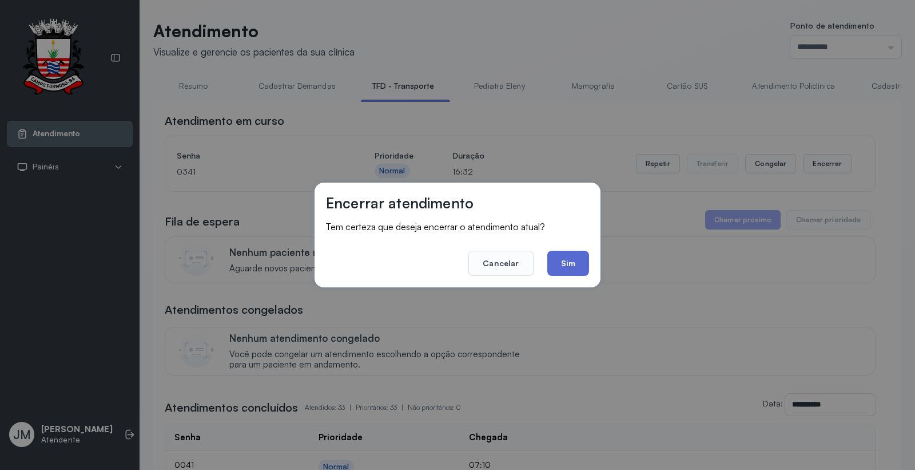
click at [569, 264] on button "Sim" at bounding box center [568, 263] width 42 height 25
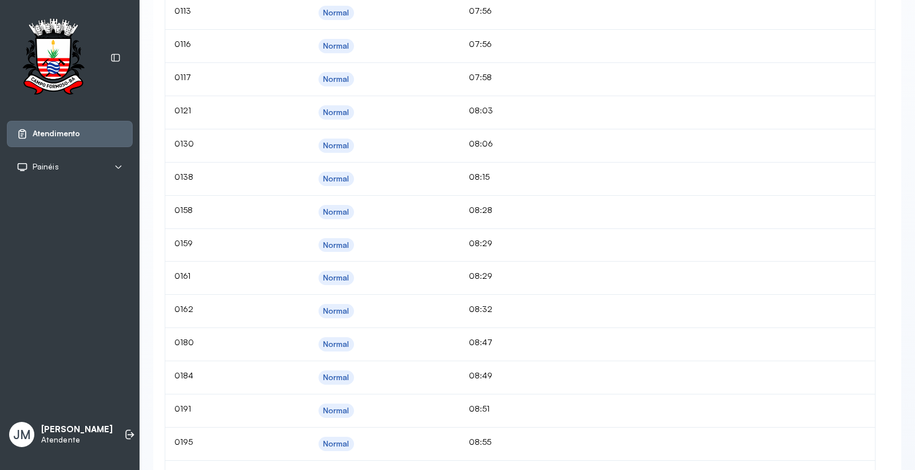
scroll to position [613, 0]
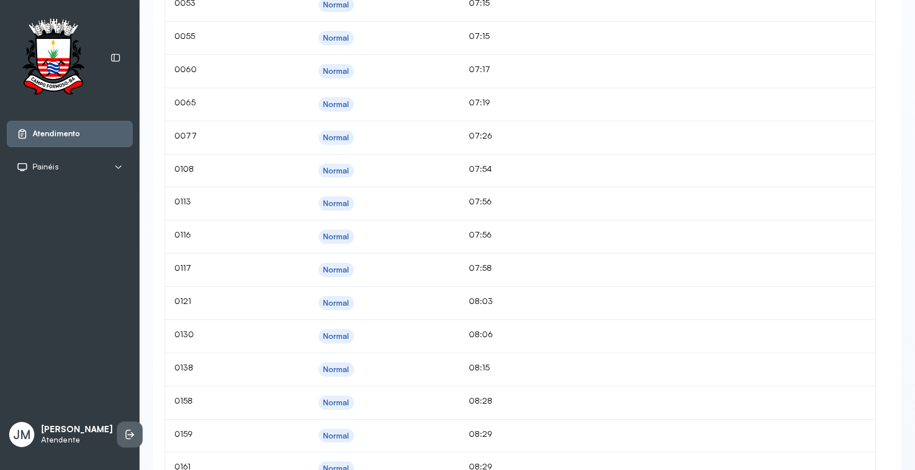
click at [126, 436] on icon at bounding box center [128, 435] width 5 height 10
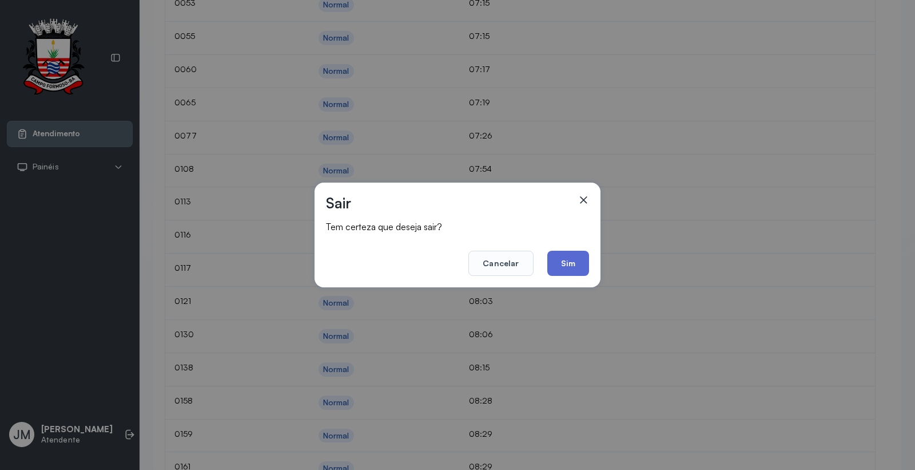
click at [586, 263] on button "Sim" at bounding box center [568, 263] width 42 height 25
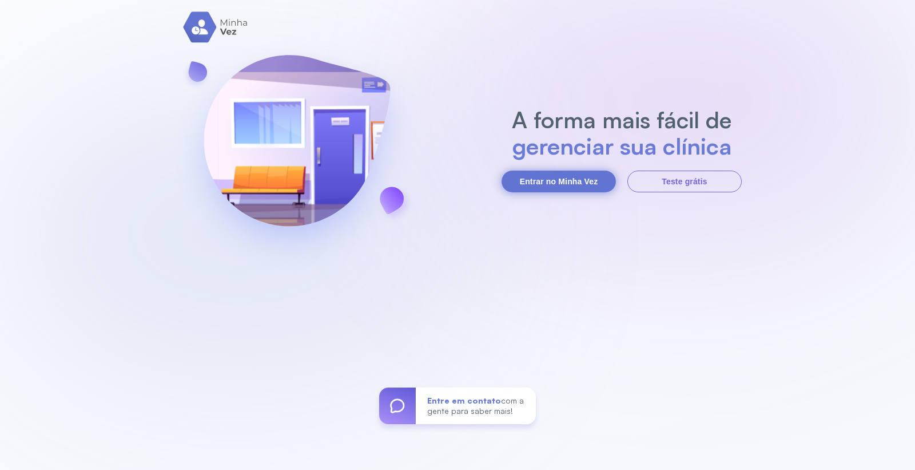
click at [526, 184] on button "Entrar no Minha Vez" at bounding box center [559, 181] width 114 height 22
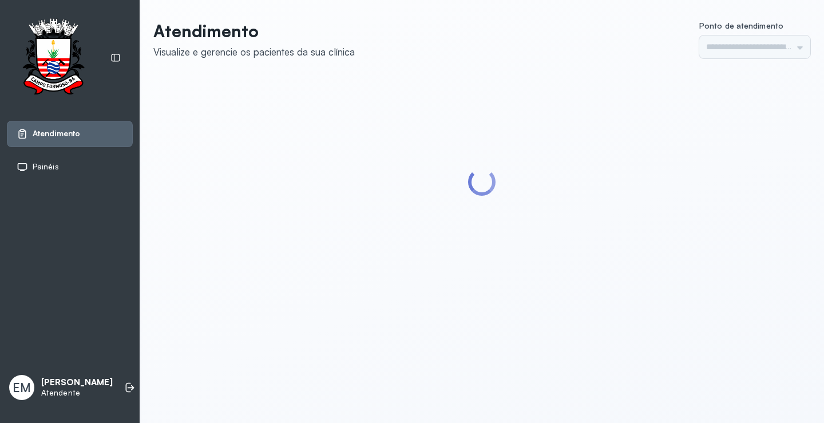
type input "*********"
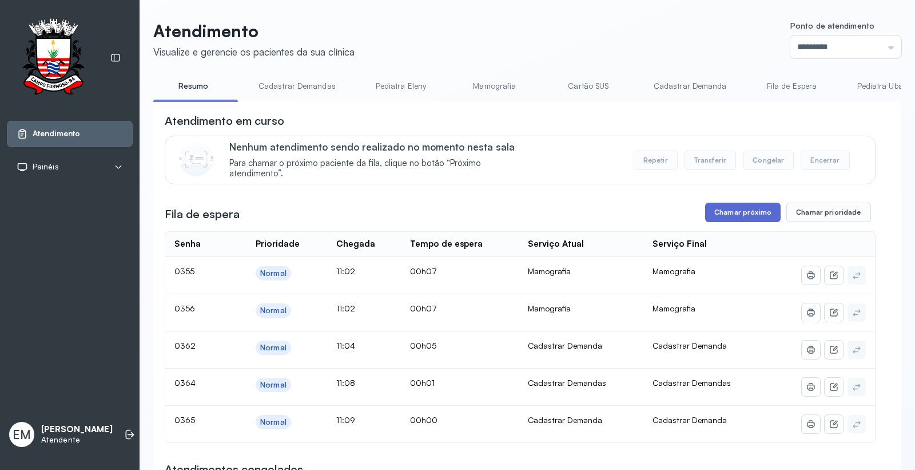
click at [730, 205] on button "Chamar próximo" at bounding box center [743, 211] width 76 height 19
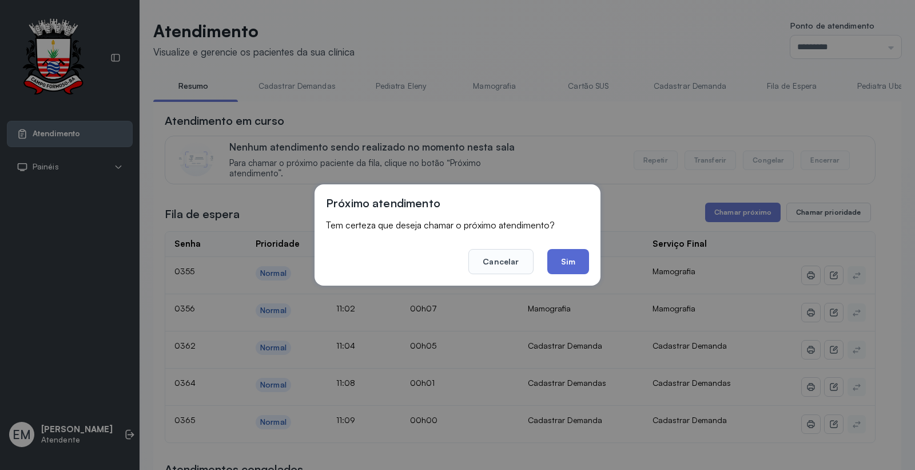
click at [553, 252] on button "Sim" at bounding box center [568, 261] width 42 height 25
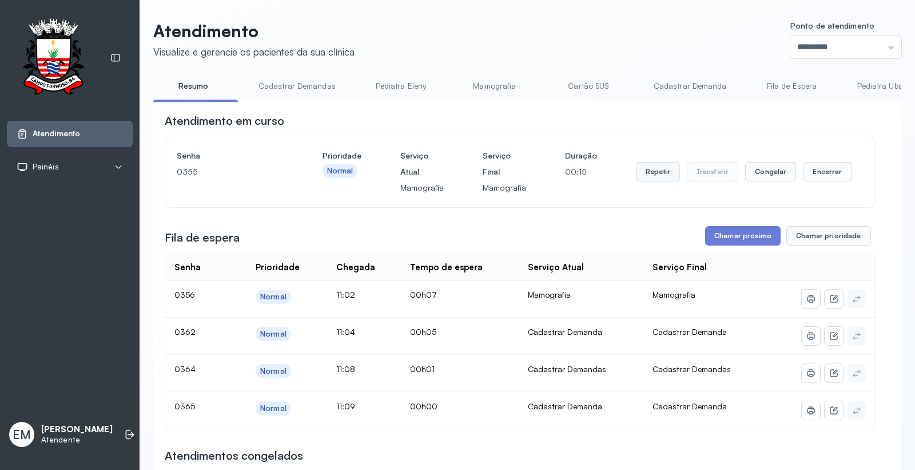
click at [660, 180] on button "Repetir" at bounding box center [658, 171] width 44 height 19
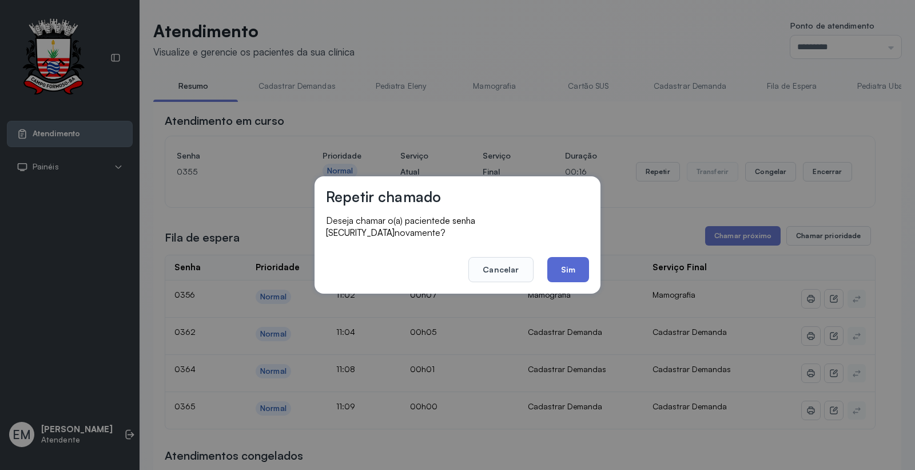
click at [573, 271] on button "Sim" at bounding box center [568, 269] width 42 height 25
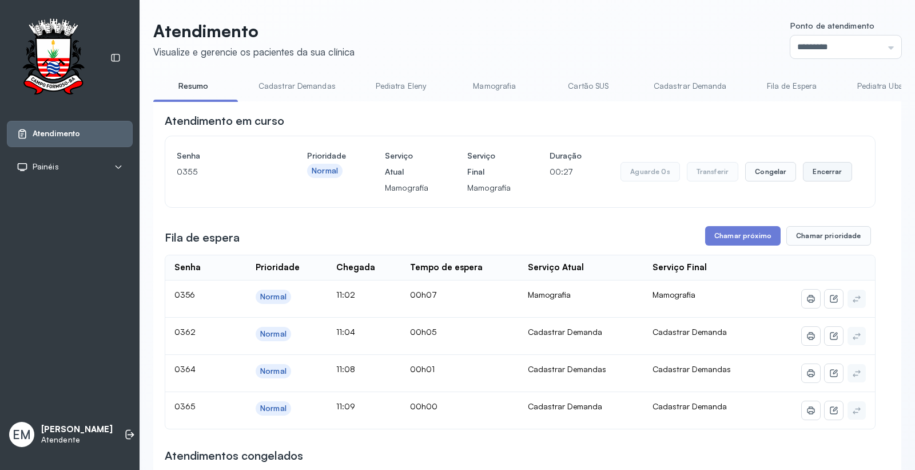
click at [812, 164] on button "Encerrar" at bounding box center [827, 171] width 49 height 19
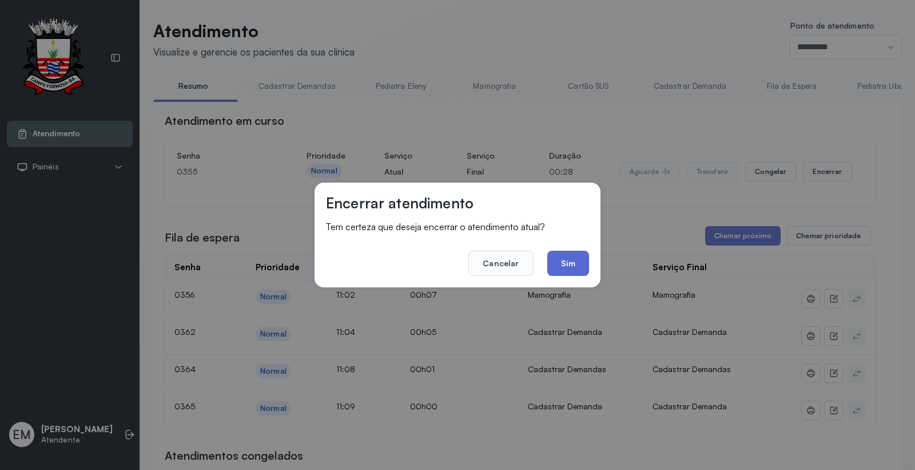
click at [565, 260] on button "Sim" at bounding box center [568, 263] width 42 height 25
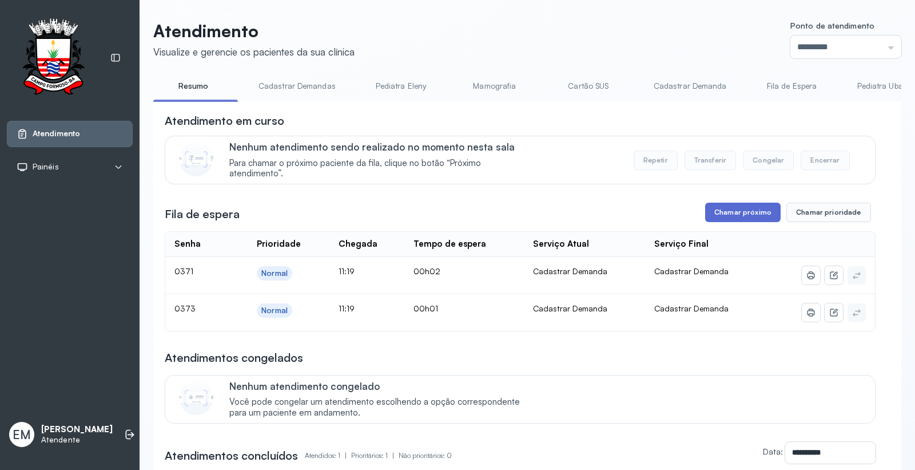
click at [718, 222] on button "Chamar próximo" at bounding box center [743, 211] width 76 height 19
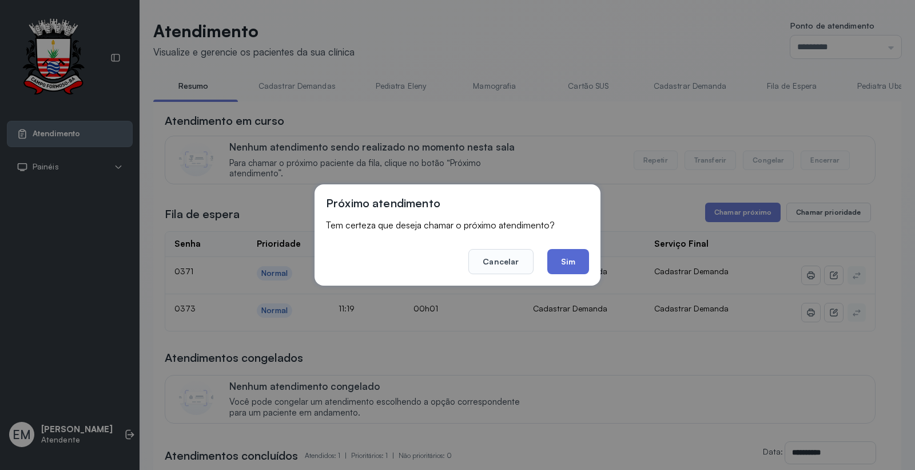
click at [558, 260] on button "Sim" at bounding box center [568, 261] width 42 height 25
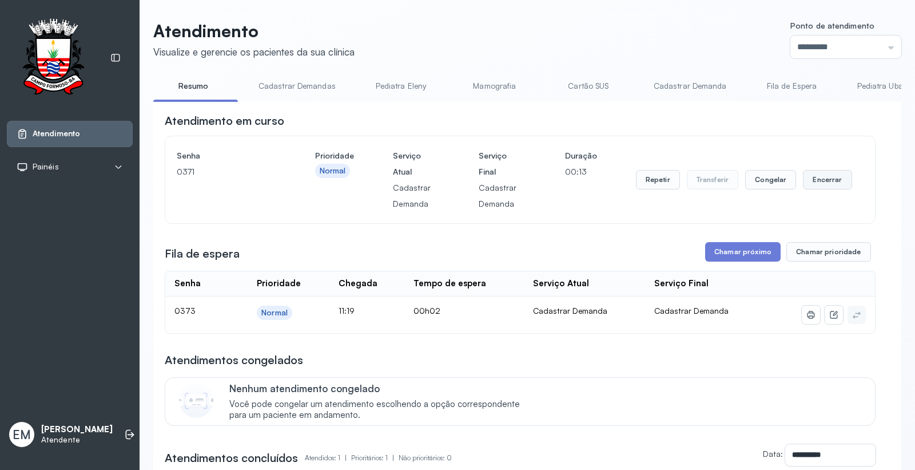
click at [808, 175] on button "Encerrar" at bounding box center [827, 179] width 49 height 19
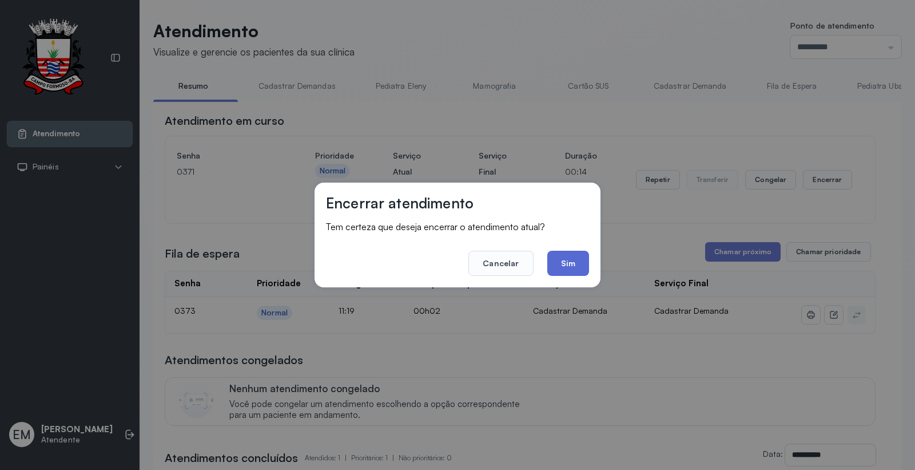
click at [565, 253] on button "Sim" at bounding box center [568, 263] width 42 height 25
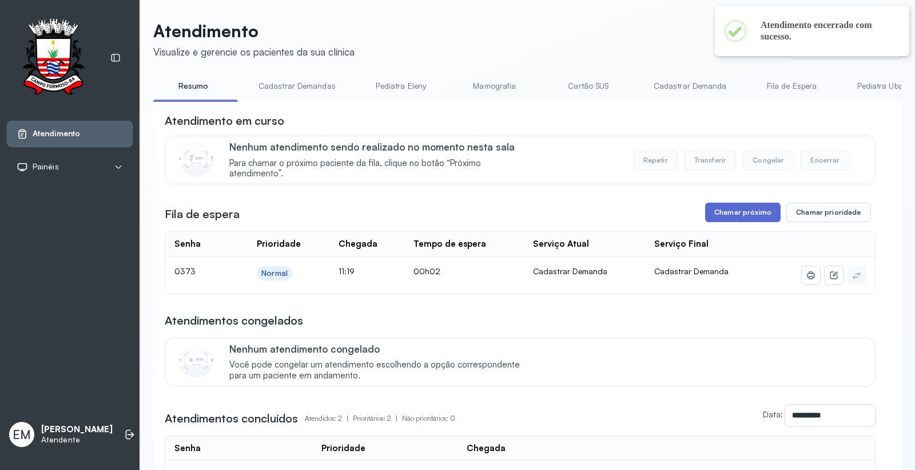
click at [737, 215] on button "Chamar próximo" at bounding box center [743, 211] width 76 height 19
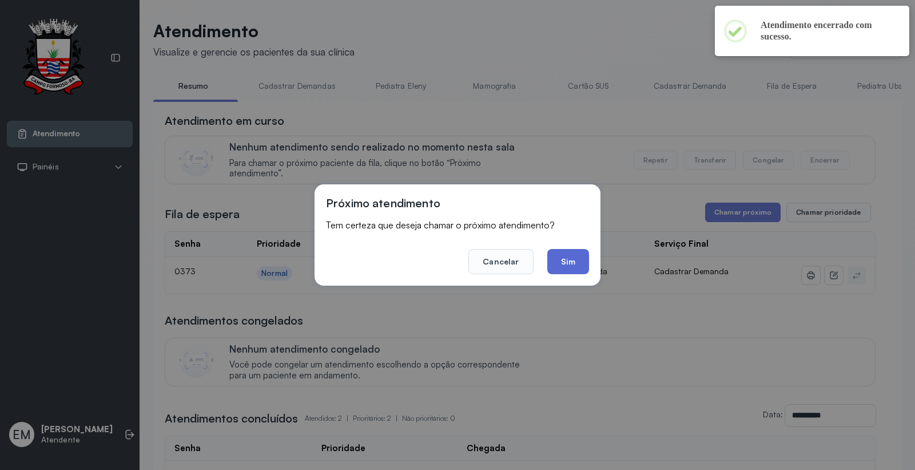
click at [559, 259] on button "Sim" at bounding box center [568, 261] width 42 height 25
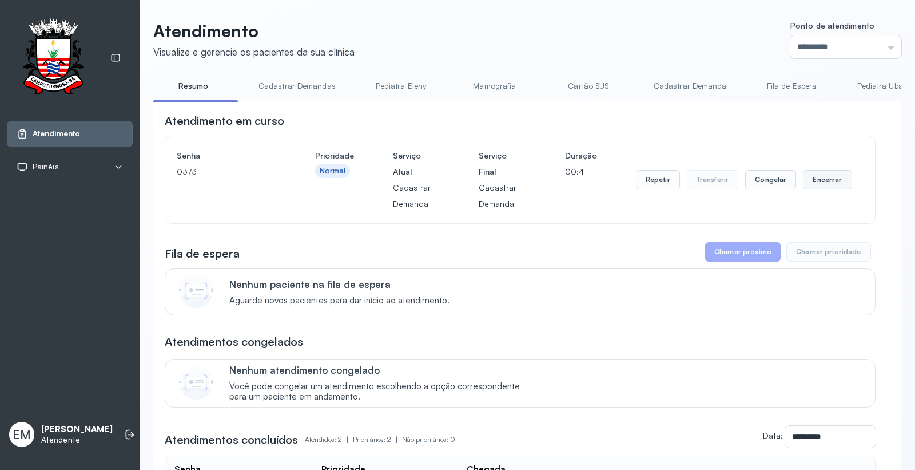
click at [823, 186] on button "Encerrar" at bounding box center [827, 179] width 49 height 19
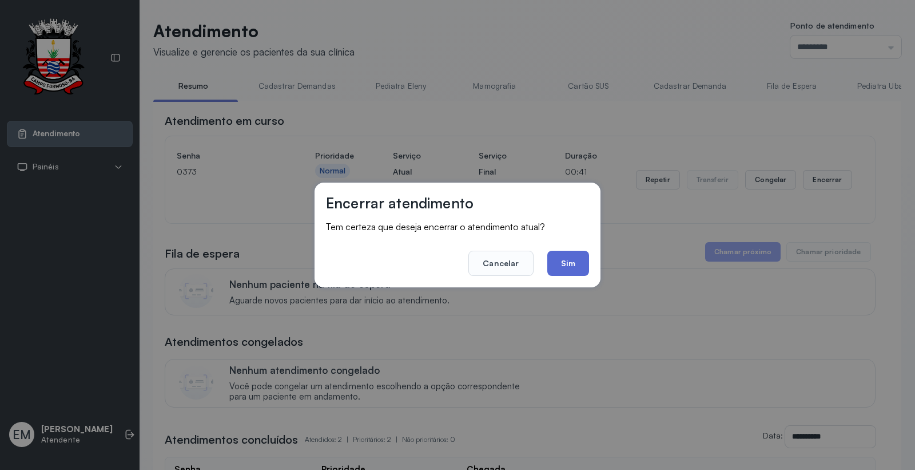
click at [582, 252] on button "Sim" at bounding box center [568, 263] width 42 height 25
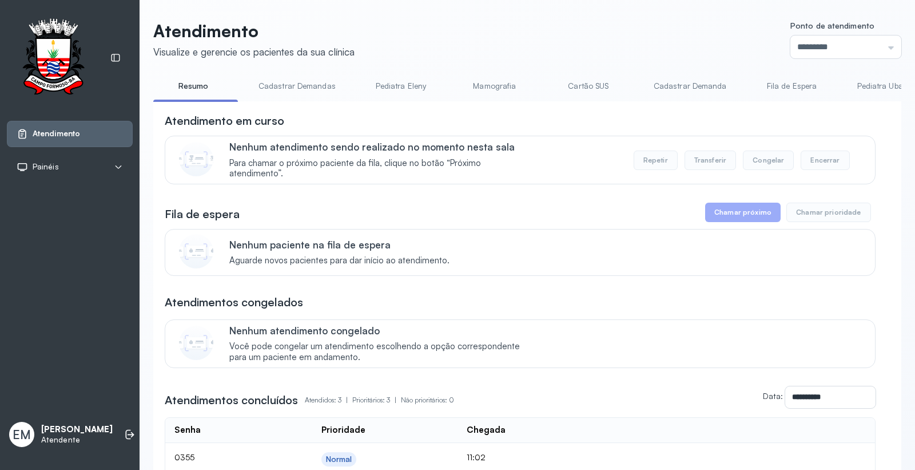
click at [580, 88] on link "Cartão SUS" at bounding box center [589, 86] width 80 height 19
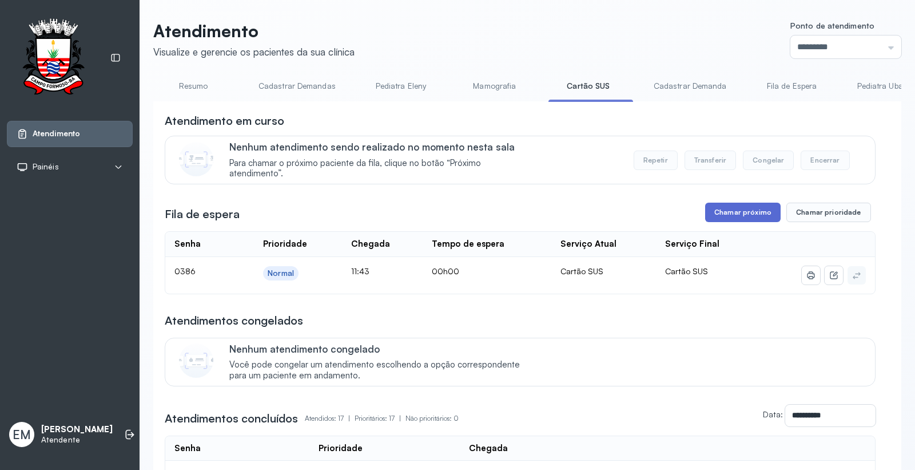
click at [733, 213] on button "Chamar próximo" at bounding box center [743, 211] width 76 height 19
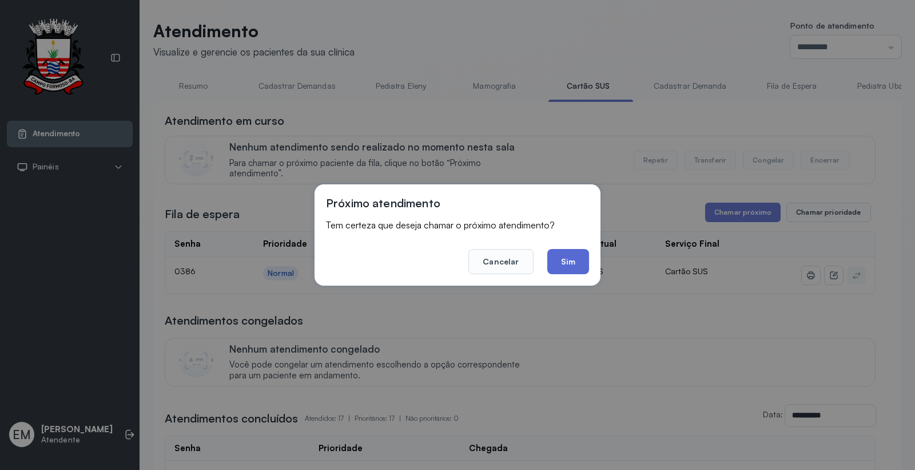
click at [574, 256] on button "Sim" at bounding box center [568, 261] width 42 height 25
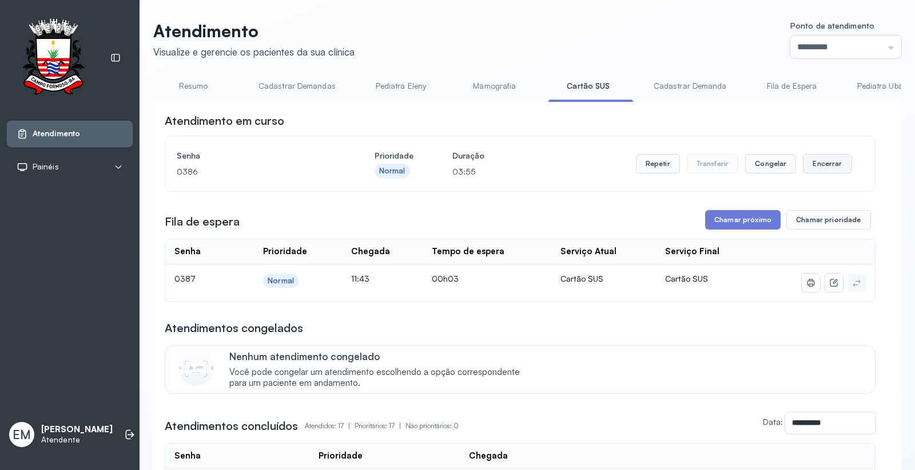
click at [815, 165] on button "Encerrar" at bounding box center [827, 163] width 49 height 19
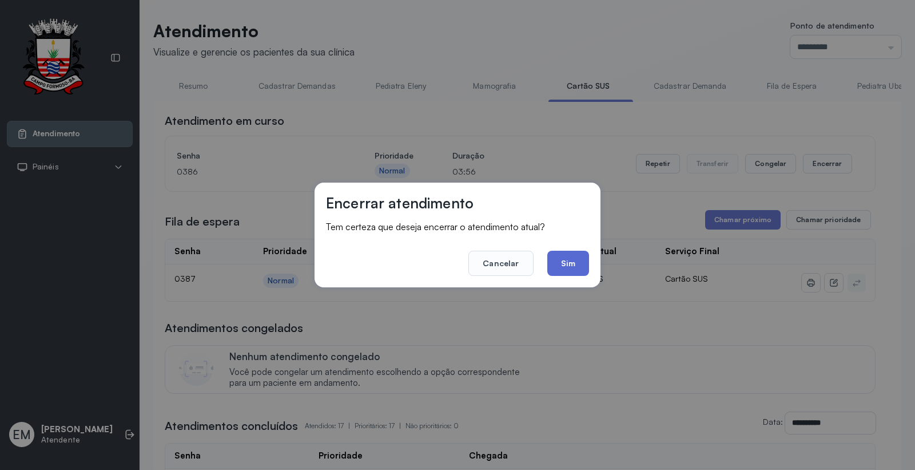
click at [570, 265] on button "Sim" at bounding box center [568, 263] width 42 height 25
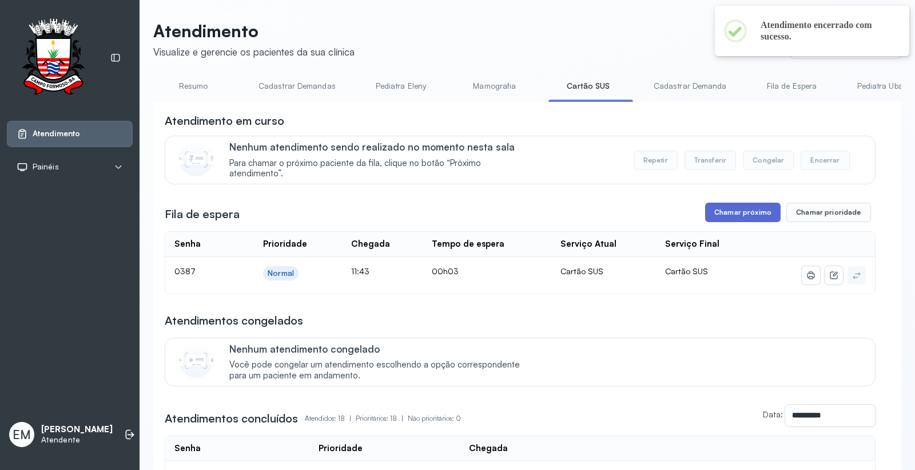
click at [739, 219] on button "Chamar próximo" at bounding box center [743, 211] width 76 height 19
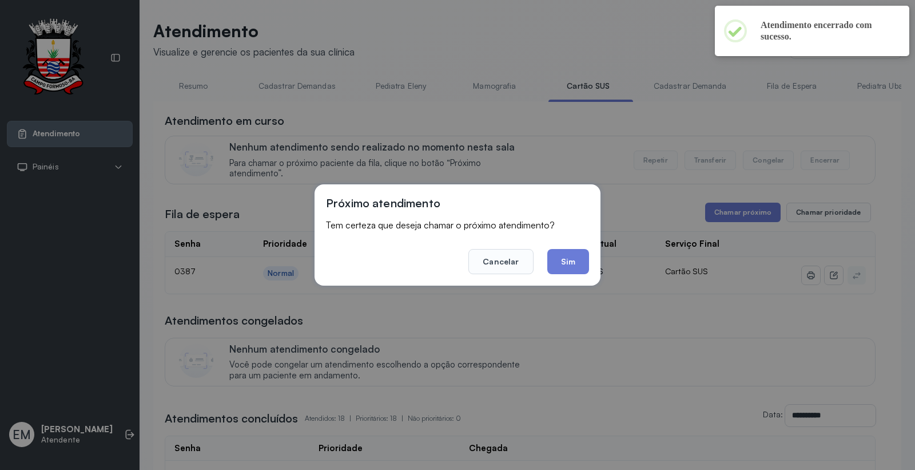
click at [581, 267] on button "Sim" at bounding box center [568, 261] width 42 height 25
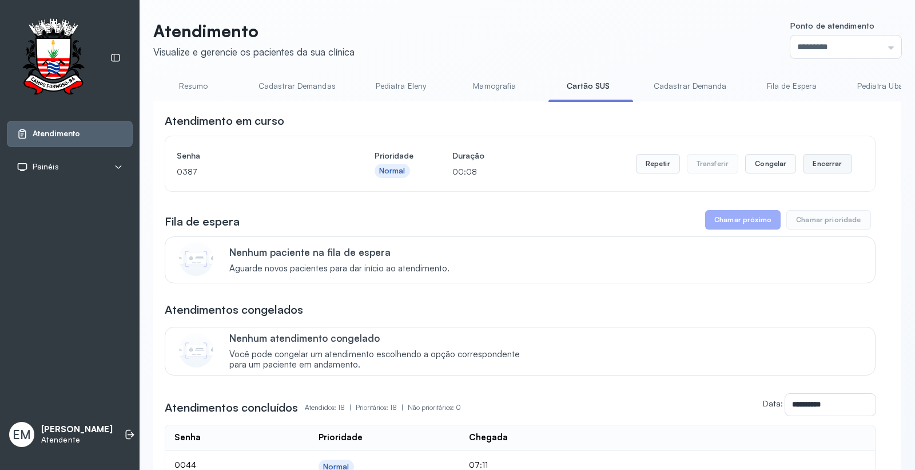
click at [823, 162] on button "Encerrar" at bounding box center [827, 163] width 49 height 19
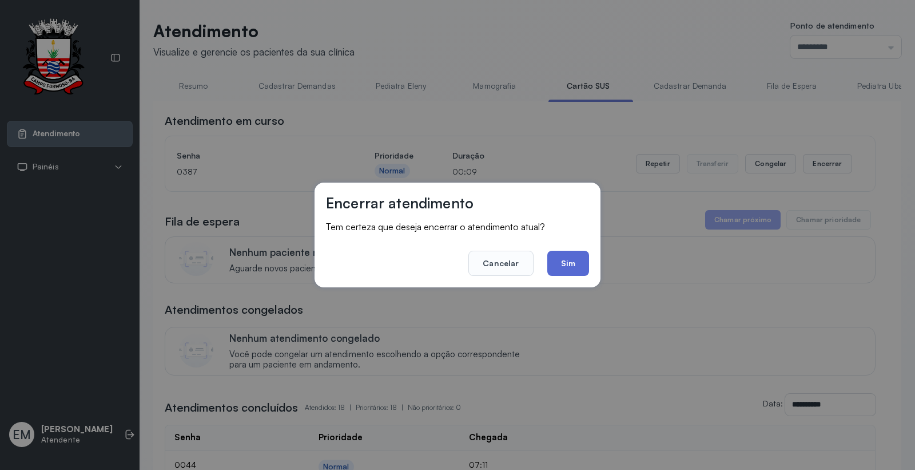
click at [576, 256] on button "Sim" at bounding box center [568, 263] width 42 height 25
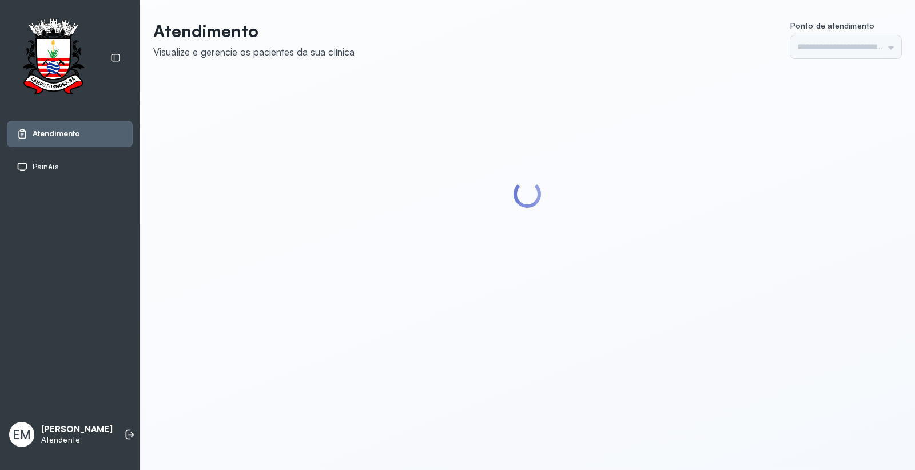
type input "*********"
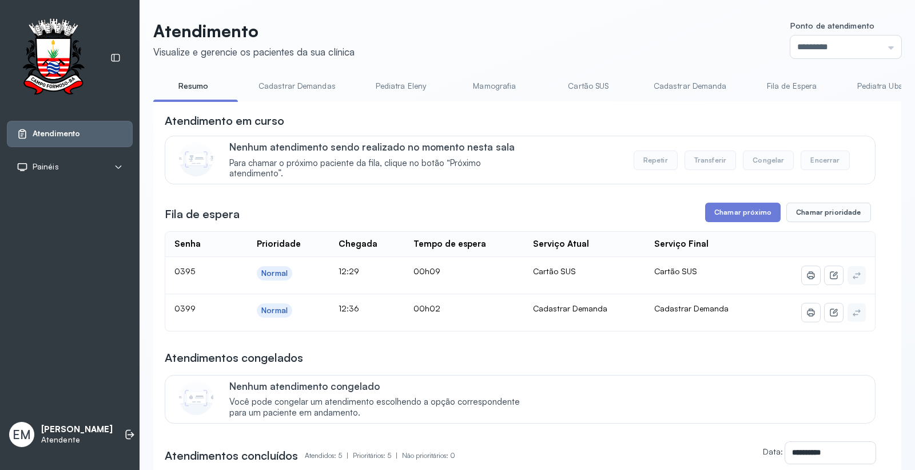
click at [591, 84] on link "Cartão SUS" at bounding box center [589, 86] width 80 height 19
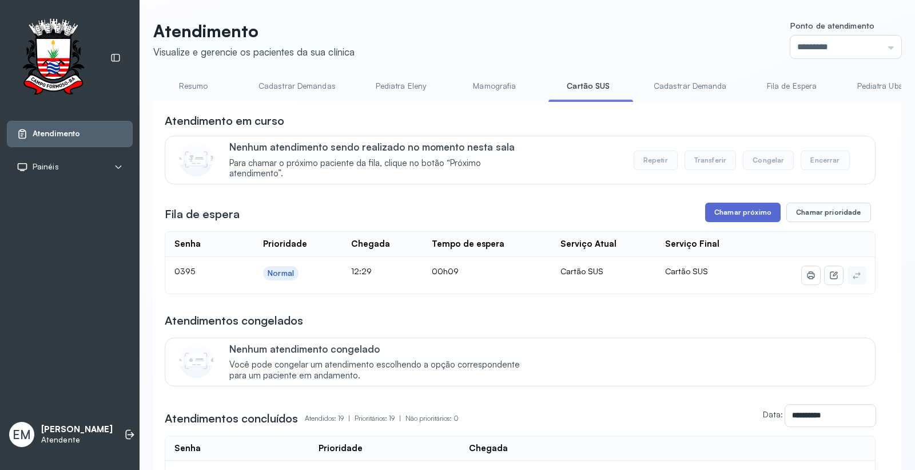
click at [727, 213] on button "Chamar próximo" at bounding box center [743, 211] width 76 height 19
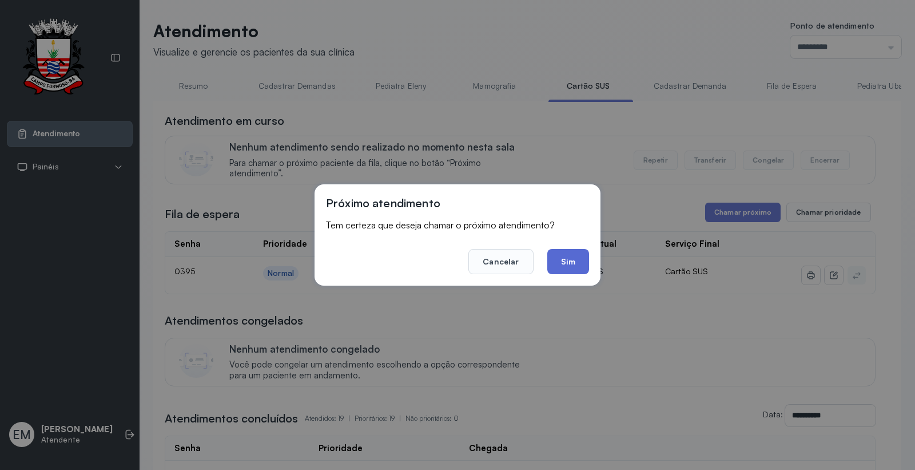
click at [563, 259] on button "Sim" at bounding box center [568, 261] width 42 height 25
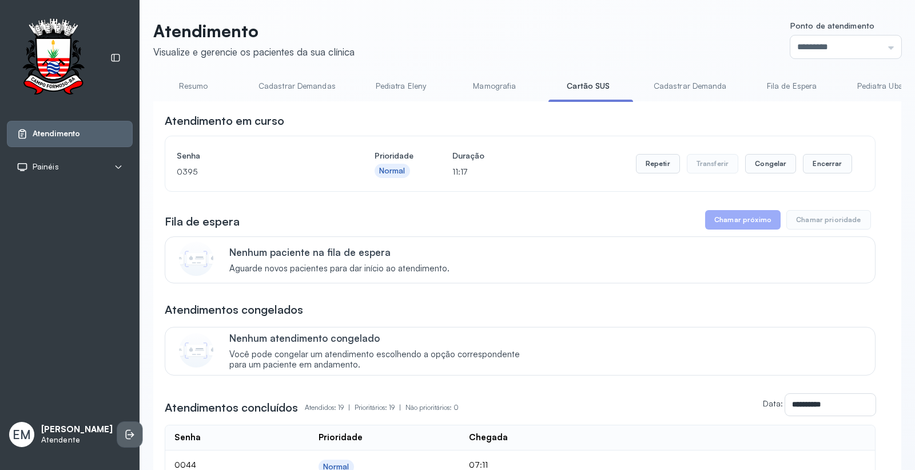
click at [124, 428] on icon at bounding box center [129, 433] width 11 height 11
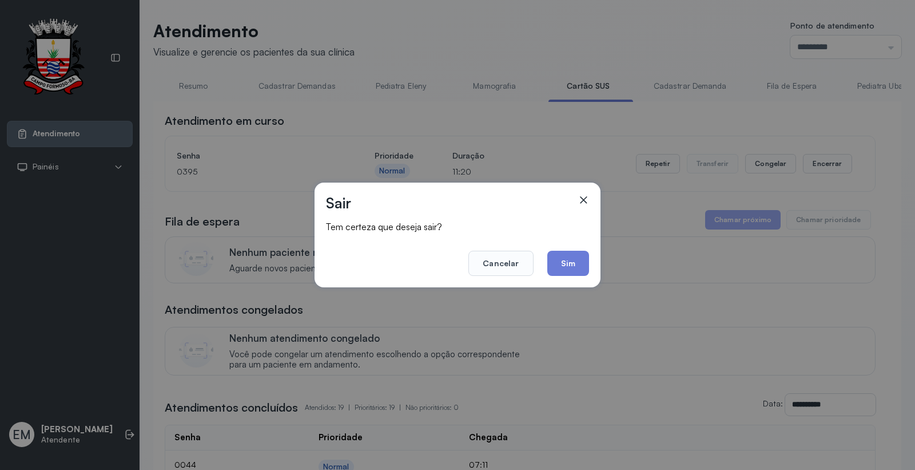
click at [579, 200] on icon at bounding box center [583, 199] width 11 height 11
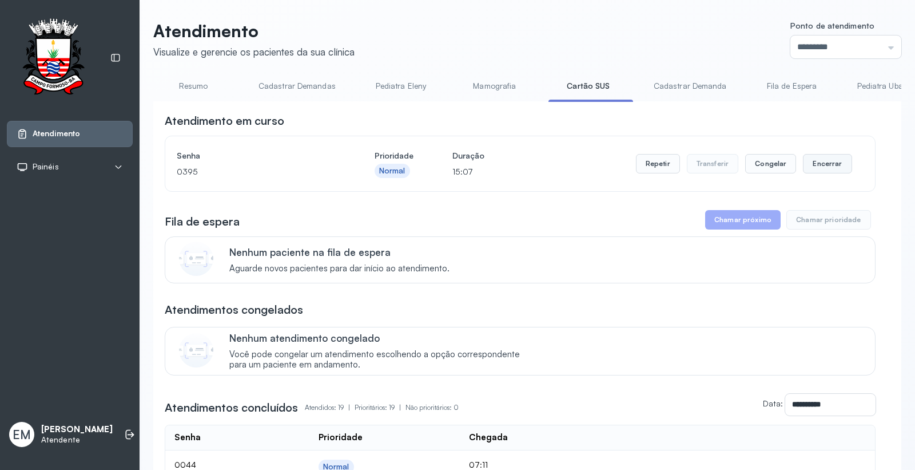
click at [820, 158] on button "Encerrar" at bounding box center [827, 163] width 49 height 19
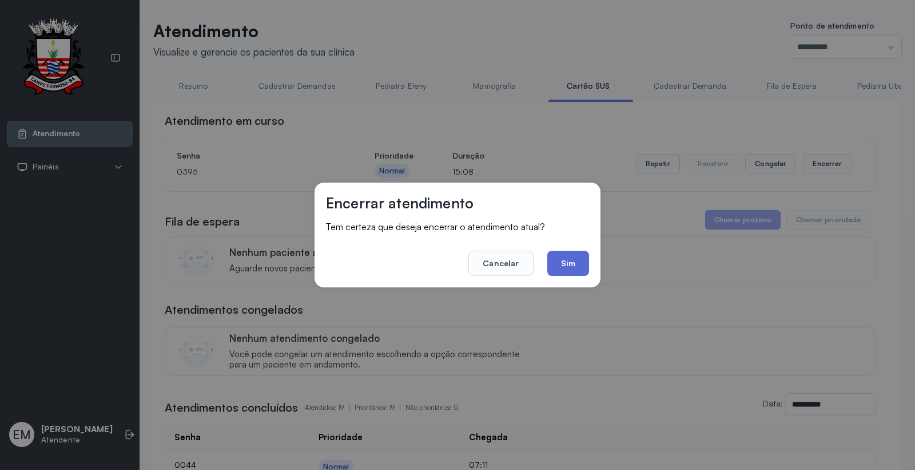
click at [570, 256] on button "Sim" at bounding box center [568, 263] width 42 height 25
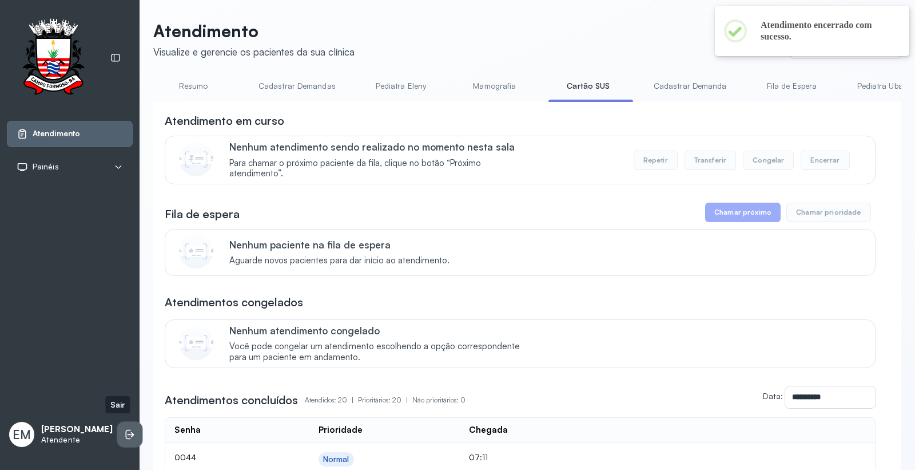
click at [124, 432] on icon at bounding box center [129, 433] width 11 height 11
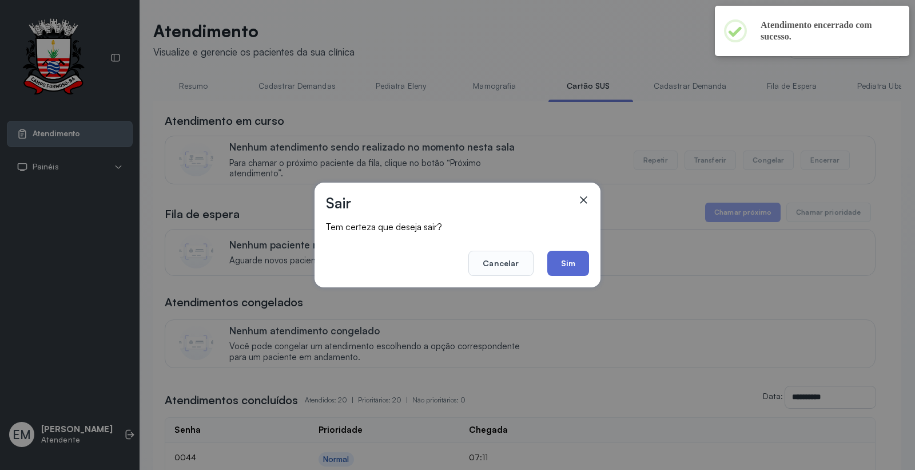
click at [576, 255] on button "Sim" at bounding box center [568, 263] width 42 height 25
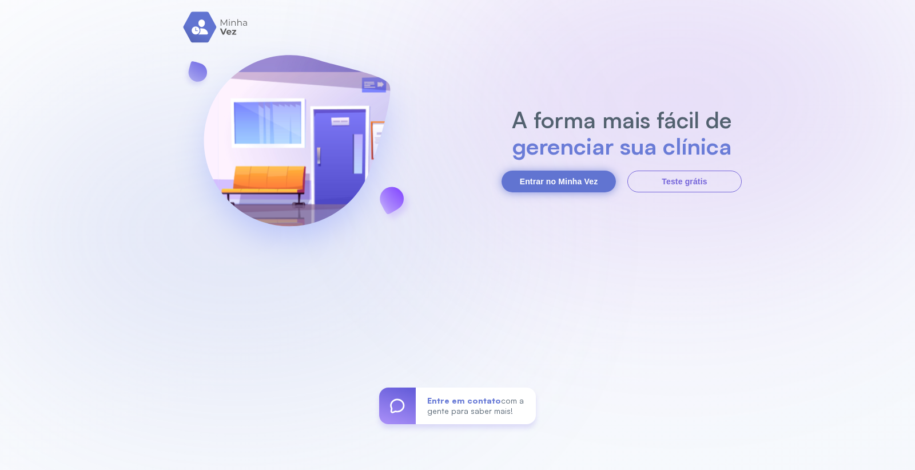
drag, startPoint x: 547, startPoint y: 179, endPoint x: 547, endPoint y: 173, distance: 6.3
click at [547, 176] on button "Entrar no Minha Vez" at bounding box center [559, 181] width 114 height 22
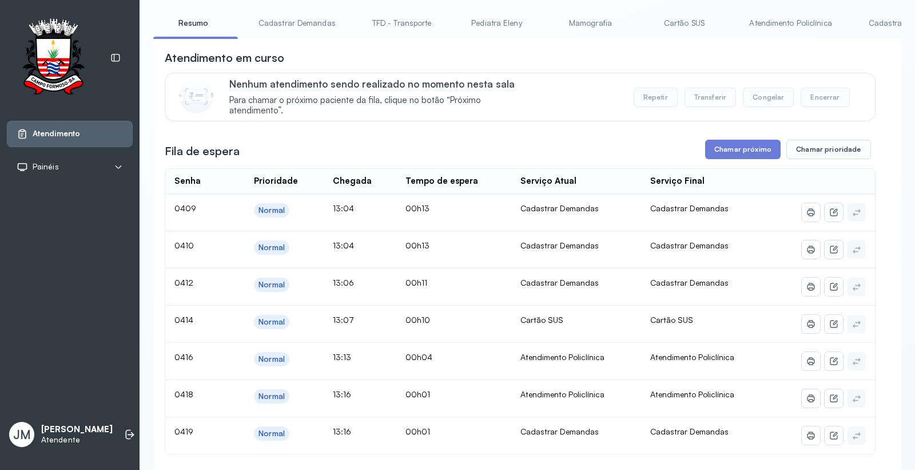
scroll to position [63, 0]
click at [673, 21] on link "Cartão SUS" at bounding box center [684, 22] width 80 height 19
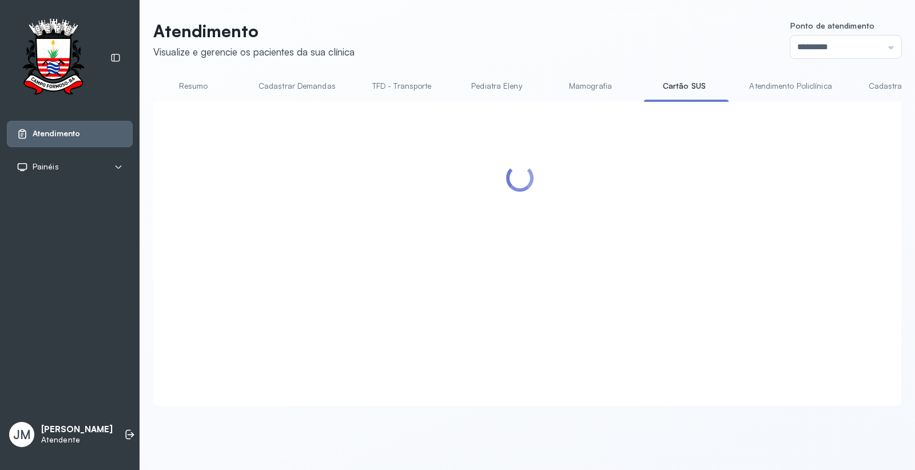
scroll to position [0, 0]
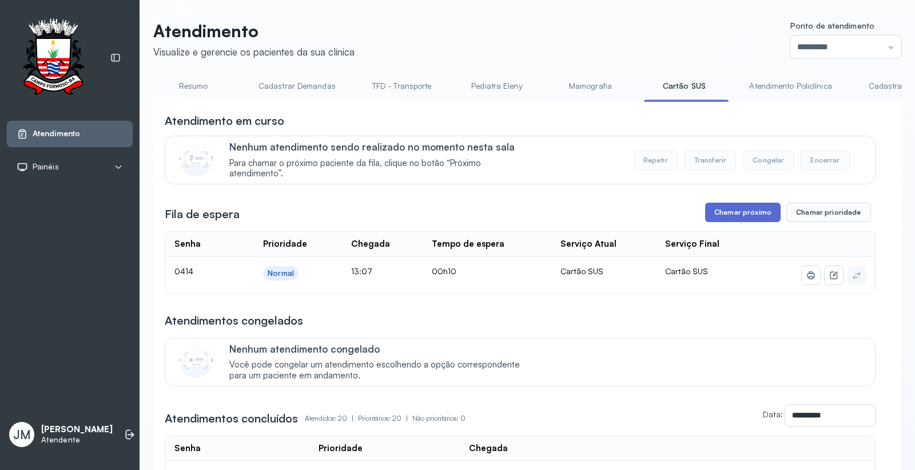
click at [734, 217] on button "Chamar próximo" at bounding box center [743, 211] width 76 height 19
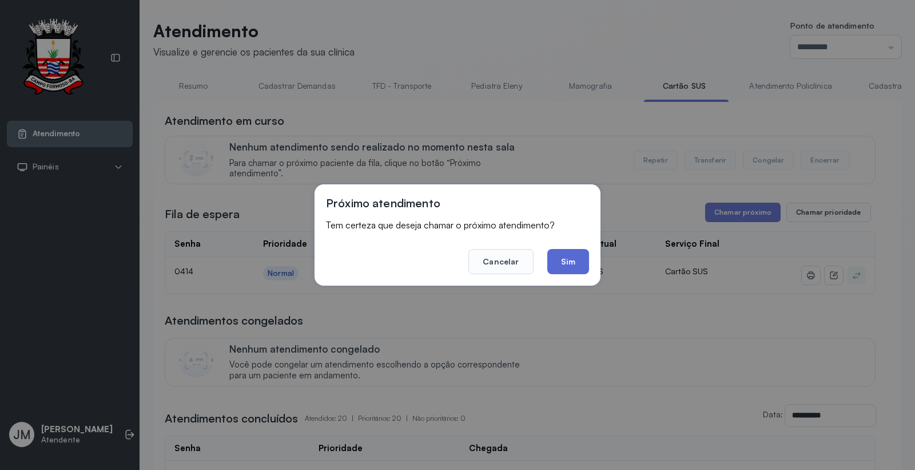
click at [569, 266] on button "Sim" at bounding box center [568, 261] width 42 height 25
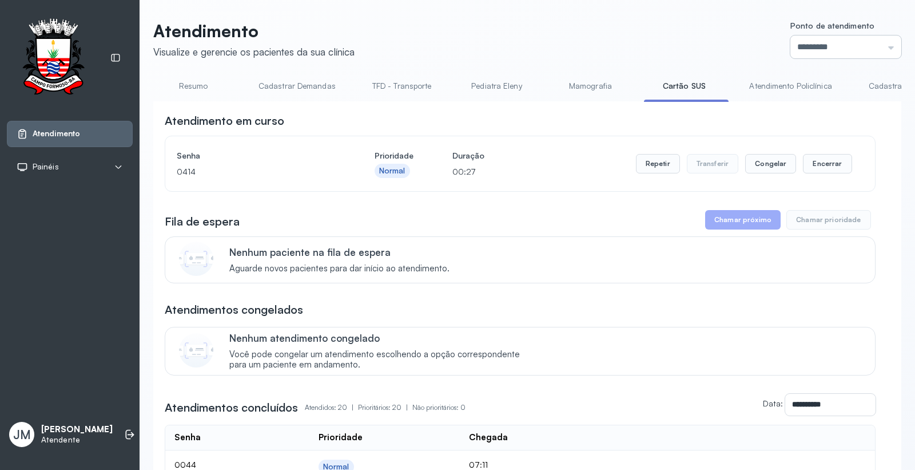
click at [845, 43] on input "*********" at bounding box center [846, 46] width 111 height 23
type input "*********"
drag, startPoint x: 780, startPoint y: 186, endPoint x: 811, endPoint y: 170, distance: 35.3
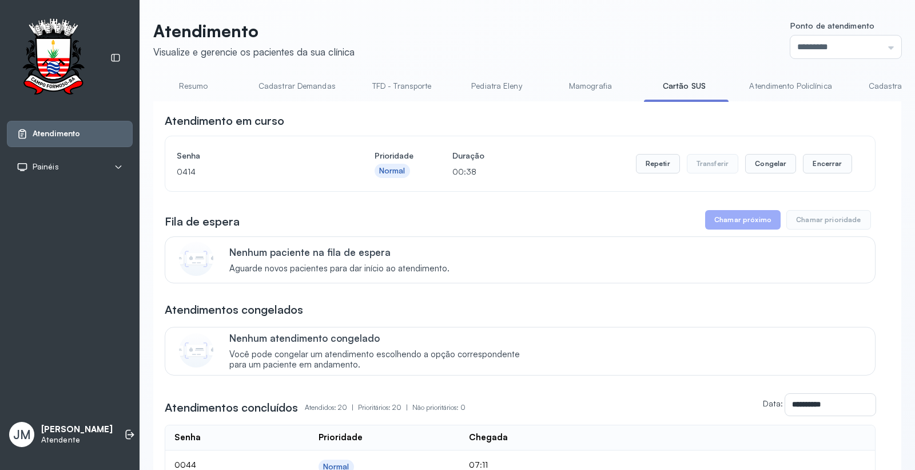
click at [819, 164] on button "Encerrar" at bounding box center [827, 163] width 49 height 19
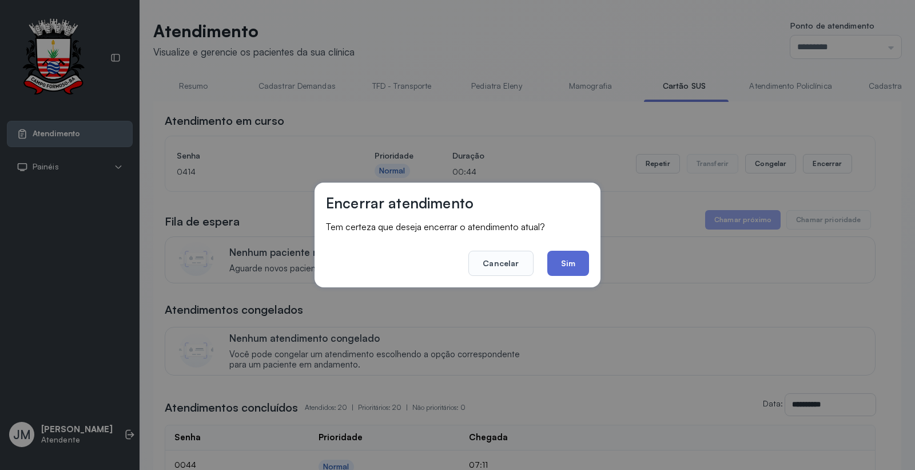
click at [567, 253] on button "Sim" at bounding box center [568, 263] width 42 height 25
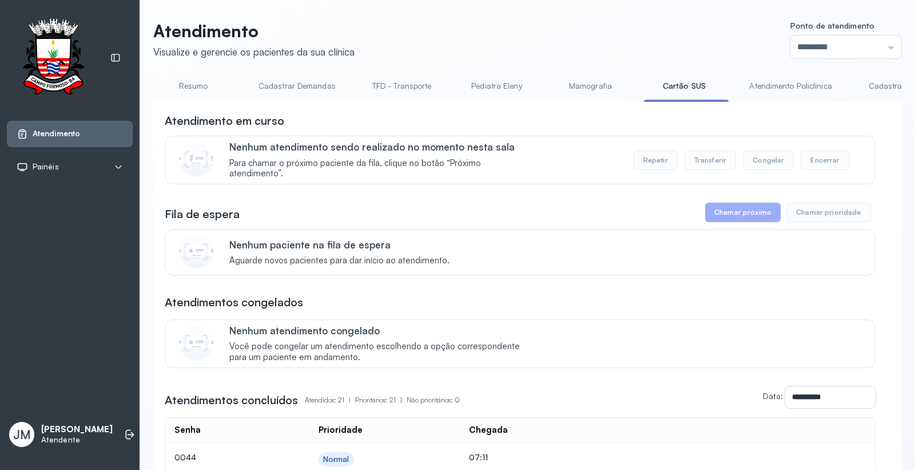
click at [188, 84] on link "Resumo" at bounding box center [193, 86] width 80 height 19
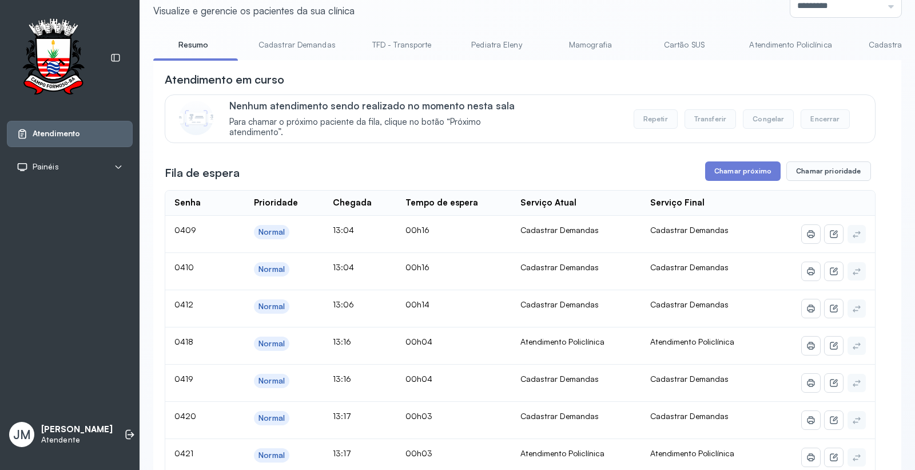
scroll to position [63, 0]
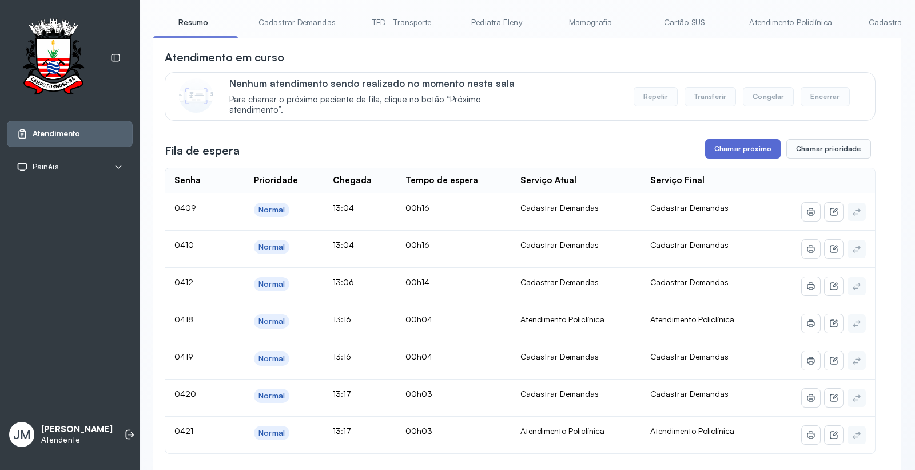
click at [741, 157] on button "Chamar próximo" at bounding box center [743, 148] width 76 height 19
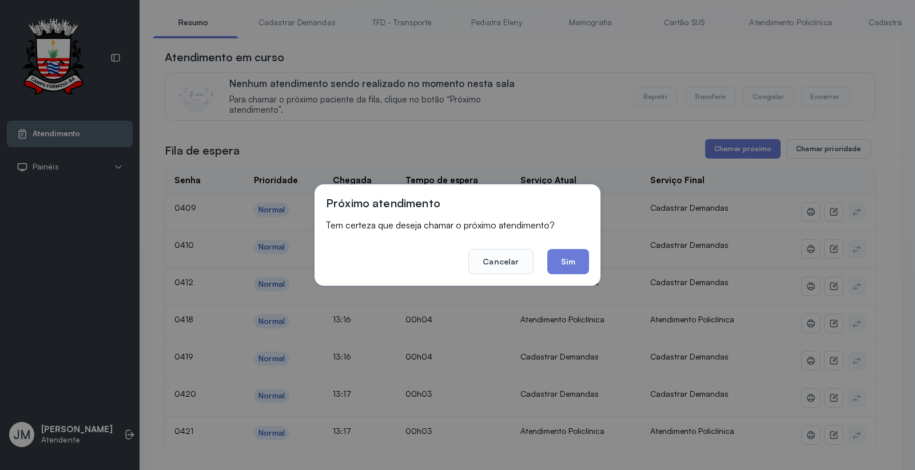
click at [571, 260] on button "Sim" at bounding box center [568, 261] width 42 height 25
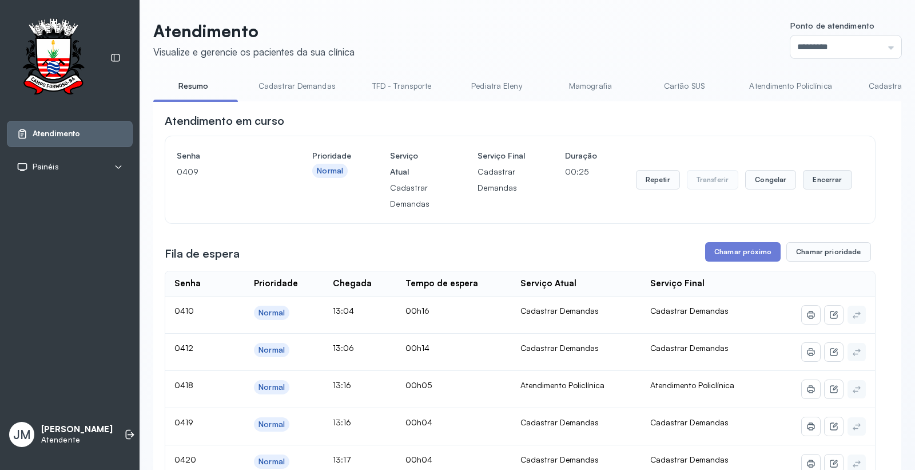
click at [821, 182] on button "Encerrar" at bounding box center [827, 179] width 49 height 19
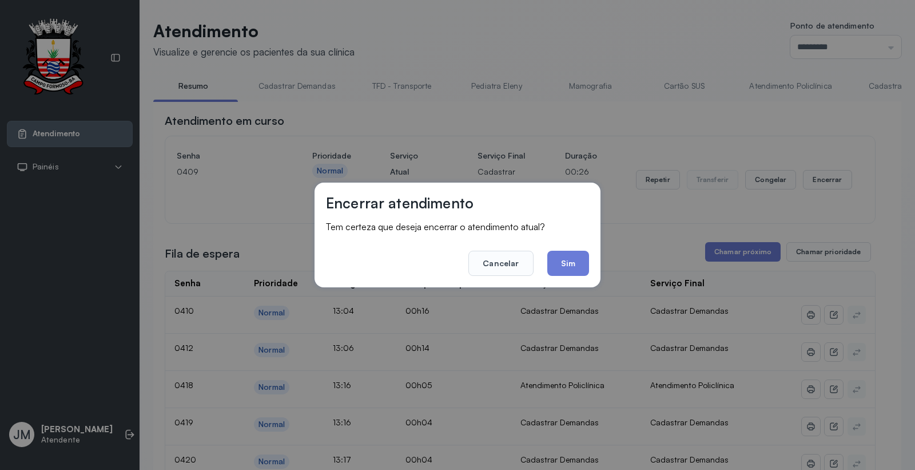
drag, startPoint x: 579, startPoint y: 263, endPoint x: 694, endPoint y: 248, distance: 116.0
click at [590, 258] on div "Encerrar atendimento Tem certeza que deseja encerrar o atendimento atual? Cance…" at bounding box center [458, 234] width 286 height 105
click at [573, 258] on button "Sim" at bounding box center [568, 263] width 42 height 25
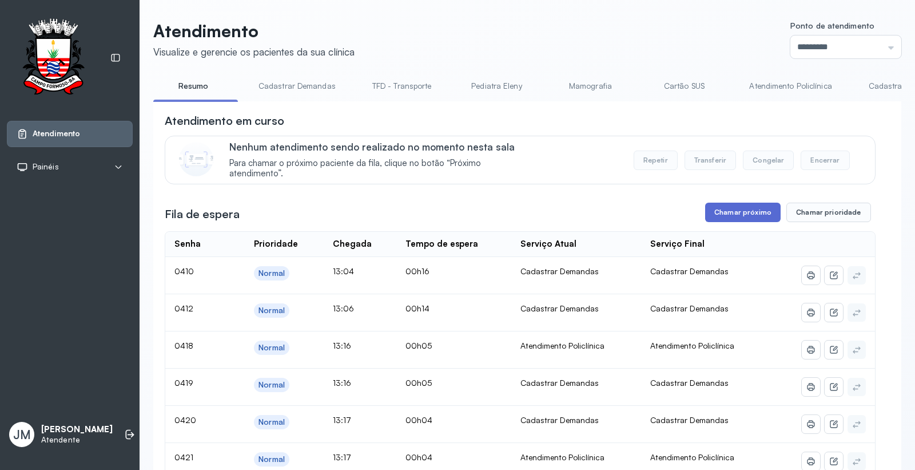
click at [740, 210] on button "Chamar próximo" at bounding box center [743, 211] width 76 height 19
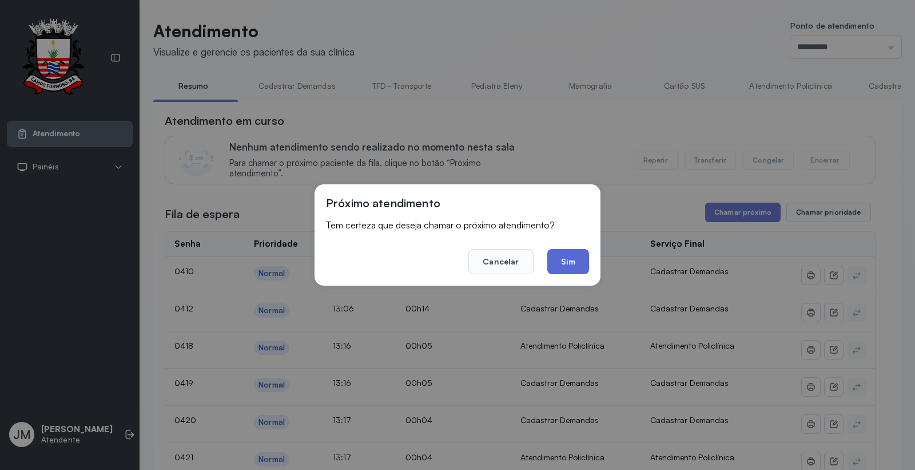
click at [569, 259] on button "Sim" at bounding box center [568, 261] width 42 height 25
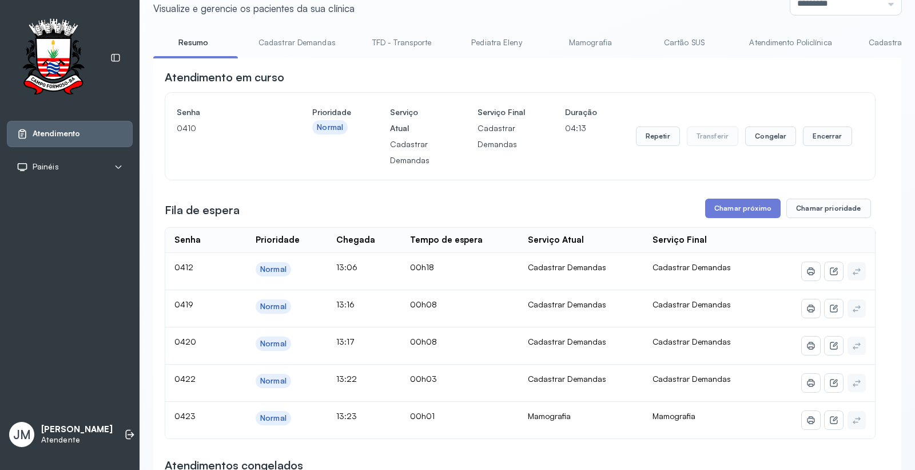
scroll to position [63, 0]
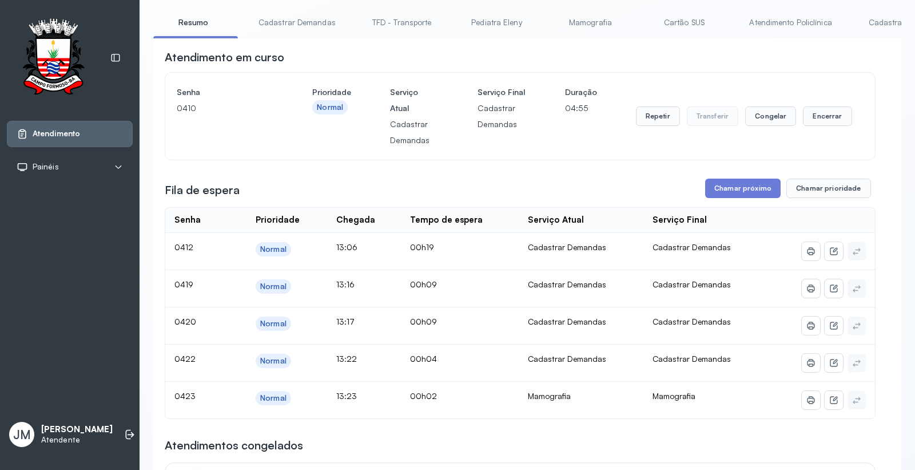
click at [510, 181] on div "Fila de espera Chamar próximo Chamar prioridade" at bounding box center [520, 187] width 711 height 19
click at [740, 193] on button "Chamar próximo" at bounding box center [743, 187] width 76 height 19
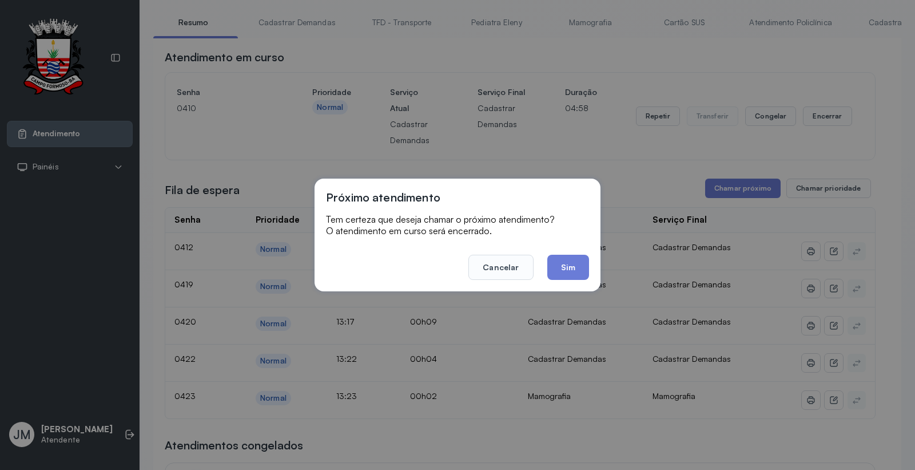
click at [591, 249] on div "Próximo atendimento Tem certeza que deseja chamar o próximo atendimento? O aten…" at bounding box center [458, 234] width 286 height 113
drag, startPoint x: 561, startPoint y: 272, endPoint x: 562, endPoint y: 264, distance: 7.5
click at [562, 269] on button "Sim" at bounding box center [568, 267] width 42 height 25
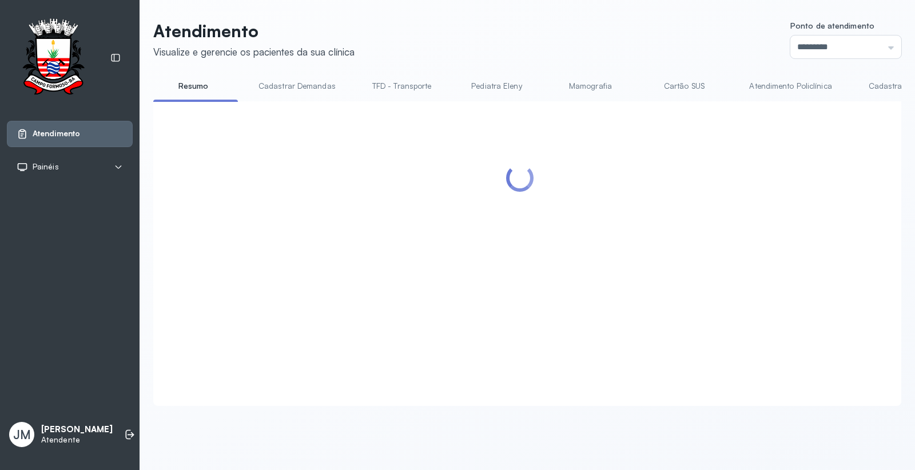
scroll to position [0, 0]
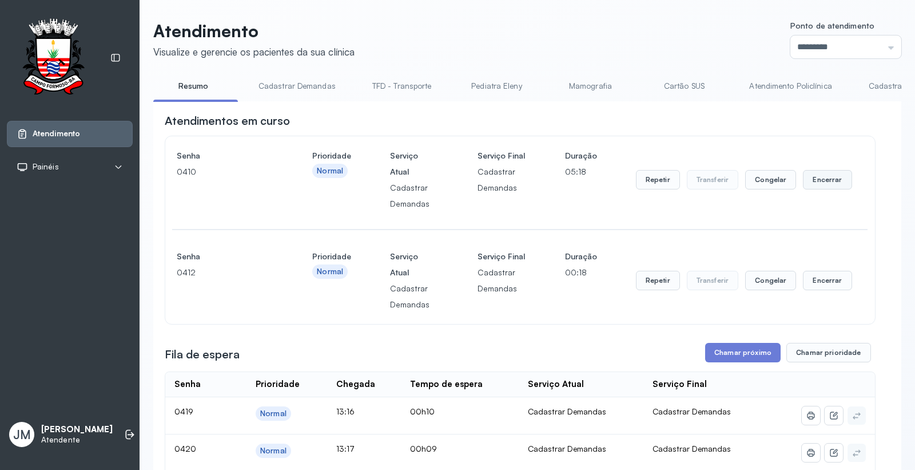
click at [823, 176] on button "Encerrar" at bounding box center [827, 179] width 49 height 19
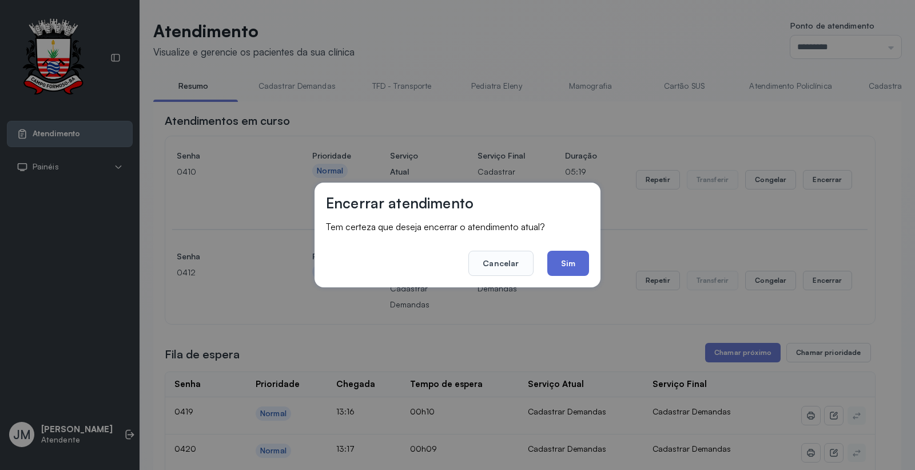
click at [573, 268] on button "Sim" at bounding box center [568, 263] width 42 height 25
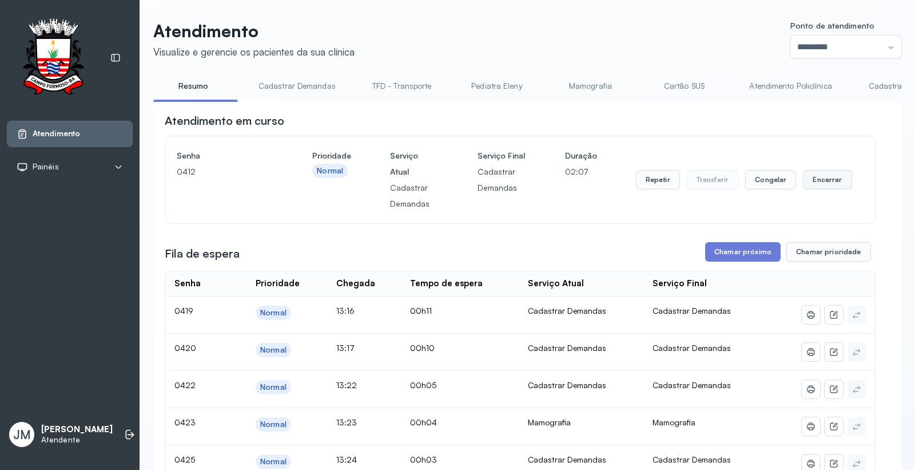
click at [812, 175] on button "Encerrar" at bounding box center [827, 179] width 49 height 19
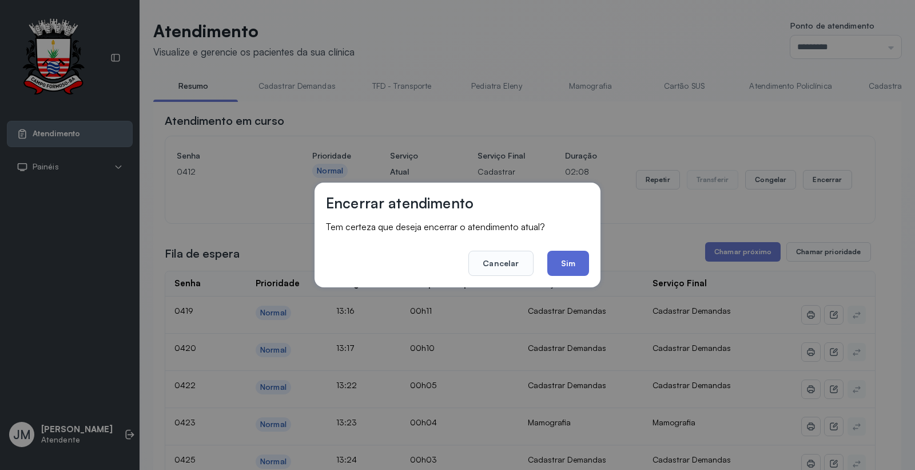
click at [557, 272] on button "Sim" at bounding box center [568, 263] width 42 height 25
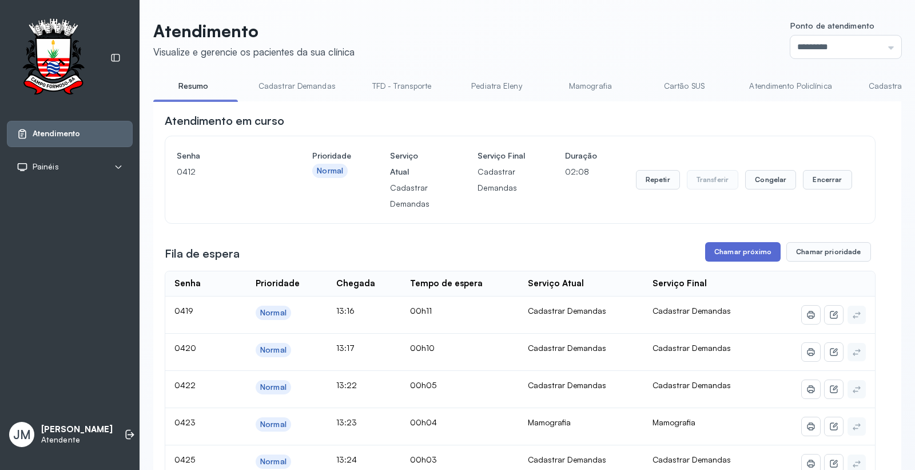
click at [736, 253] on button "Chamar próximo" at bounding box center [743, 251] width 76 height 19
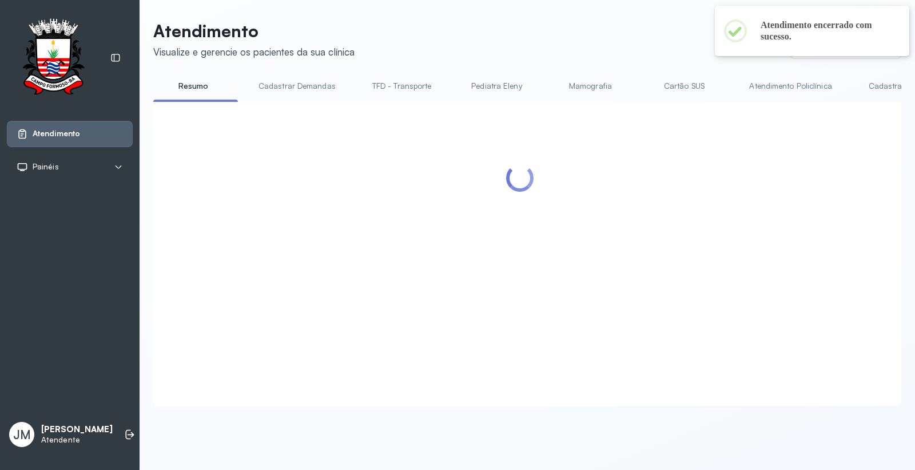
click at [575, 263] on div at bounding box center [520, 239] width 711 height 253
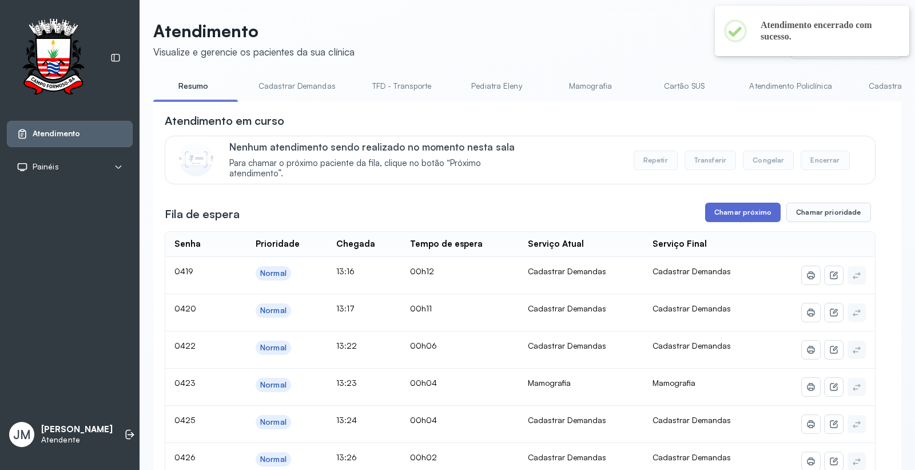
click at [728, 214] on button "Chamar próximo" at bounding box center [743, 211] width 76 height 19
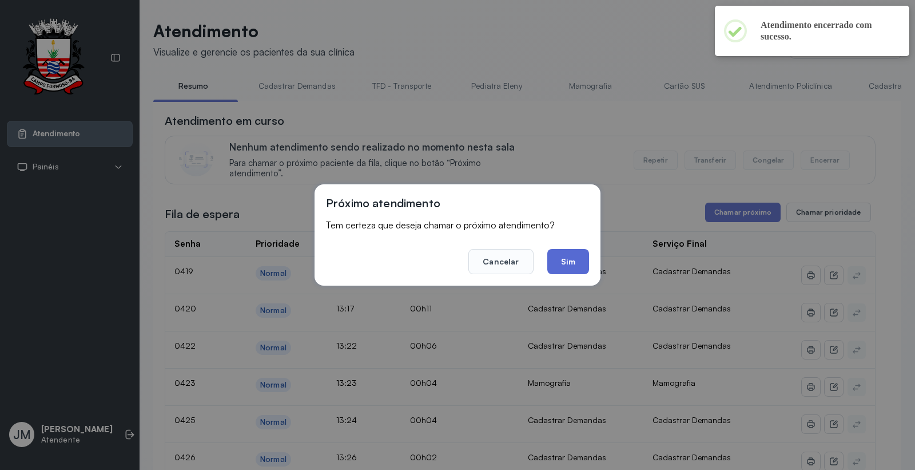
click at [581, 260] on button "Sim" at bounding box center [568, 261] width 42 height 25
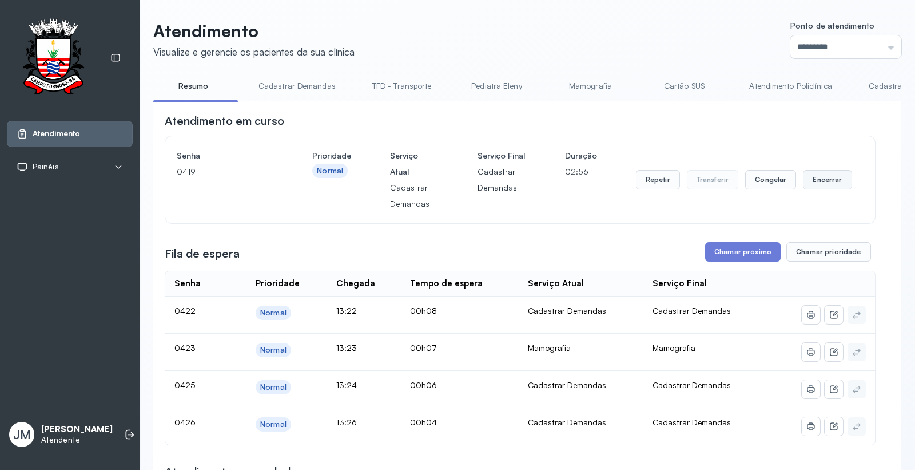
click at [823, 179] on button "Encerrar" at bounding box center [827, 179] width 49 height 19
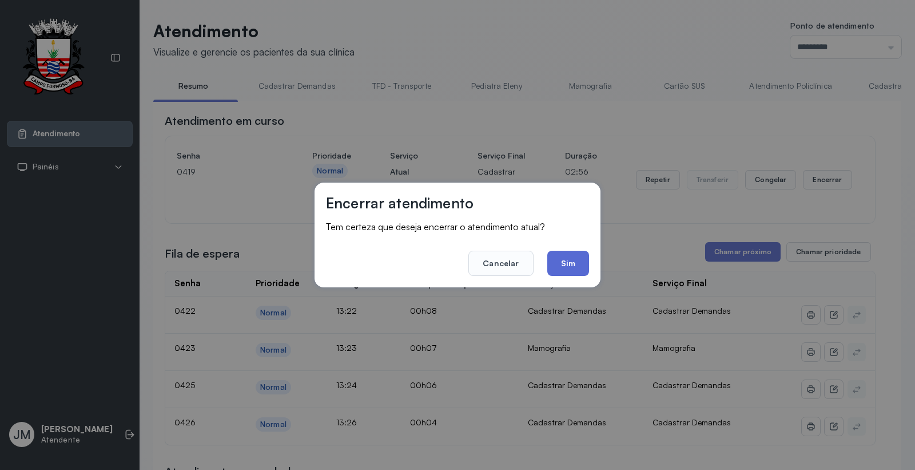
click at [567, 268] on button "Sim" at bounding box center [568, 263] width 42 height 25
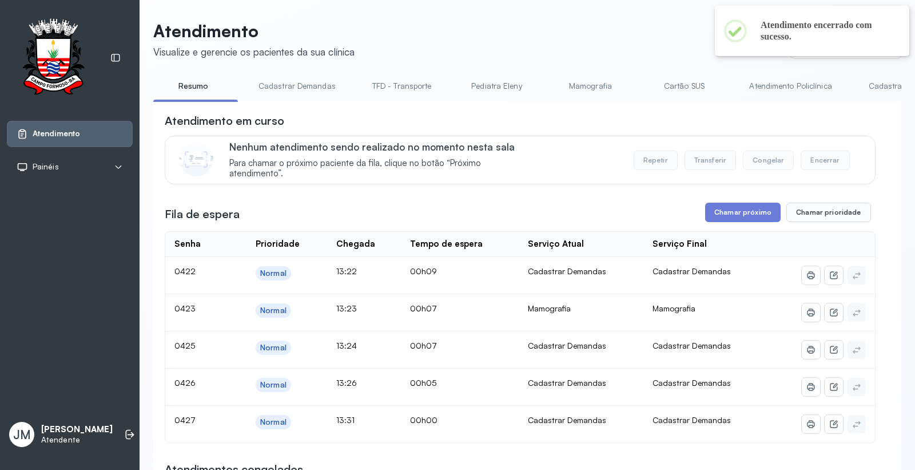
click at [682, 84] on link "Cartão SUS" at bounding box center [684, 86] width 80 height 19
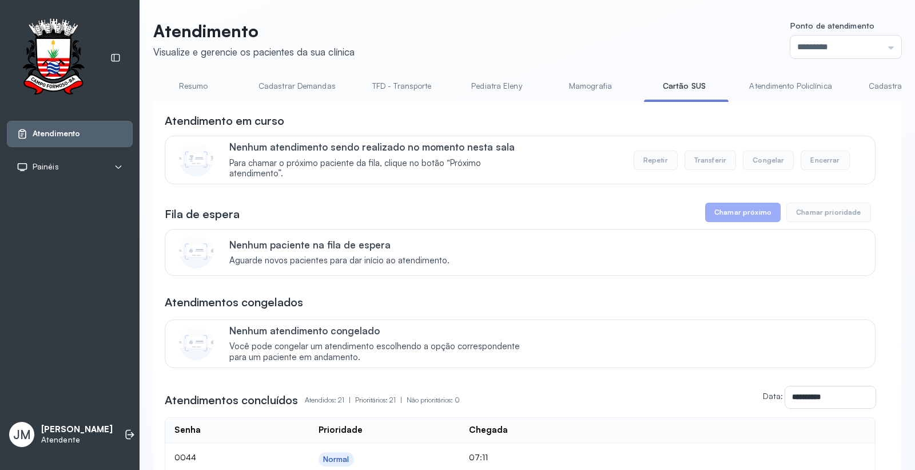
drag, startPoint x: 186, startPoint y: 84, endPoint x: 241, endPoint y: 90, distance: 54.7
click at [188, 85] on link "Resumo" at bounding box center [193, 86] width 80 height 19
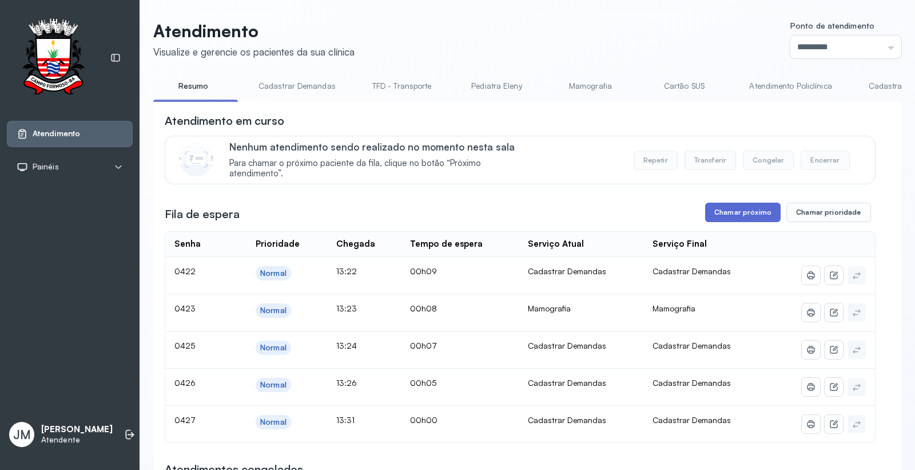
click at [769, 215] on button "Chamar próximo" at bounding box center [743, 211] width 76 height 19
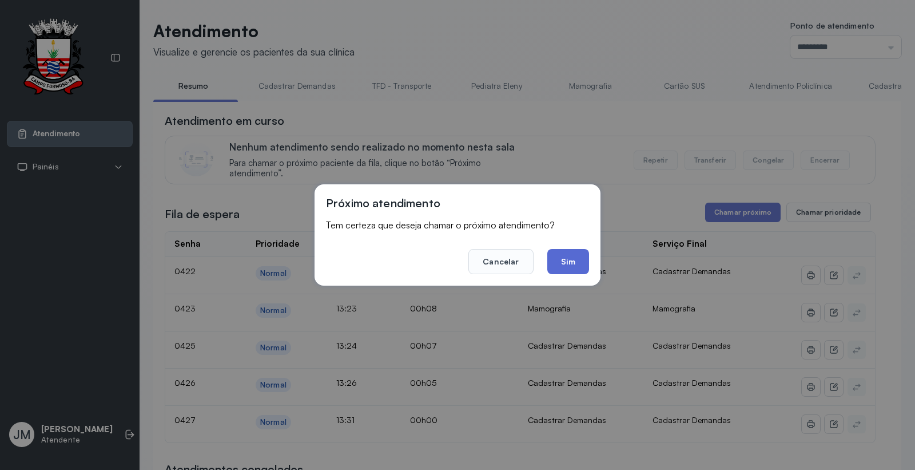
click at [569, 263] on button "Sim" at bounding box center [568, 261] width 42 height 25
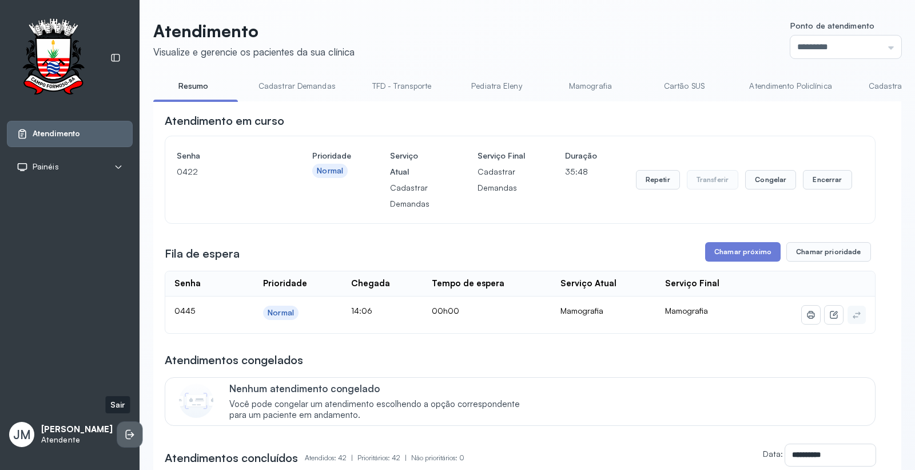
click at [126, 430] on icon at bounding box center [128, 435] width 5 height 10
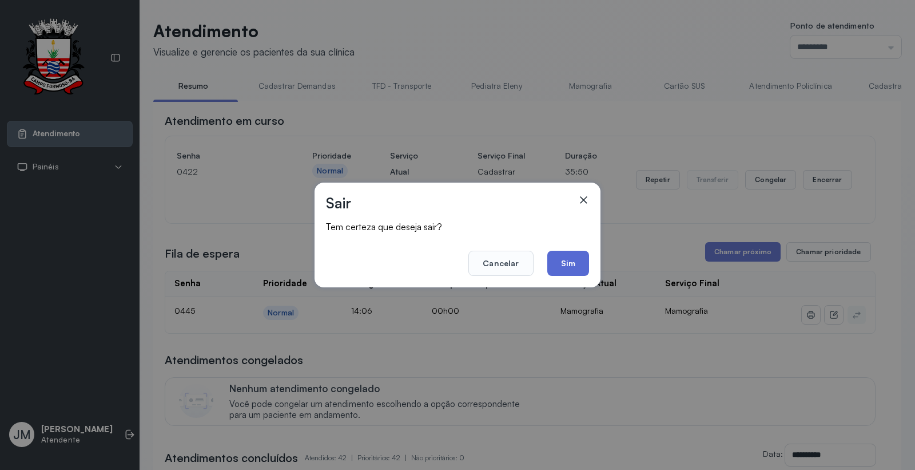
click at [572, 265] on button "Sim" at bounding box center [568, 263] width 42 height 25
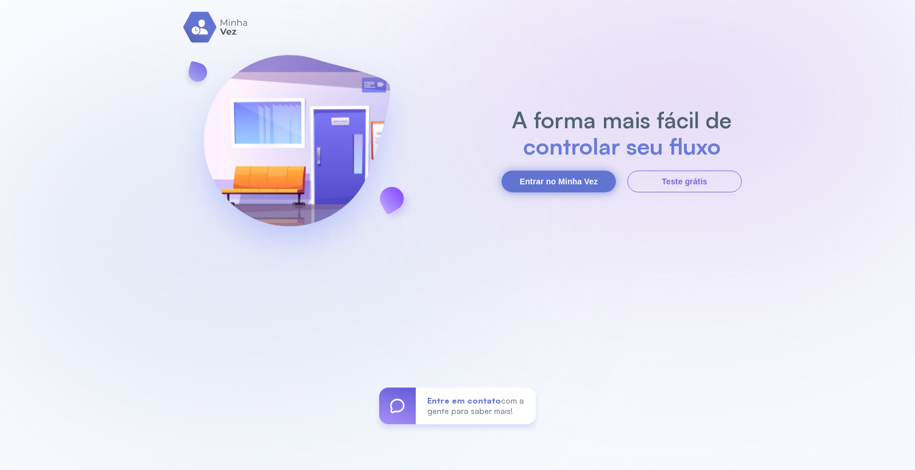
click at [575, 189] on button "Entrar no Minha Vez" at bounding box center [559, 181] width 114 height 22
